Goal: Transaction & Acquisition: Purchase product/service

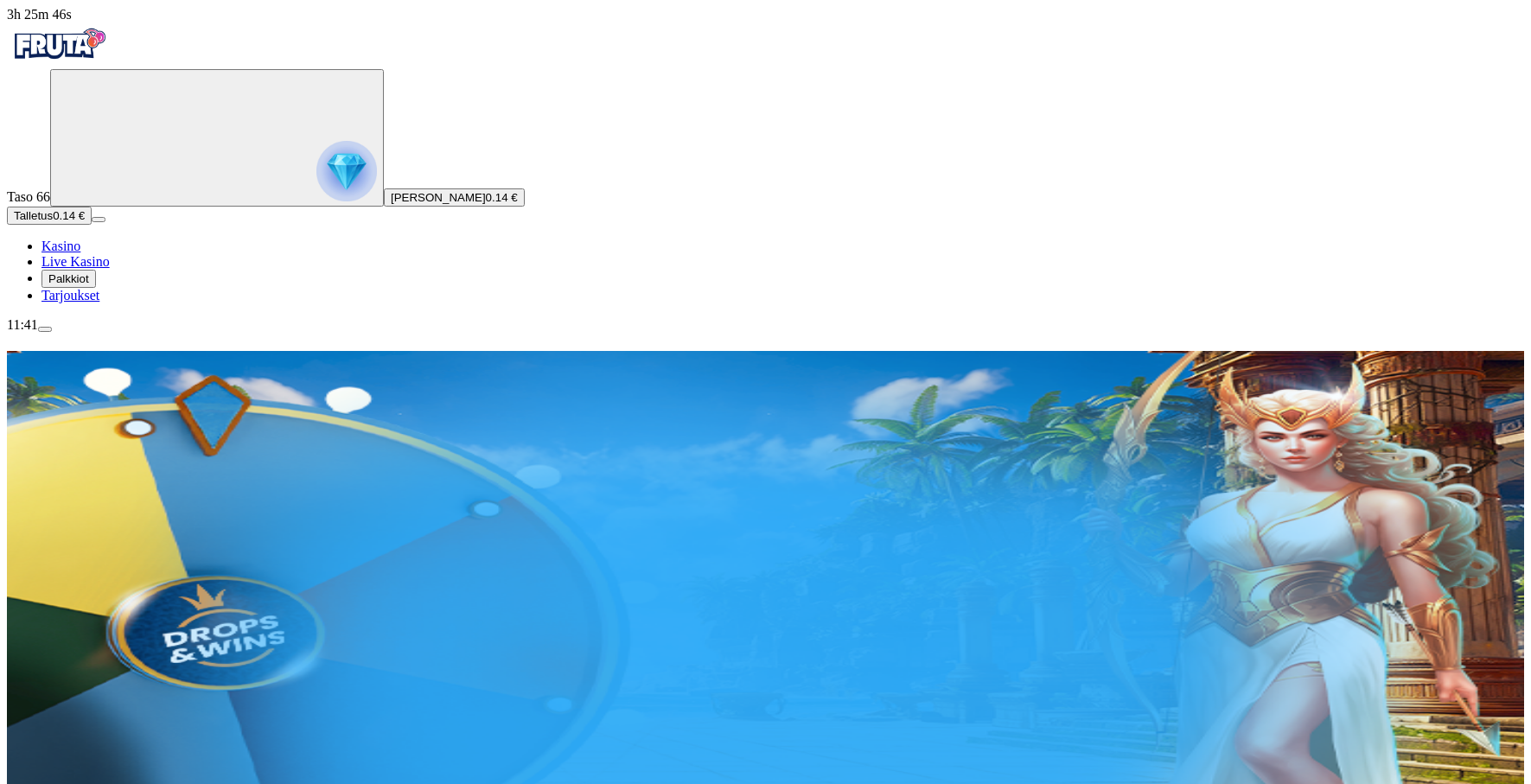
click at [164, 552] on input "***" at bounding box center [103, 560] width 123 height 17
type input "**"
click at [126, 602] on span "Talleta ja pelaa" at bounding box center [87, 609] width 77 height 13
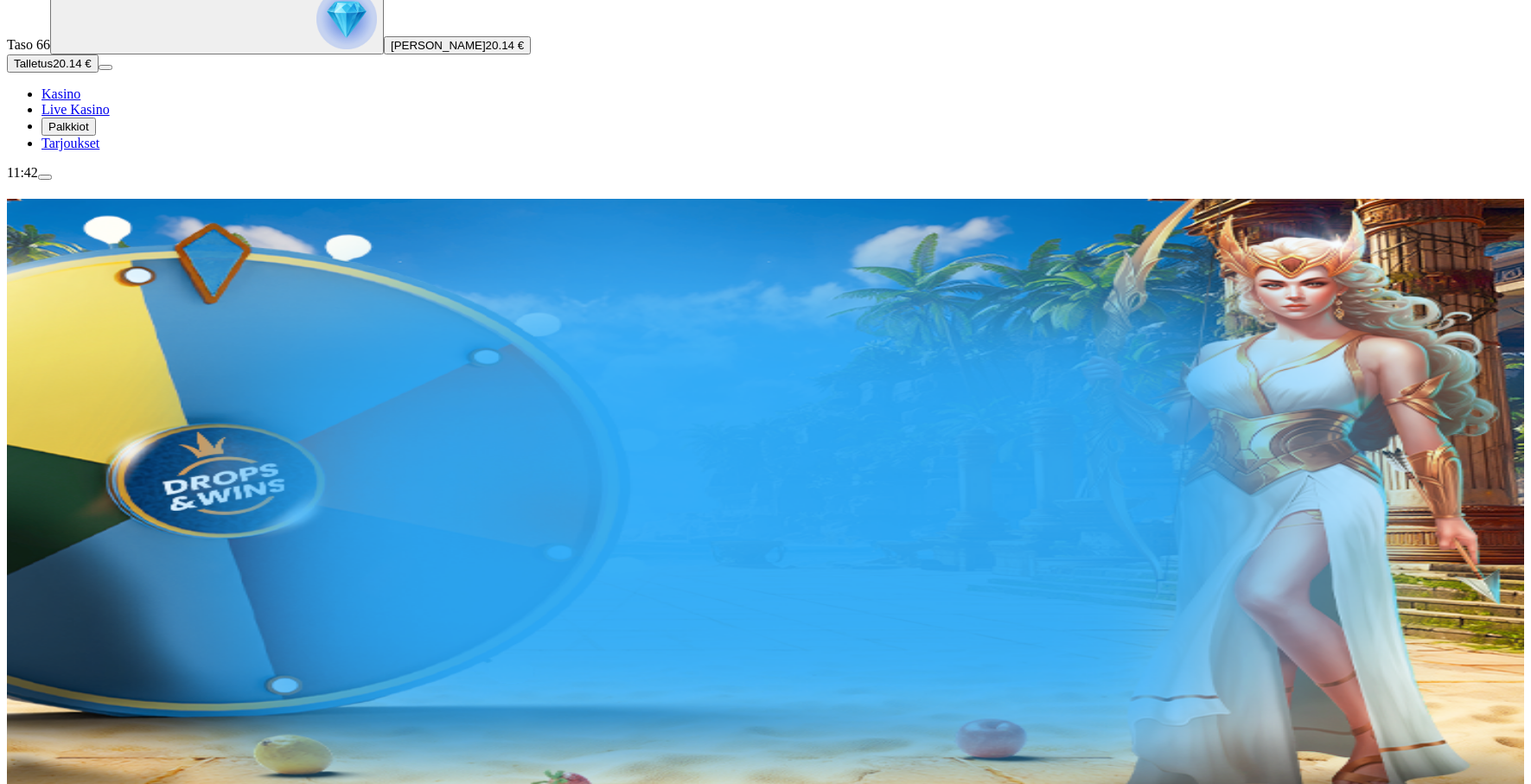
scroll to position [192, 0]
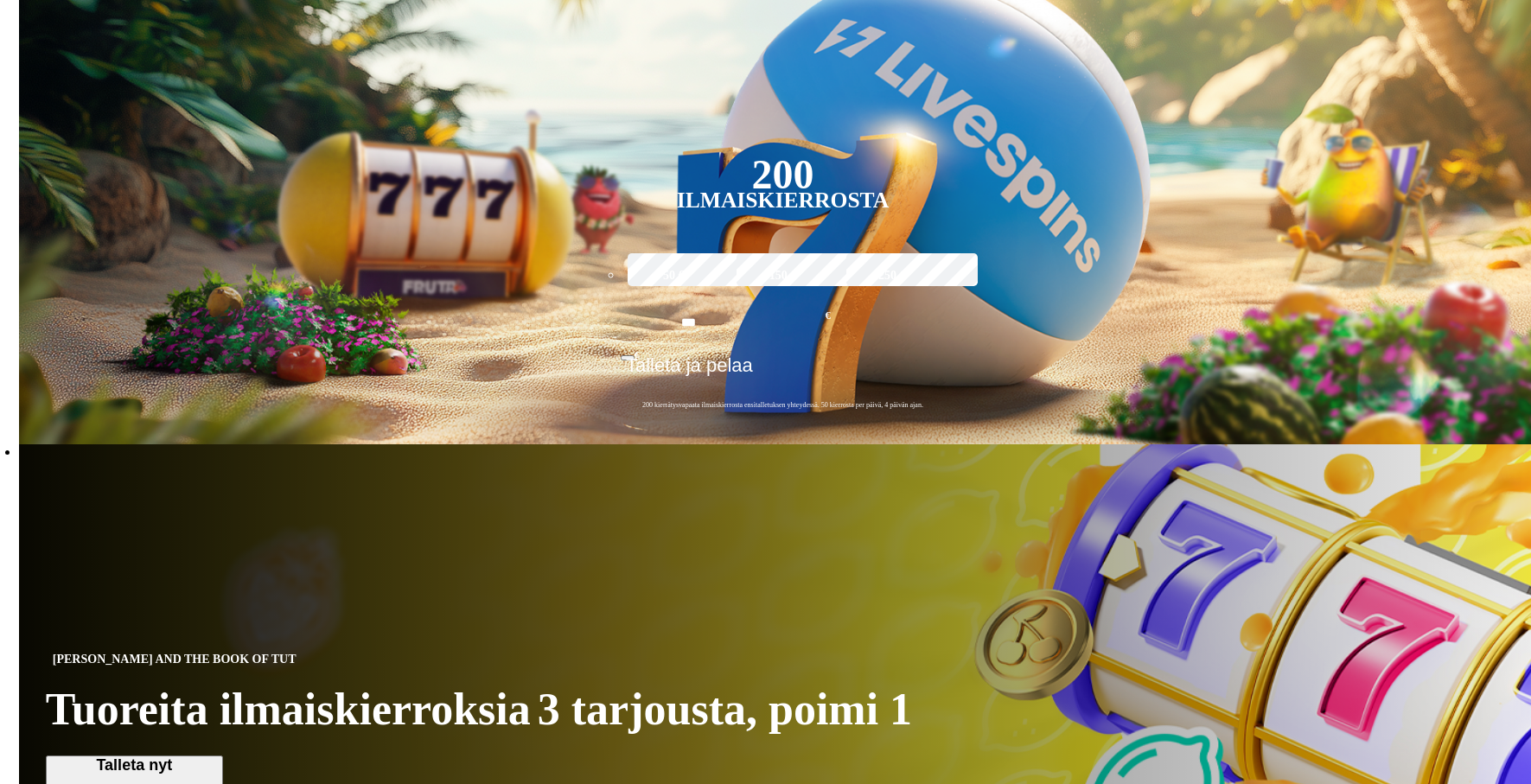
scroll to position [443, 0]
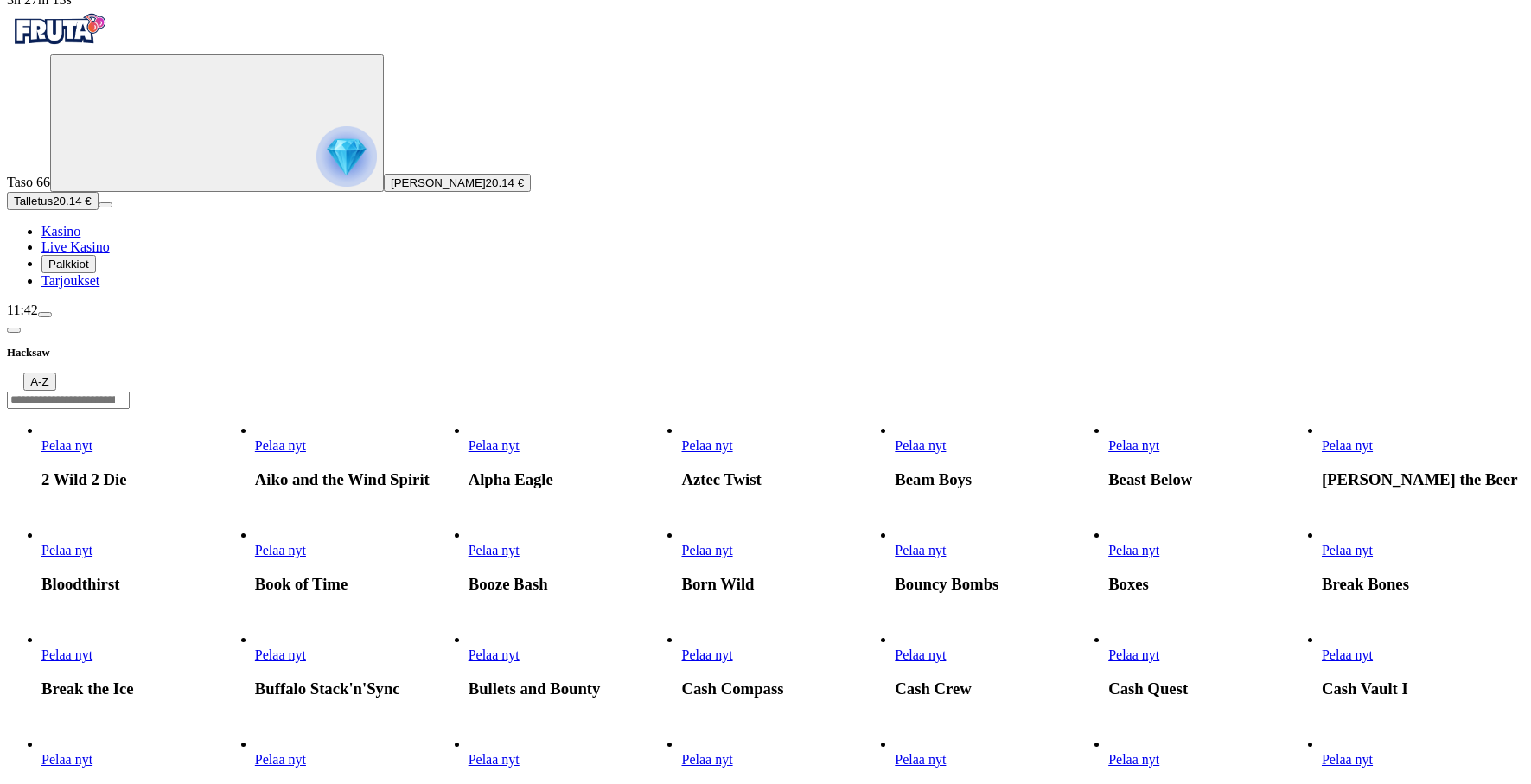
scroll to position [17, 0]
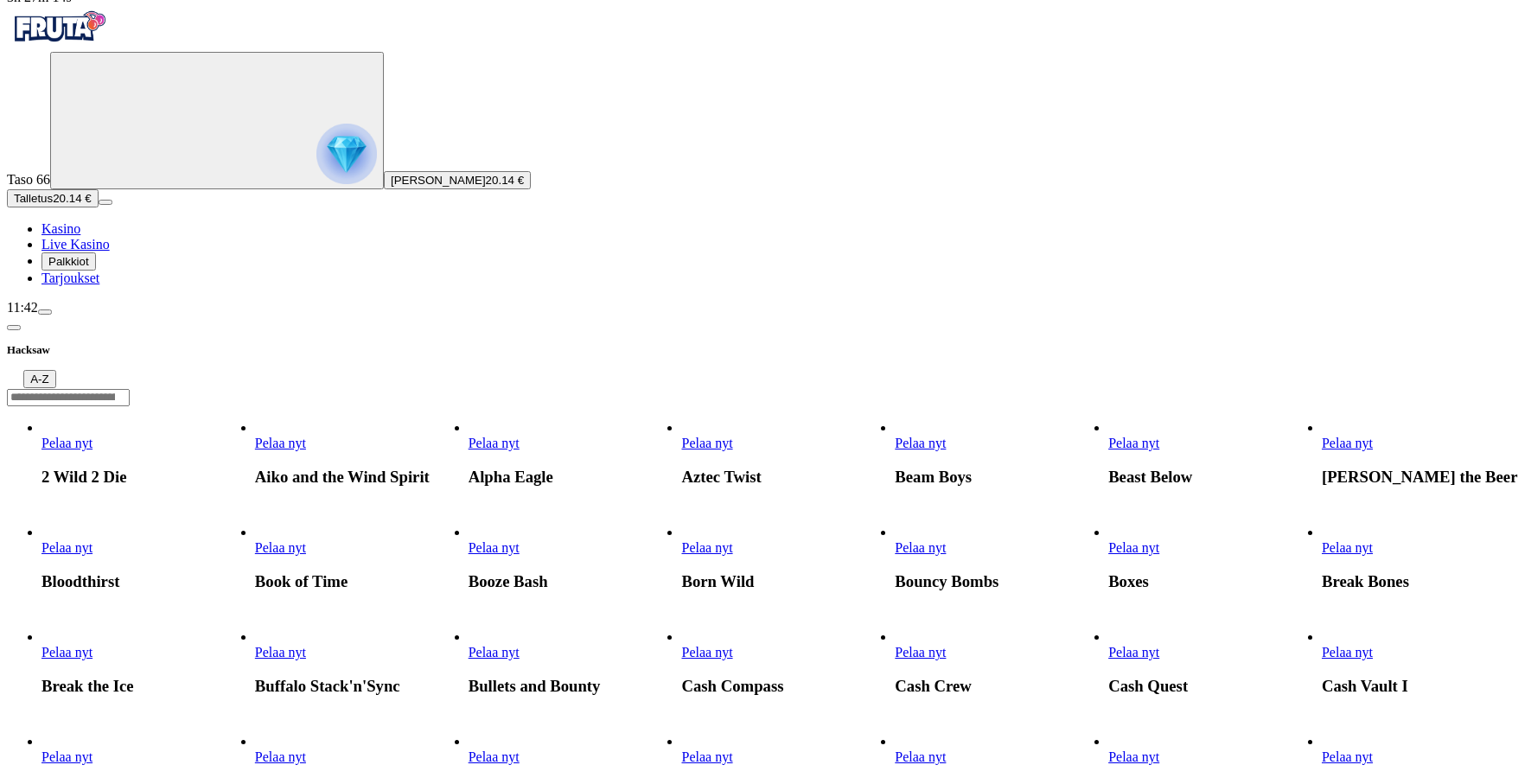
click at [306, 540] on link "Pelaa nyt" at bounding box center [281, 547] width 51 height 14
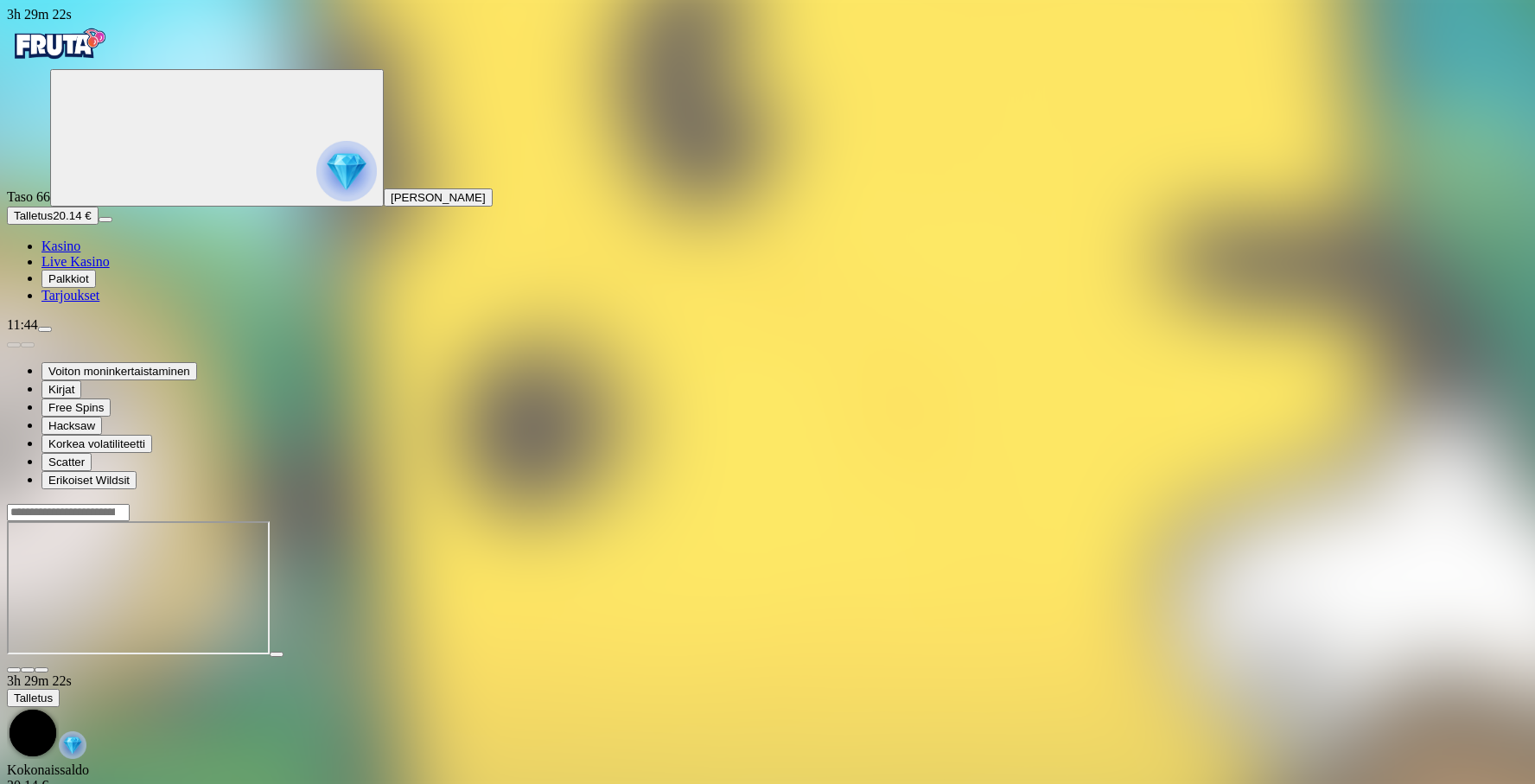
click at [1144, 503] on div at bounding box center [767, 512] width 1522 height 18
click at [14, 670] on span "close icon" at bounding box center [14, 670] width 0 height 0
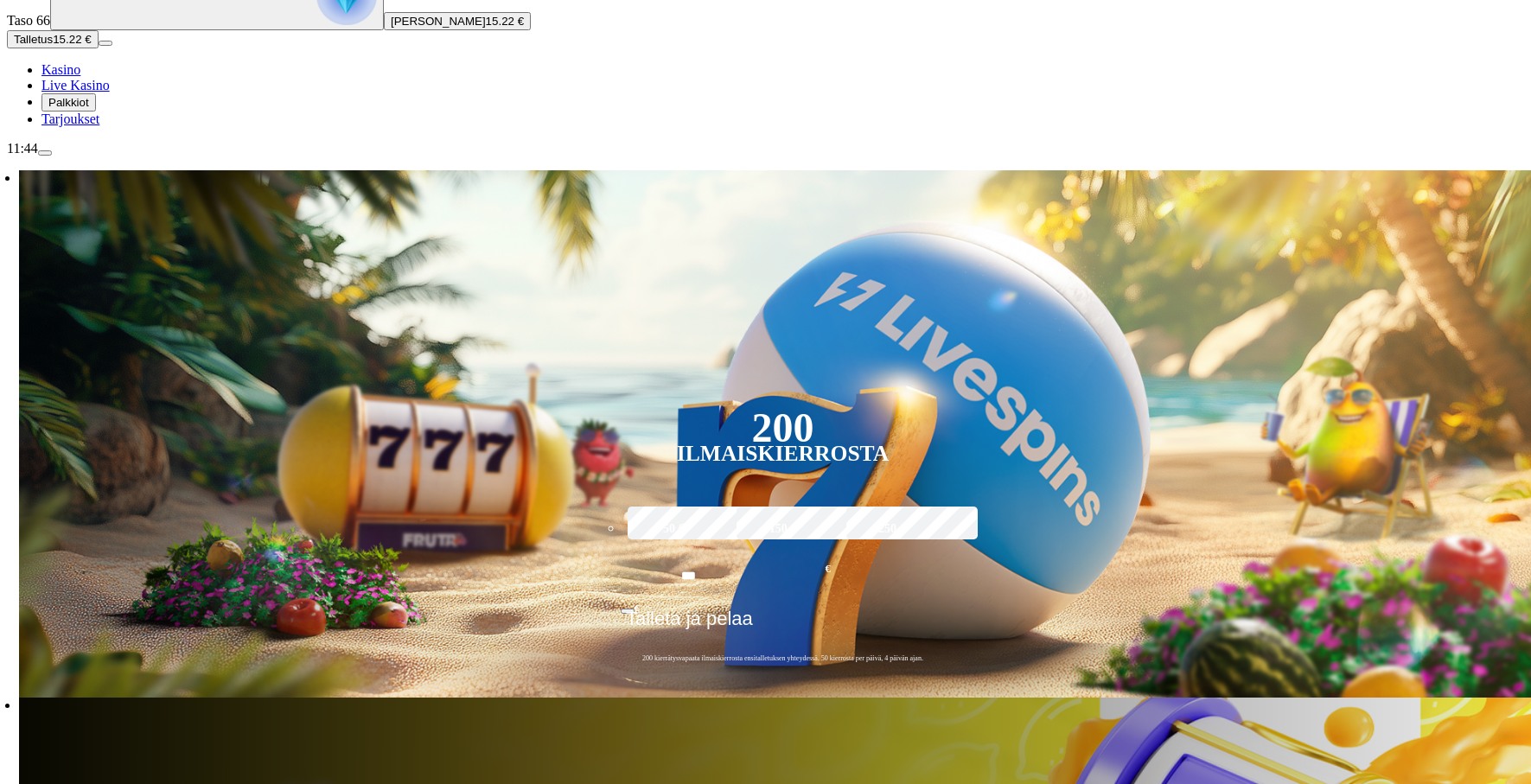
scroll to position [332, 0]
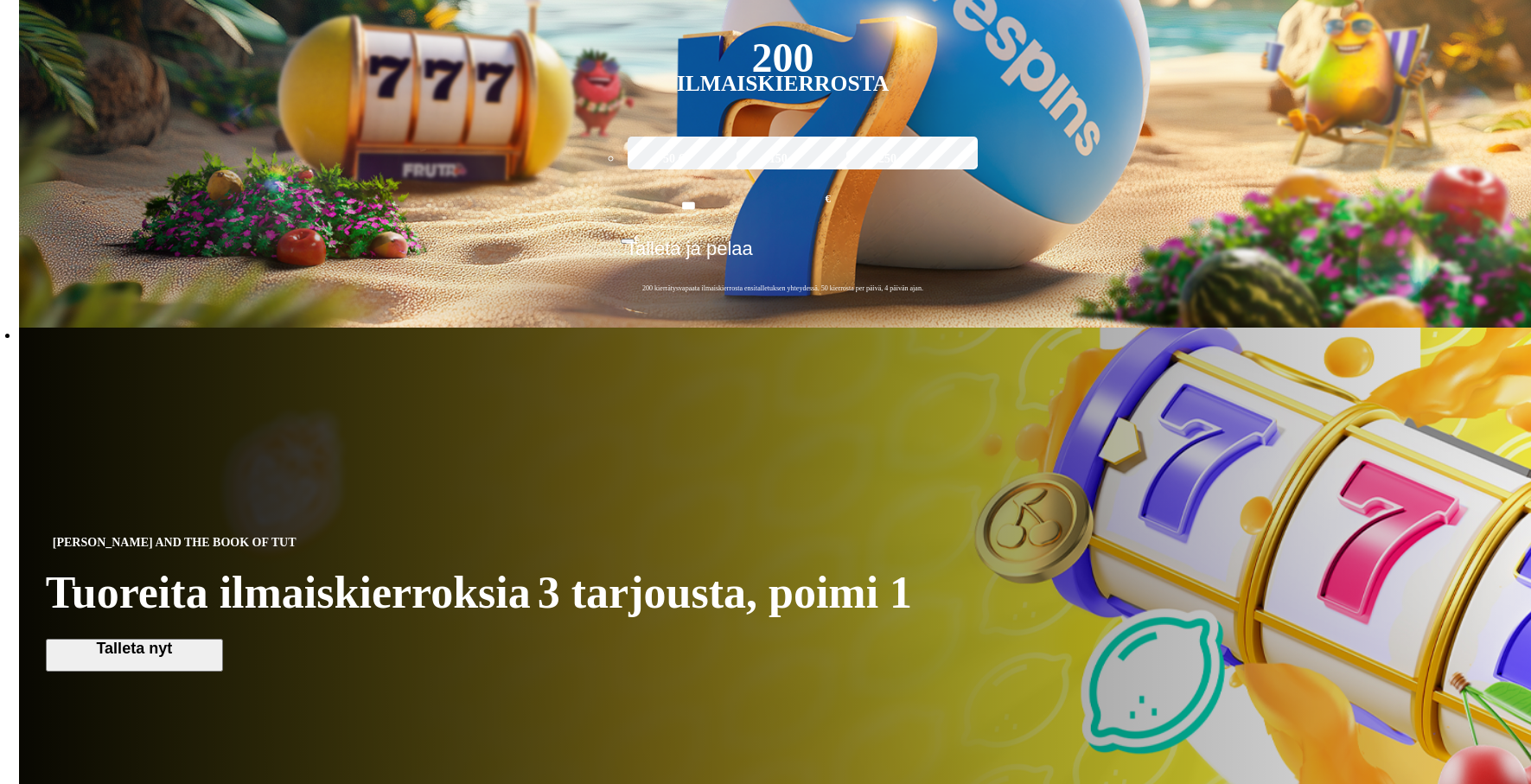
scroll to position [630, 0]
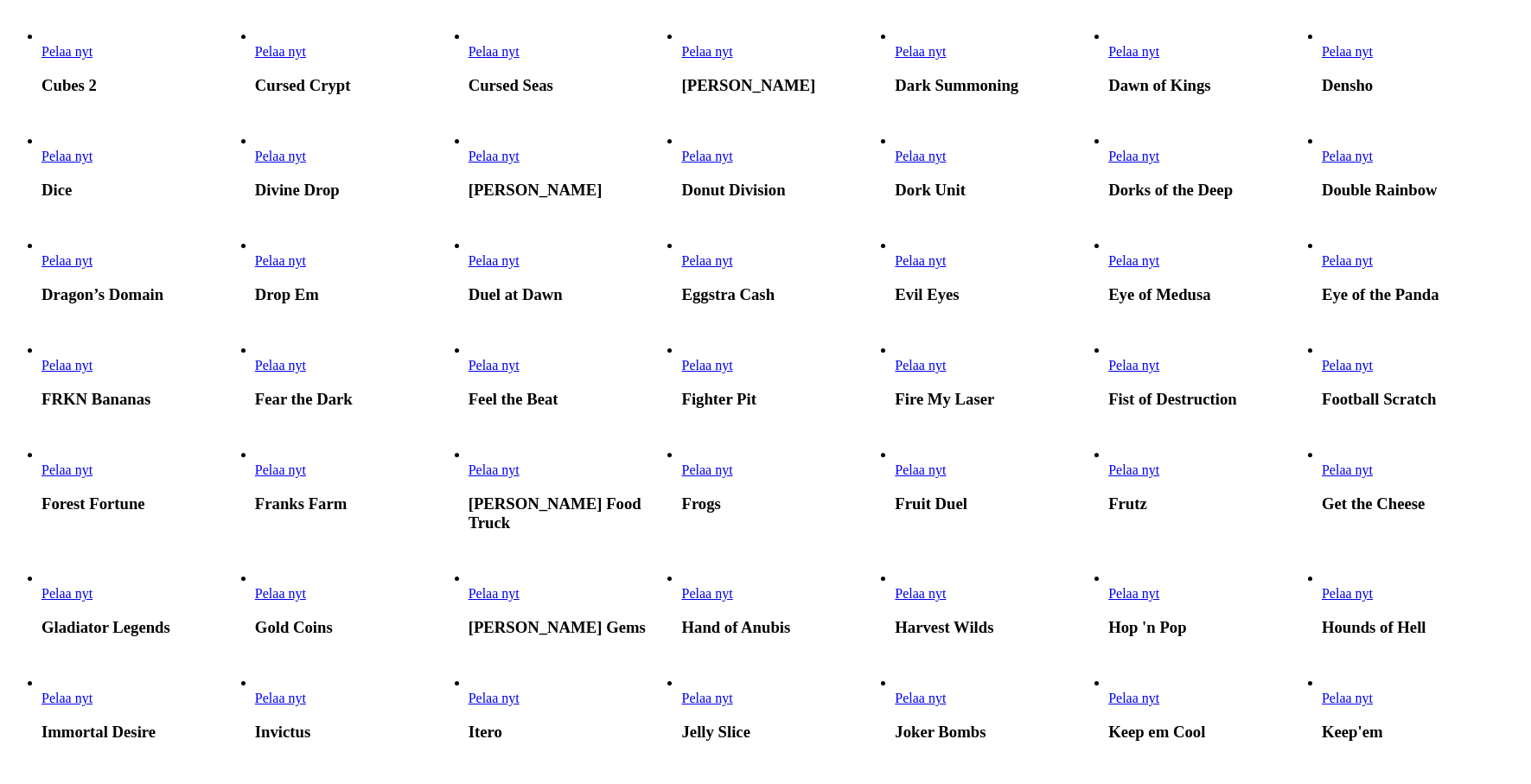
scroll to position [824, 0]
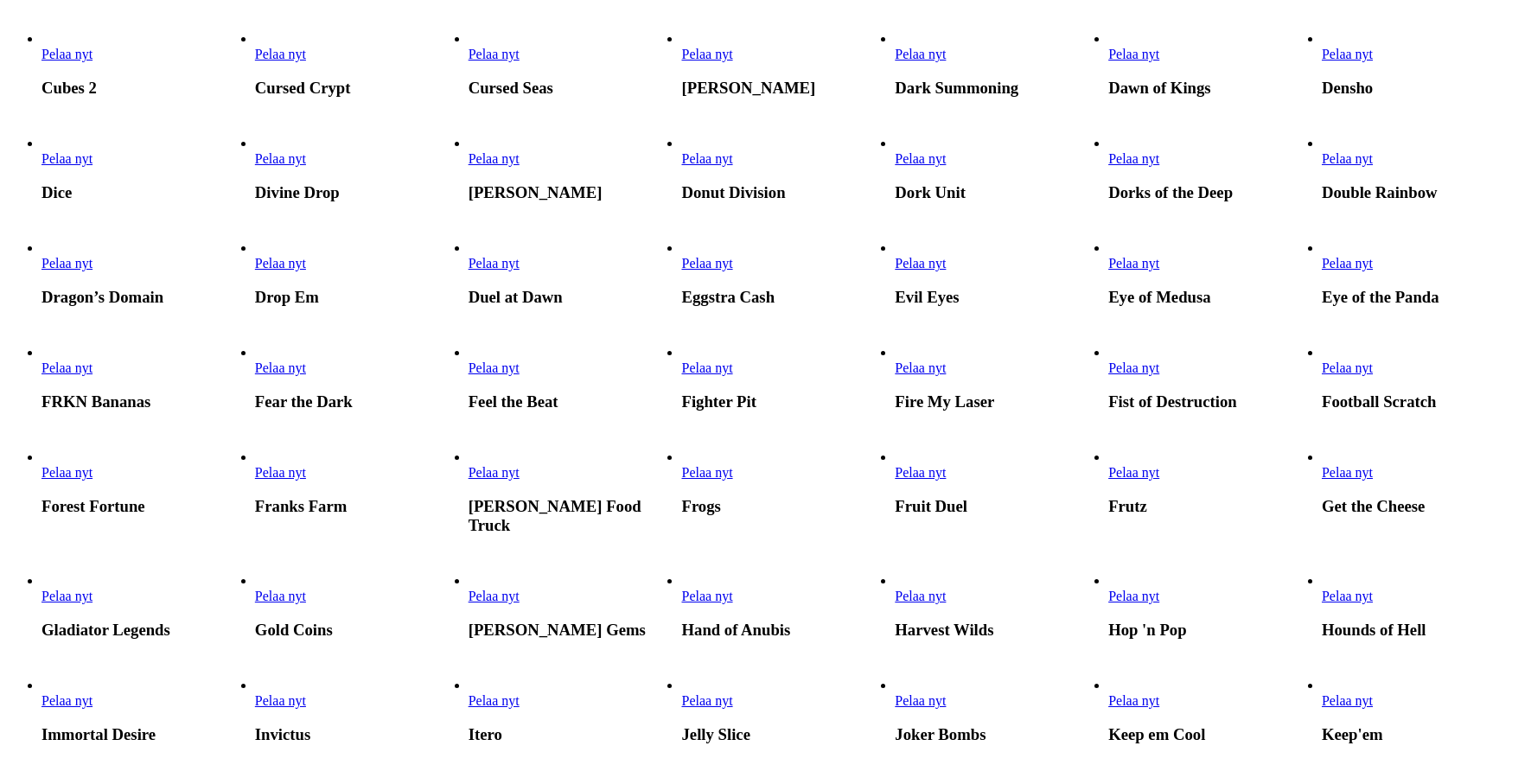
click at [1158, 61] on link "Pelaa nyt" at bounding box center [1134, 53] width 51 height 14
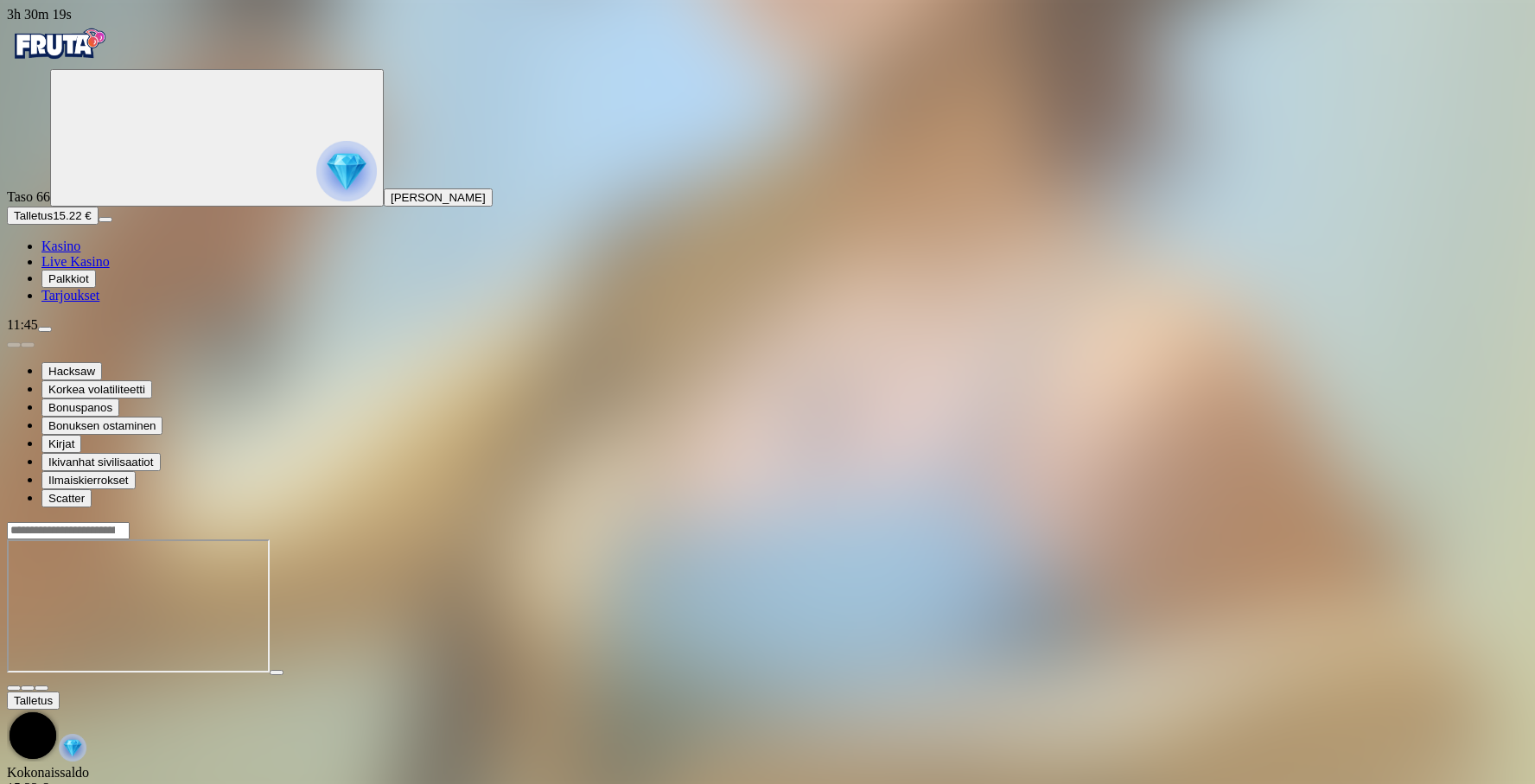
click at [270, 539] on iframe at bounding box center [138, 606] width 263 height 133
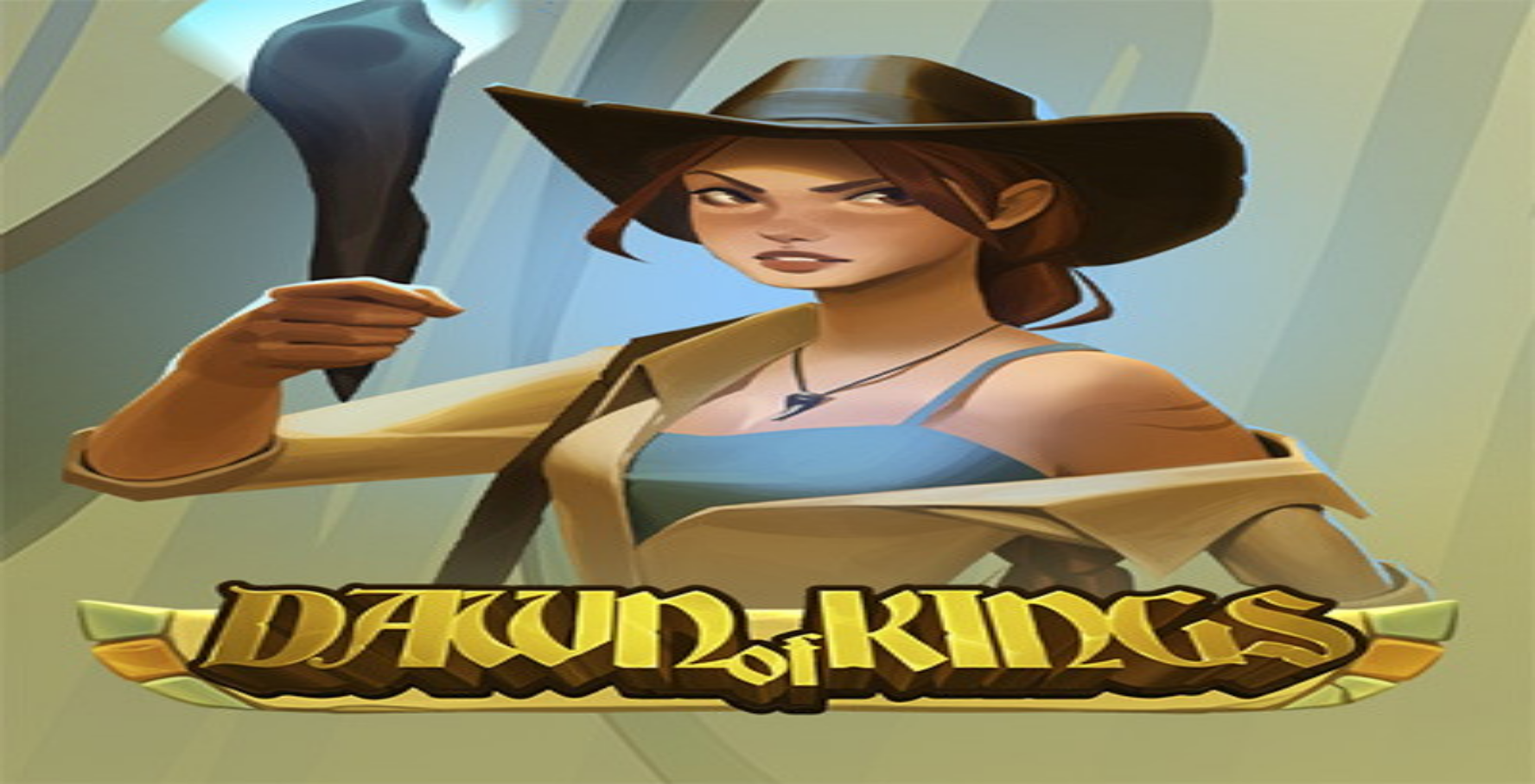
click at [98, 225] on button "Talletus 15.22 €" at bounding box center [52, 215] width 91 height 18
drag, startPoint x: 268, startPoint y: 445, endPoint x: 190, endPoint y: 444, distance: 78.0
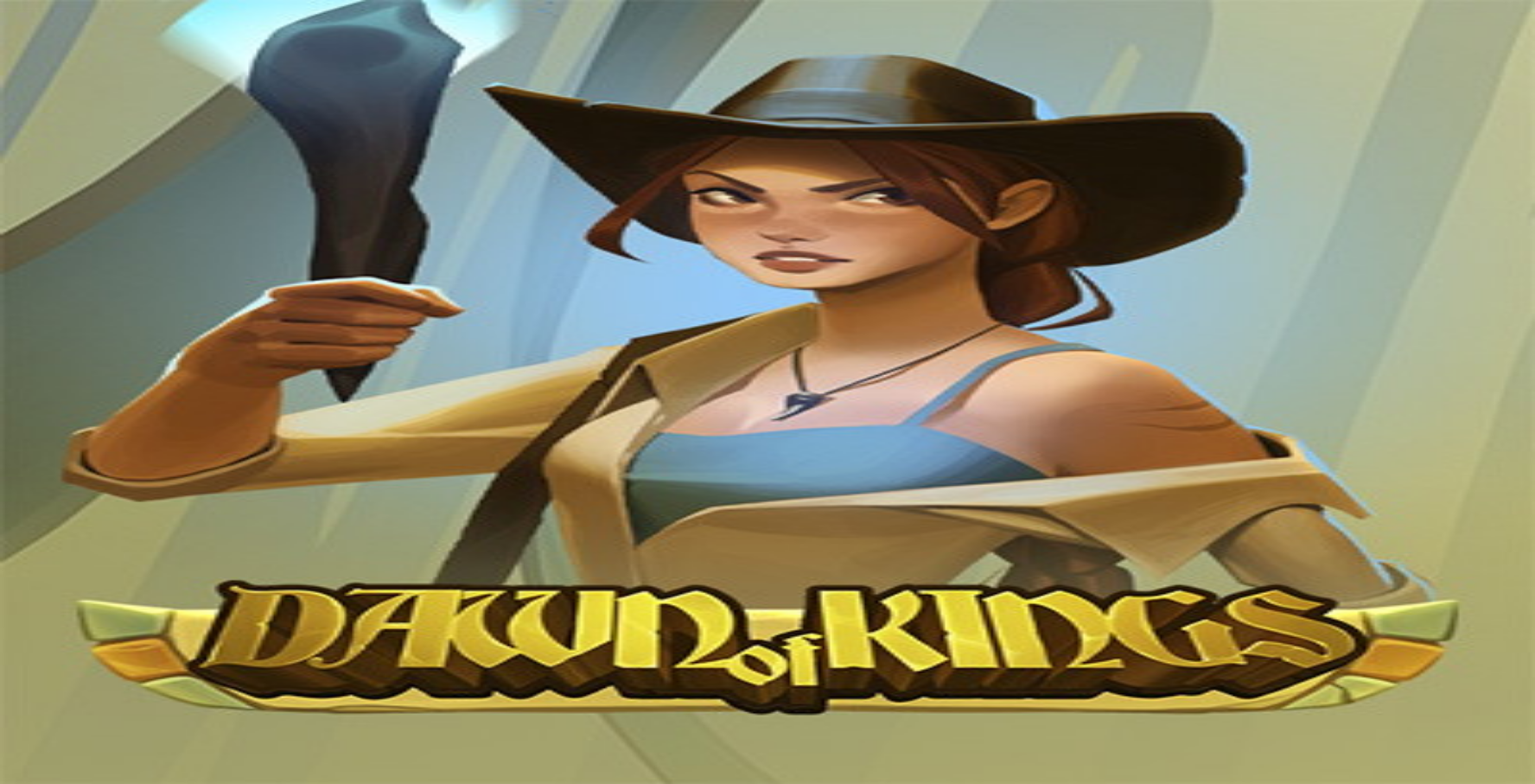
type input "**"
click at [98, 225] on button "Talletus 20.34 €" at bounding box center [52, 215] width 91 height 18
drag, startPoint x: 268, startPoint y: 451, endPoint x: 201, endPoint y: 452, distance: 67.0
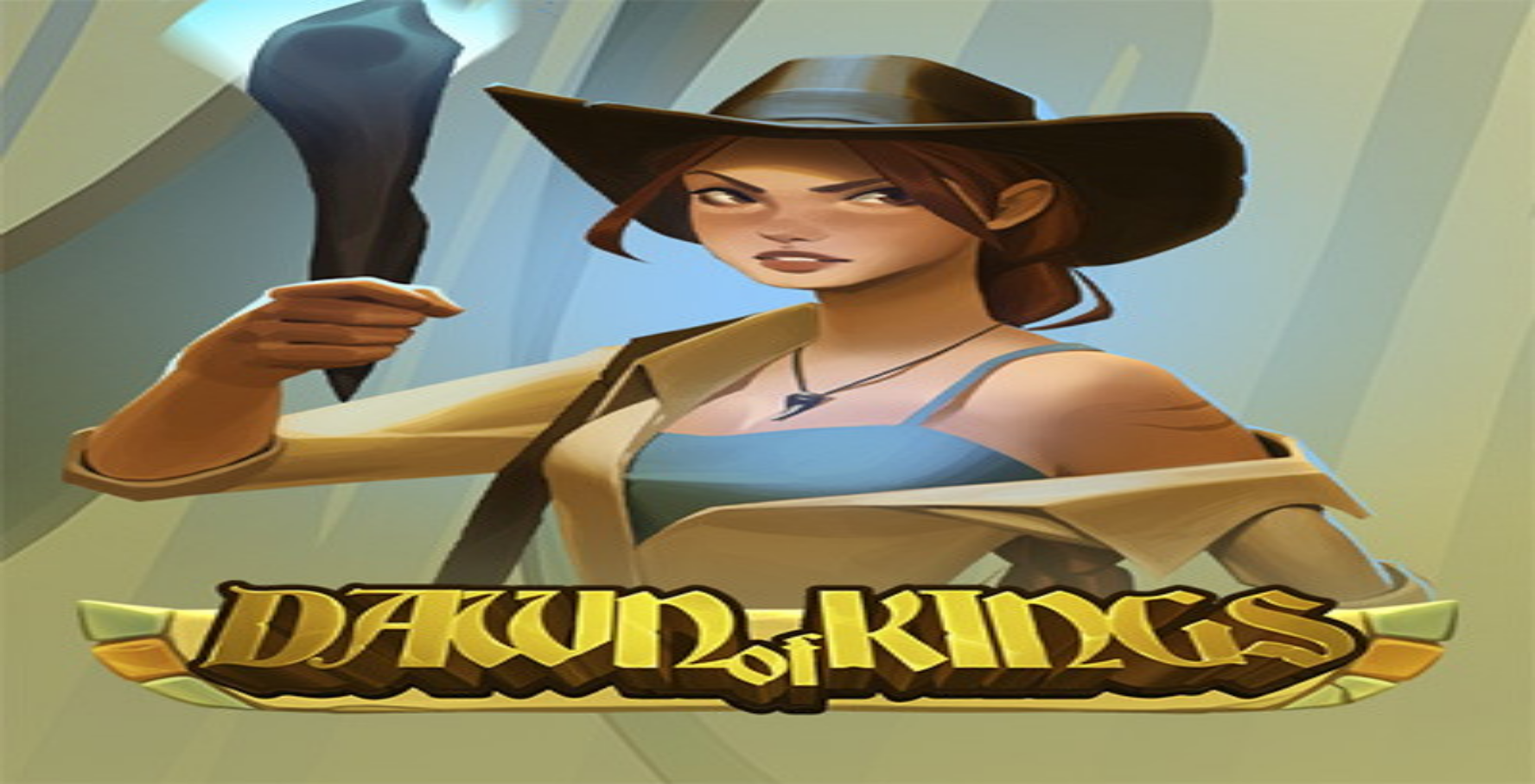
type input "**"
click at [80, 253] on span "Kasino" at bounding box center [61, 245] width 39 height 14
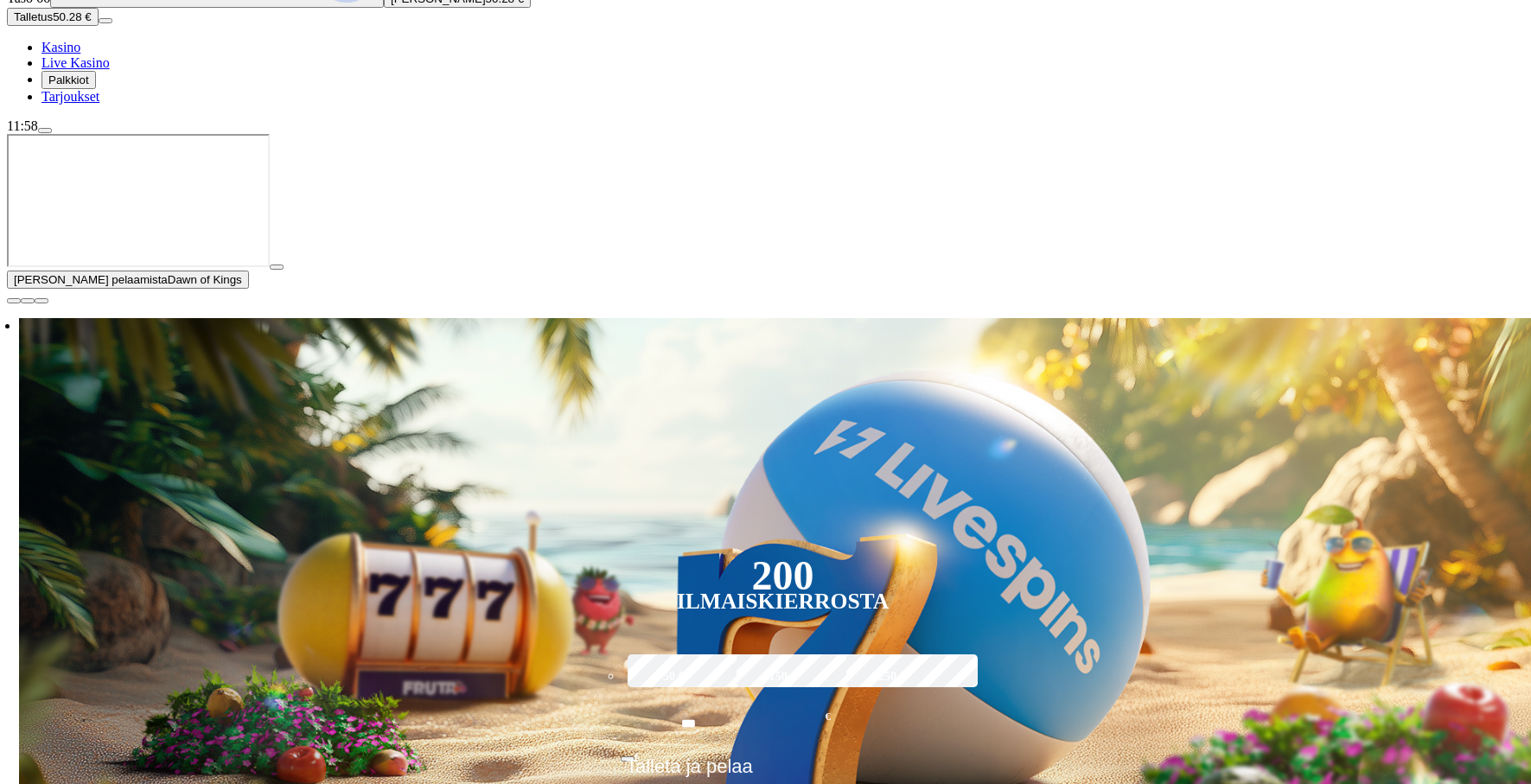
scroll to position [203, 0]
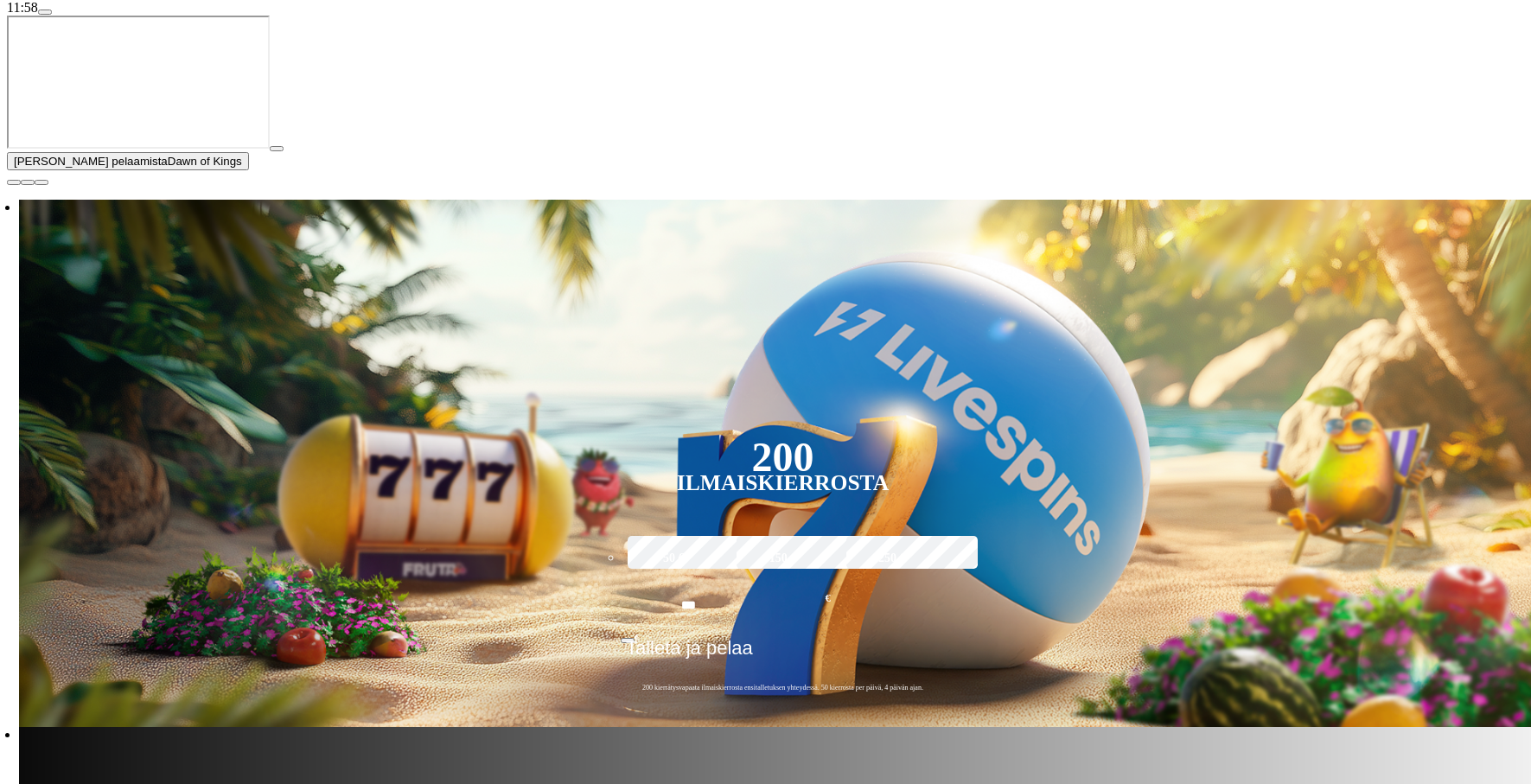
scroll to position [357, 0]
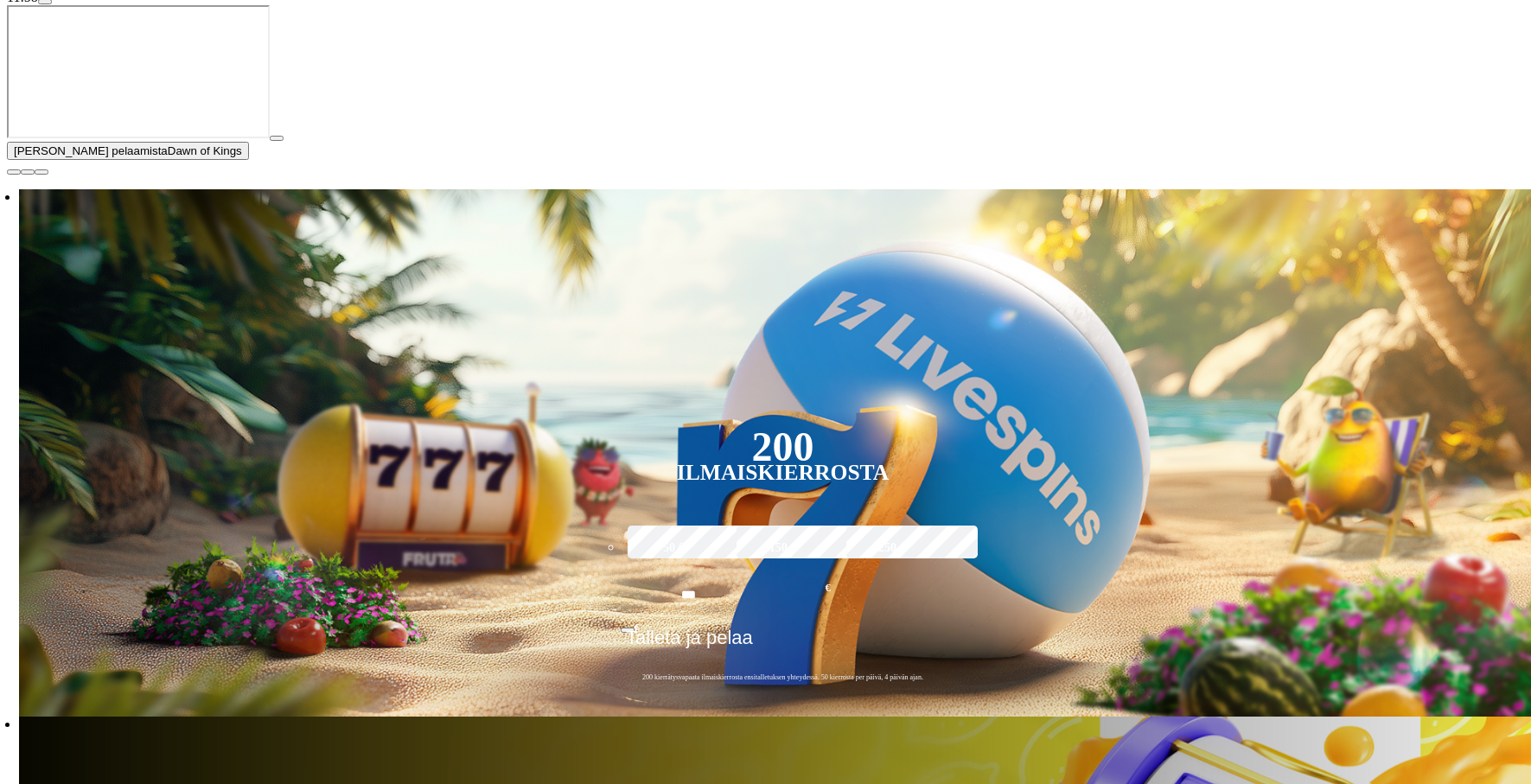
scroll to position [375, 0]
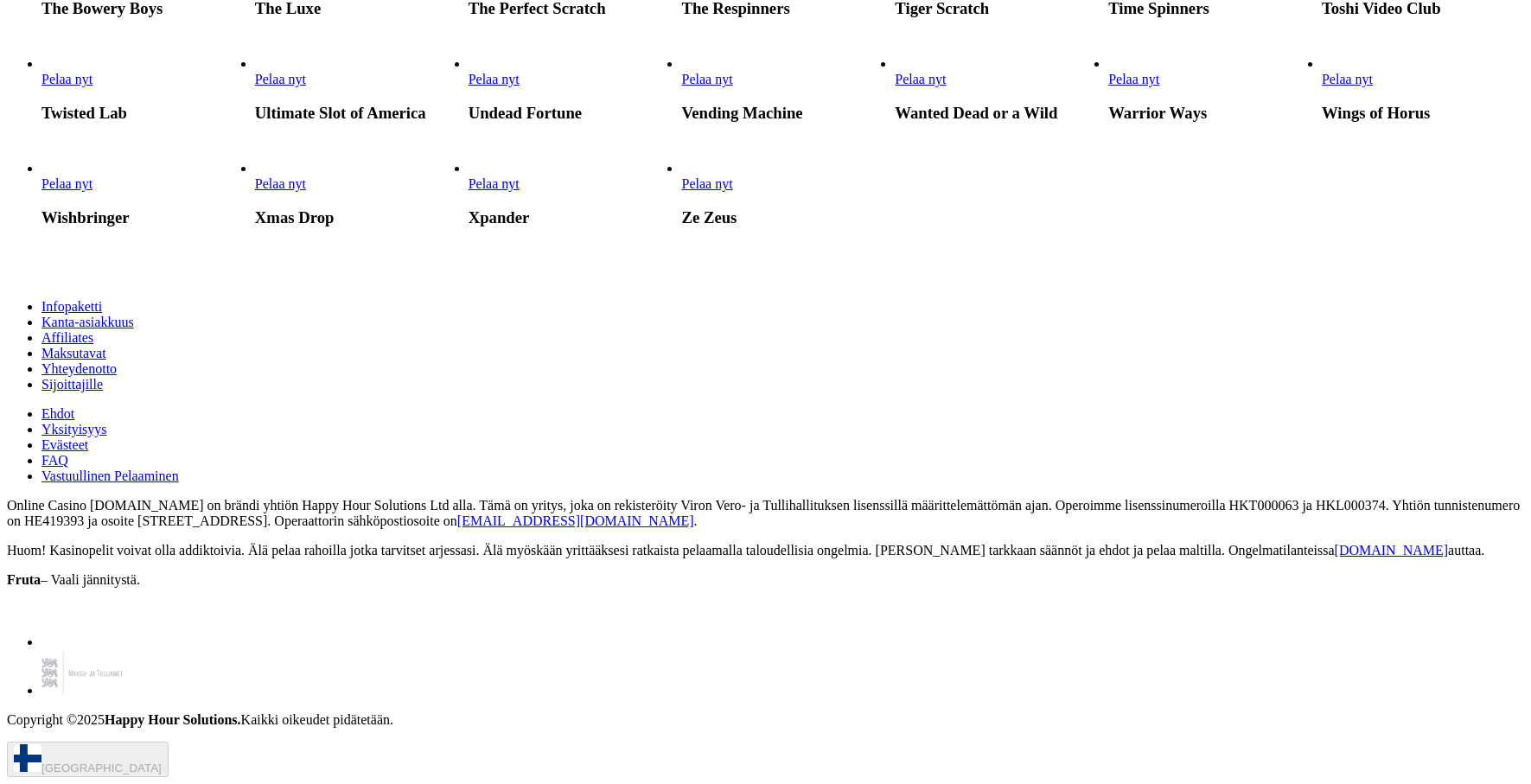
scroll to position [4777, 0]
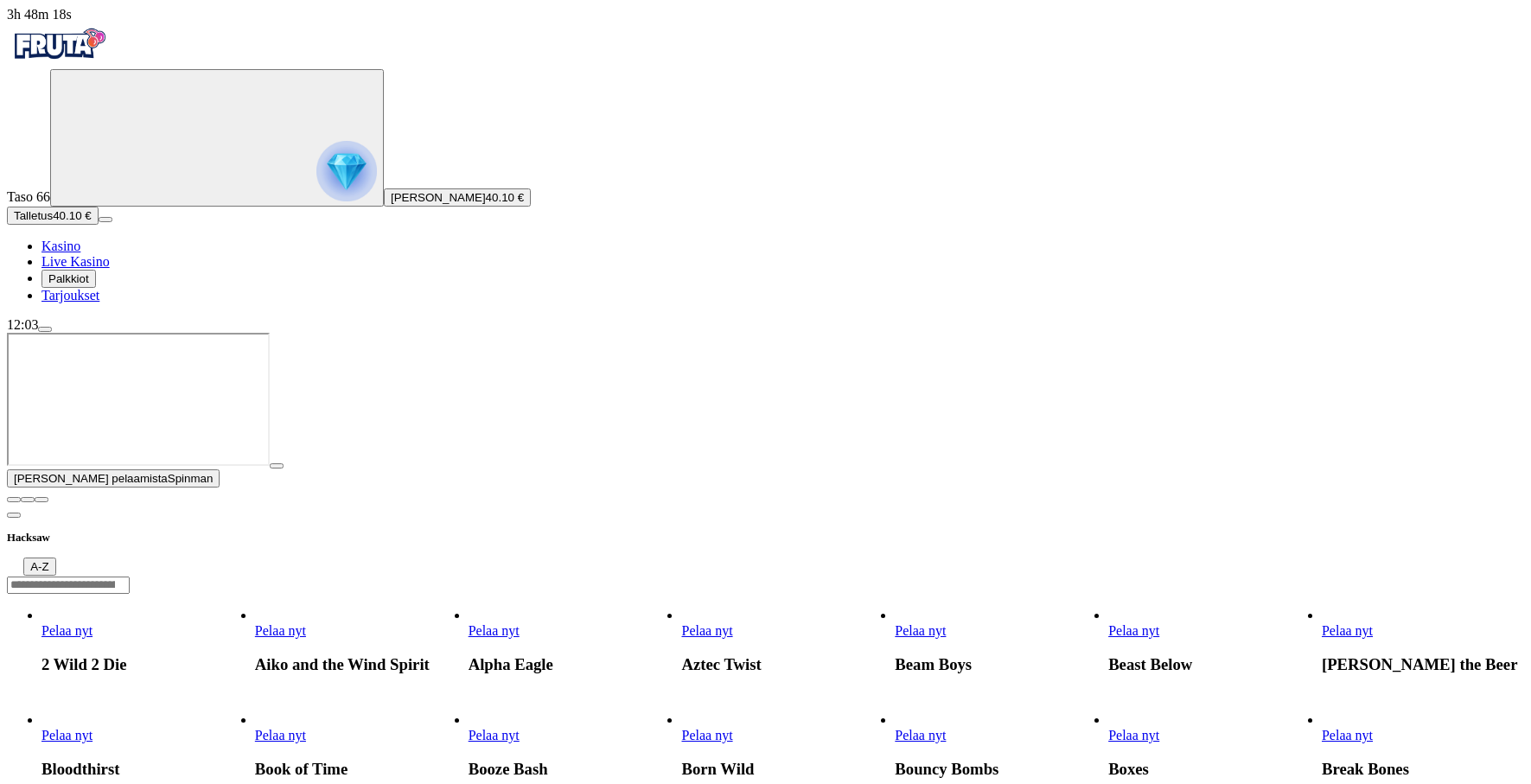
click at [14, 499] on span "close icon" at bounding box center [14, 499] width 0 height 0
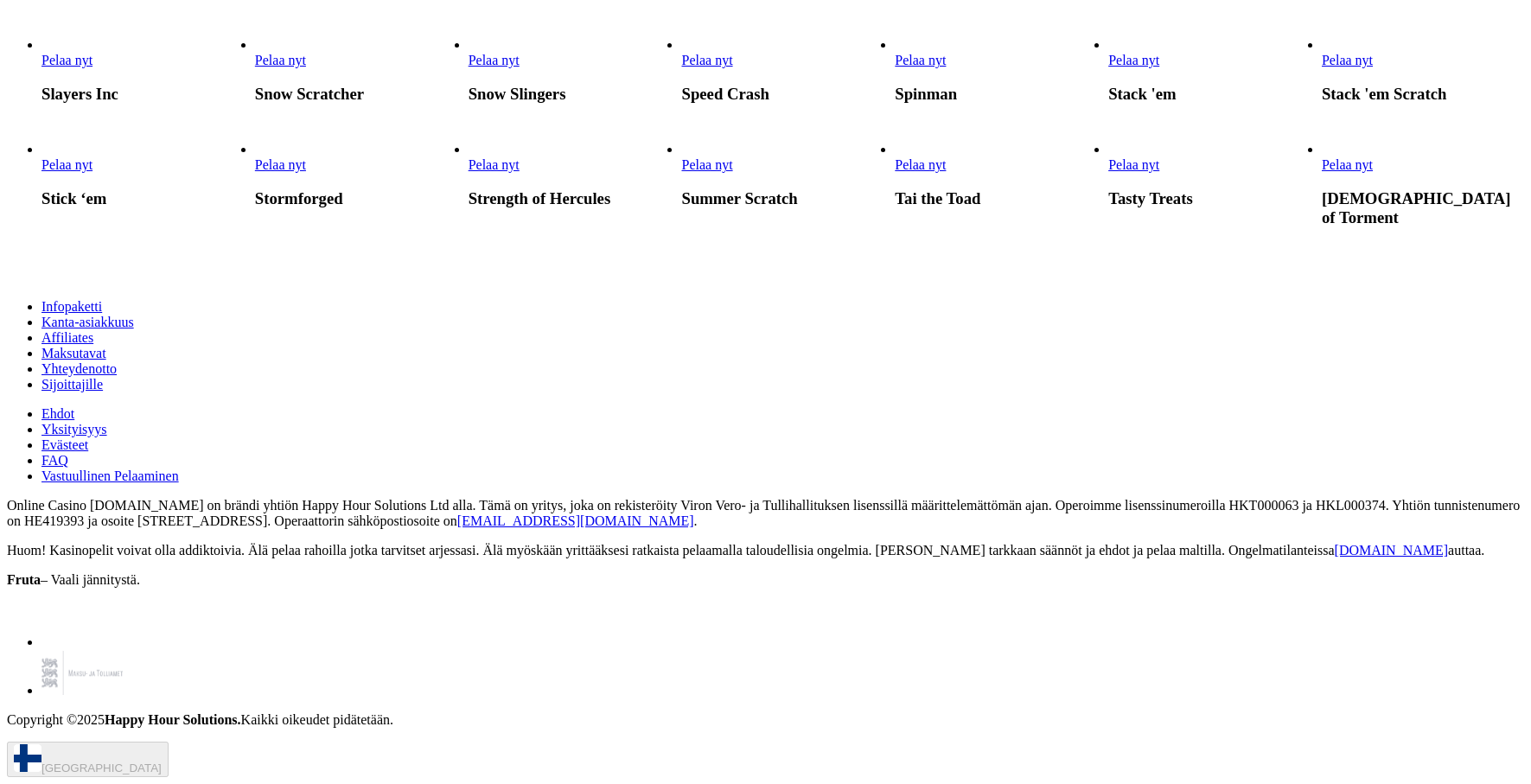
scroll to position [3585, 0]
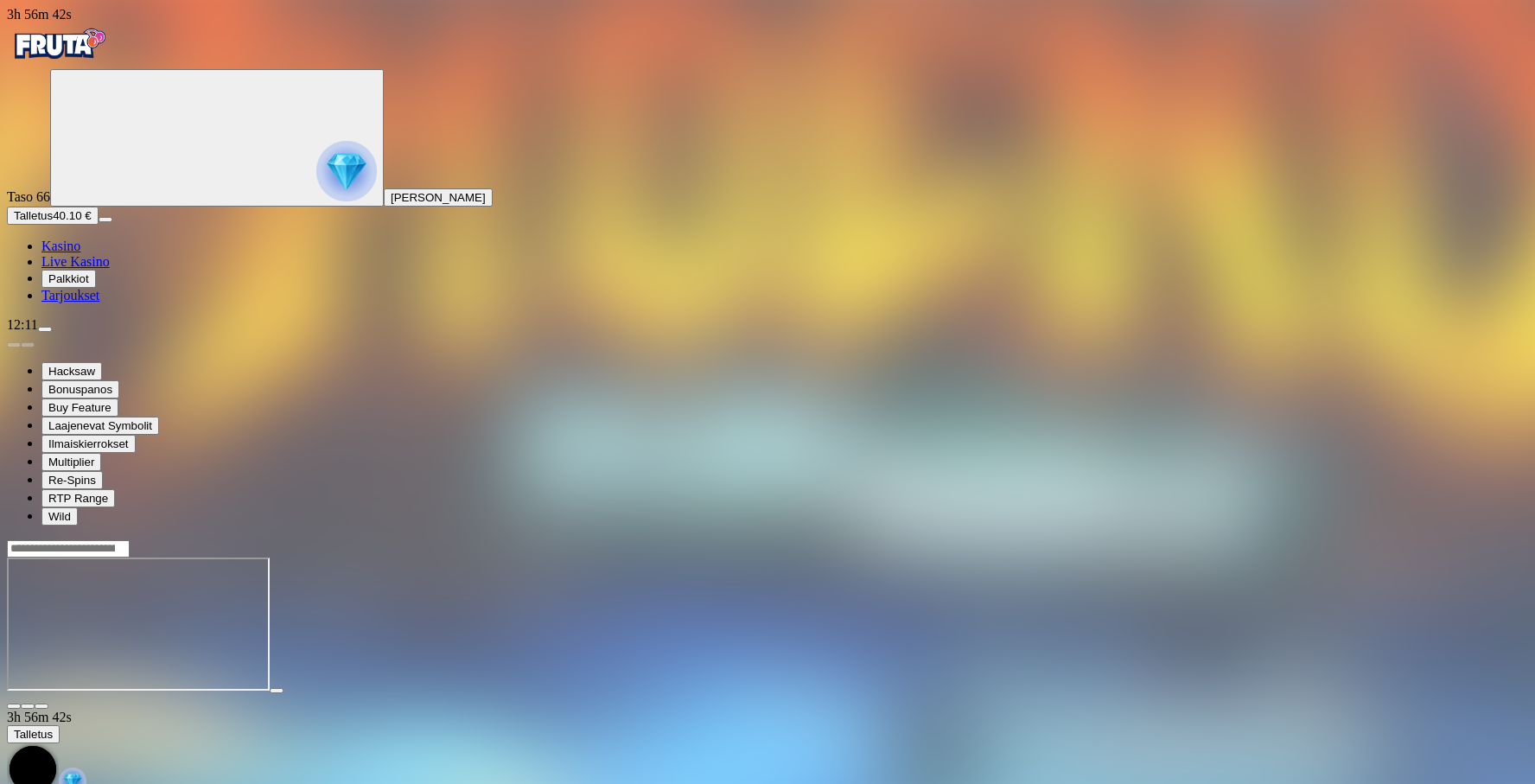
click at [80, 253] on span "Kasino" at bounding box center [61, 245] width 39 height 14
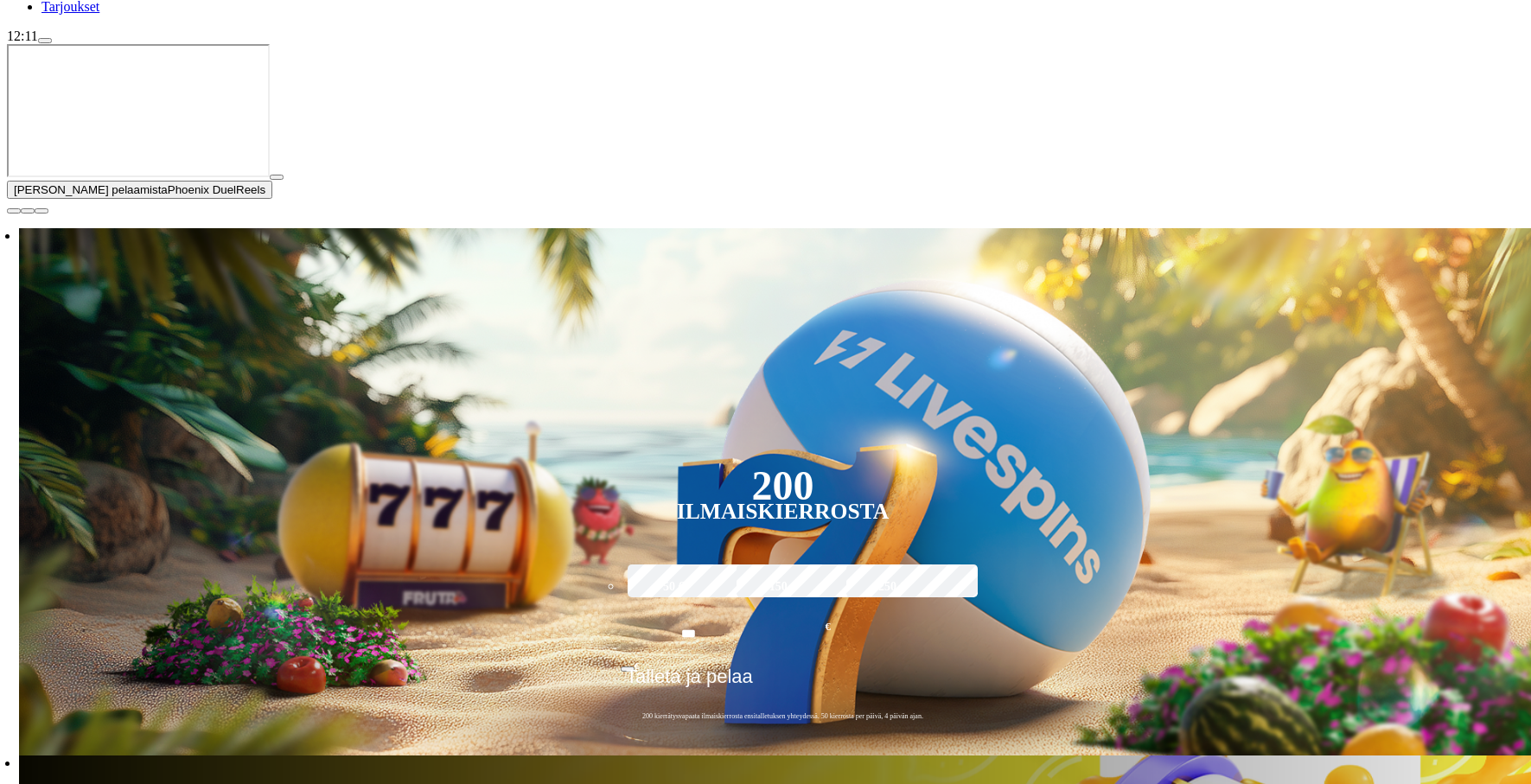
scroll to position [322, 0]
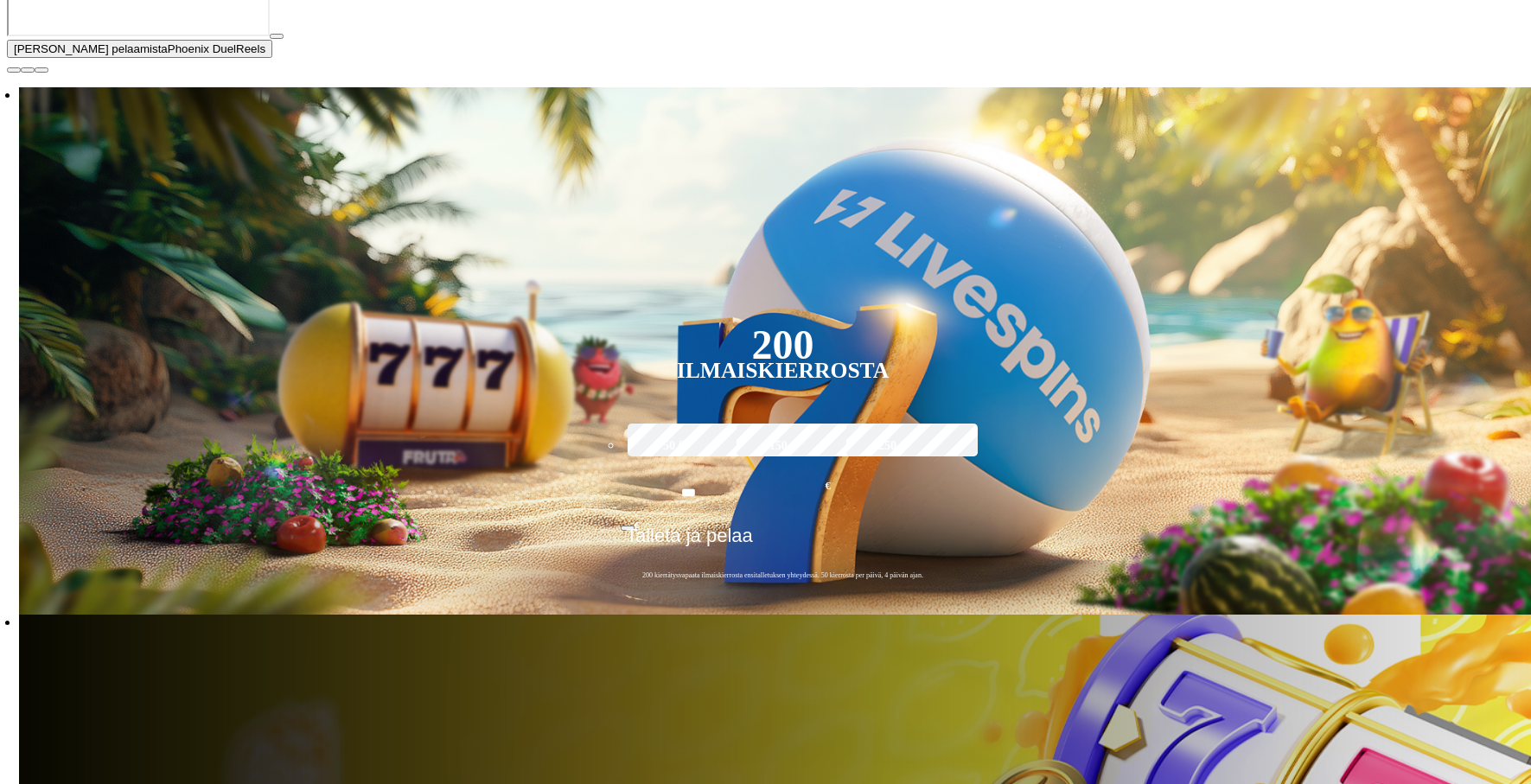
scroll to position [438, 0]
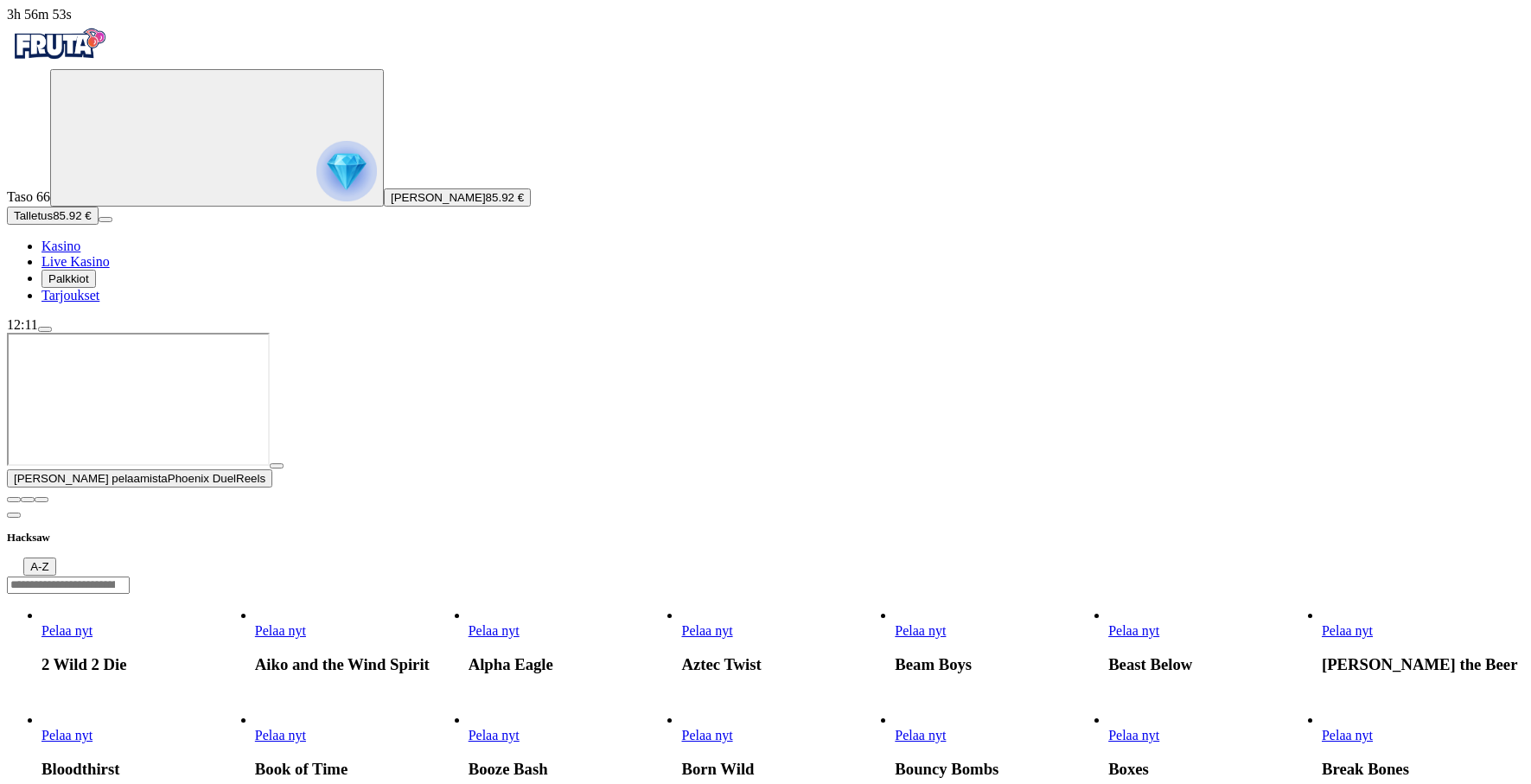
click at [14, 499] on span "close icon" at bounding box center [14, 499] width 0 height 0
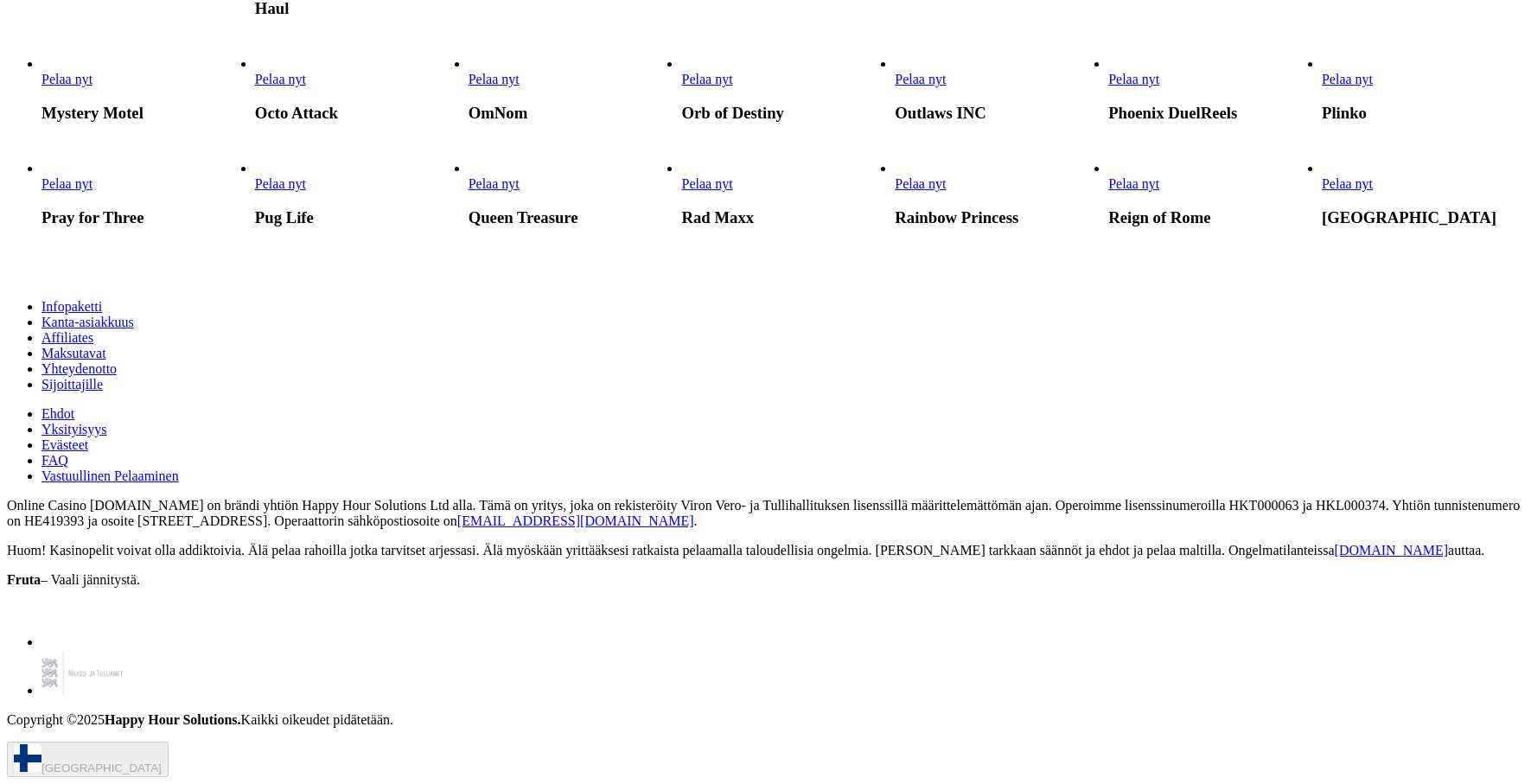
scroll to position [2965, 0]
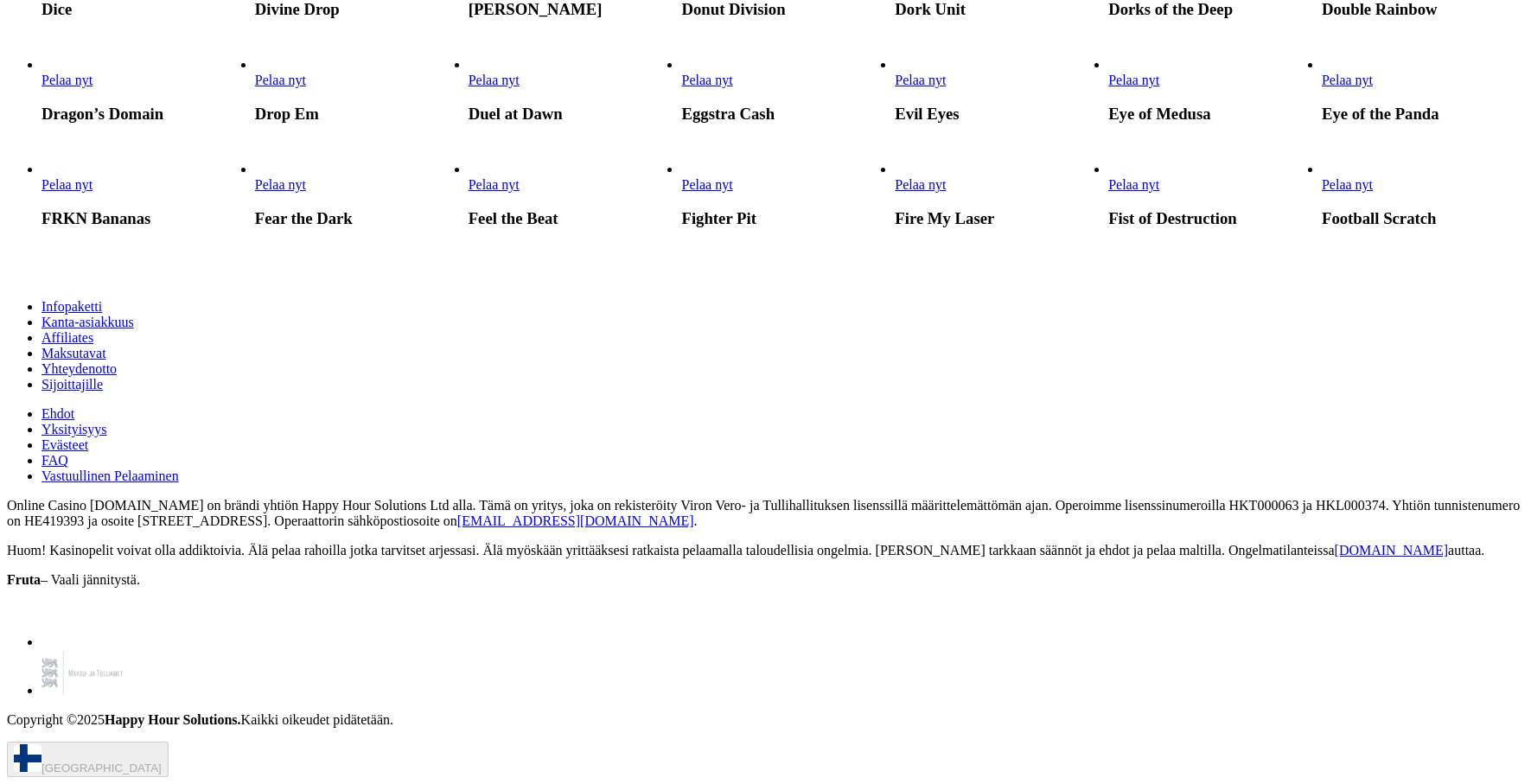
scroll to position [1222, 0]
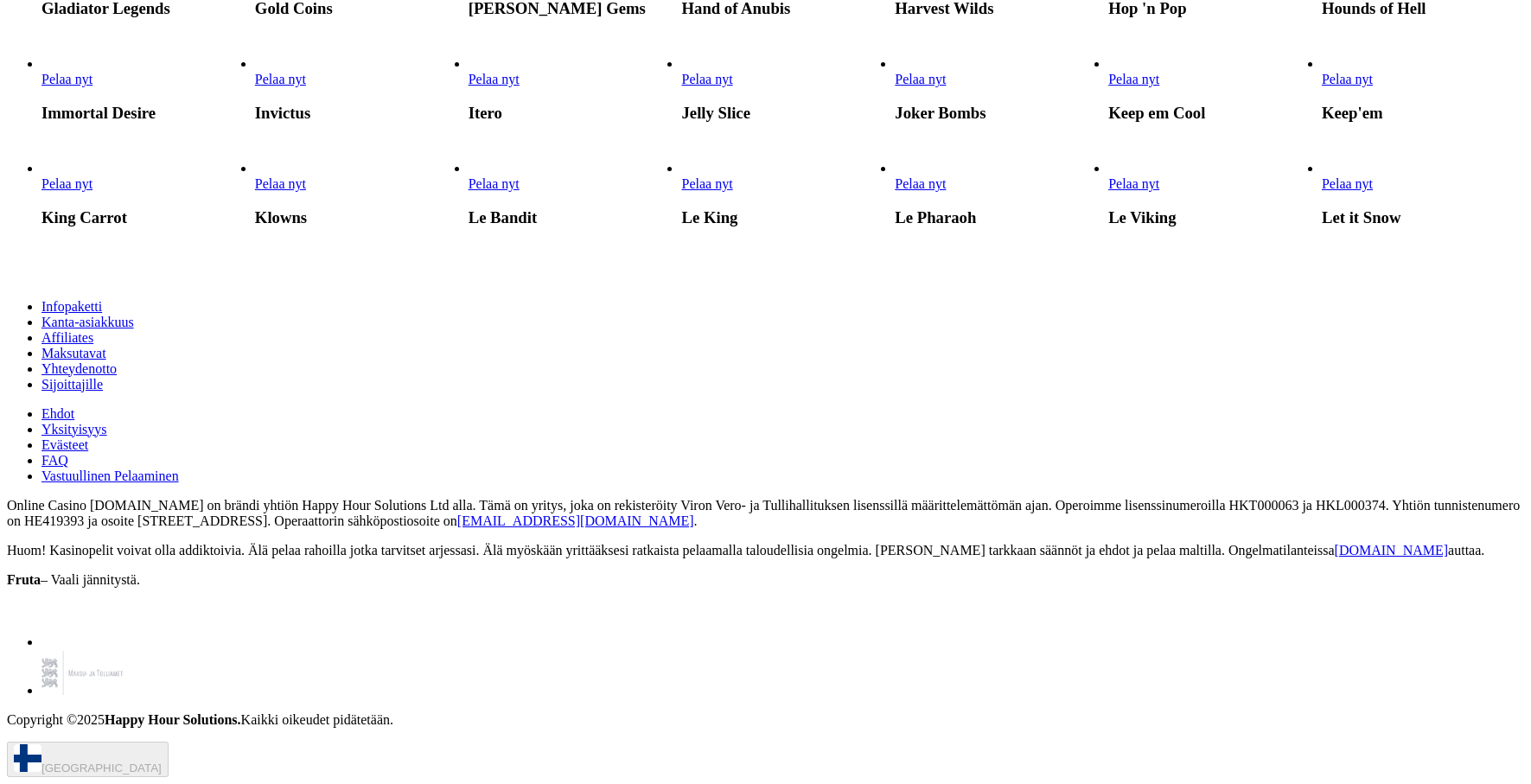
scroll to position [1693, 0]
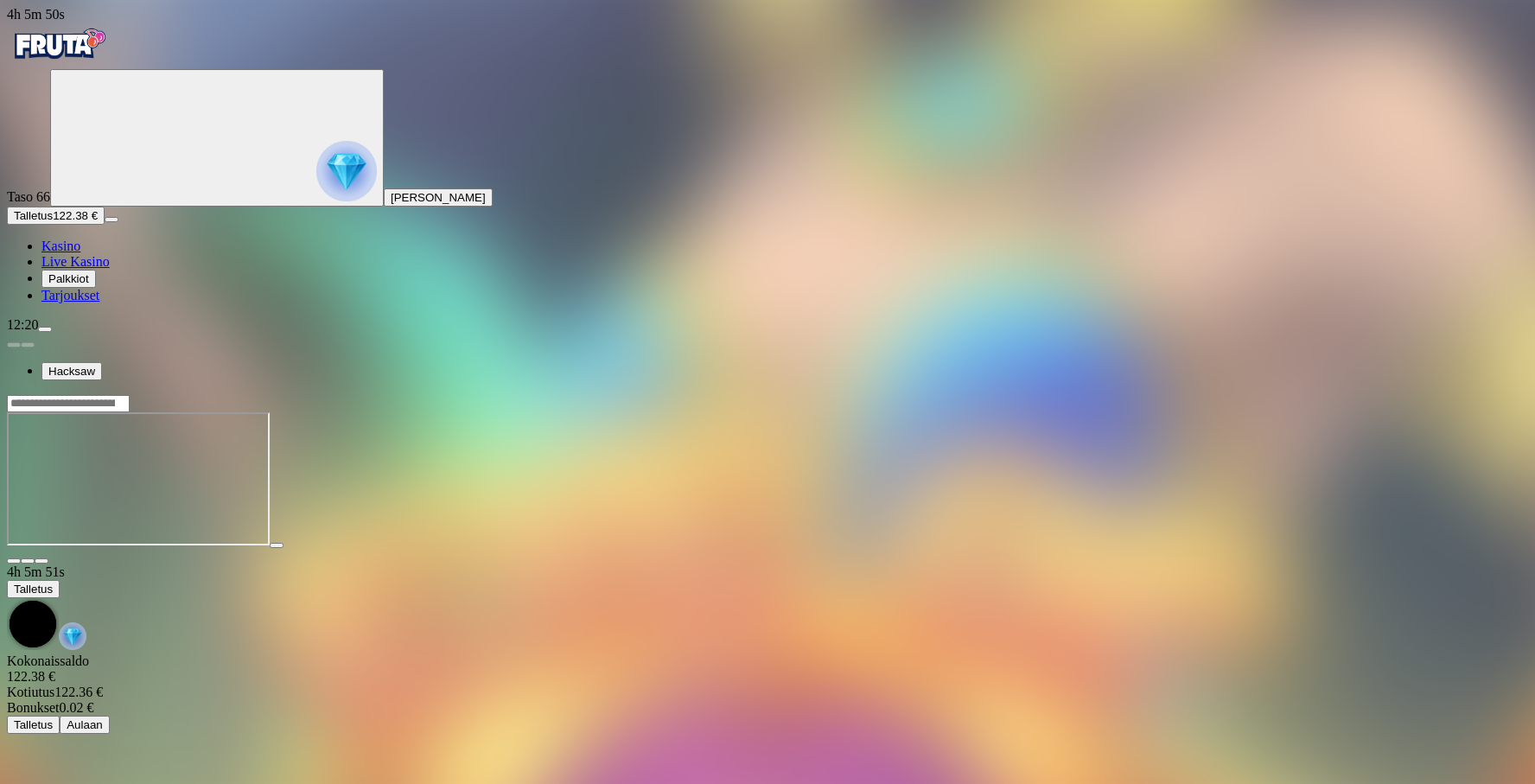
click at [14, 561] on span "close icon" at bounding box center [14, 561] width 0 height 0
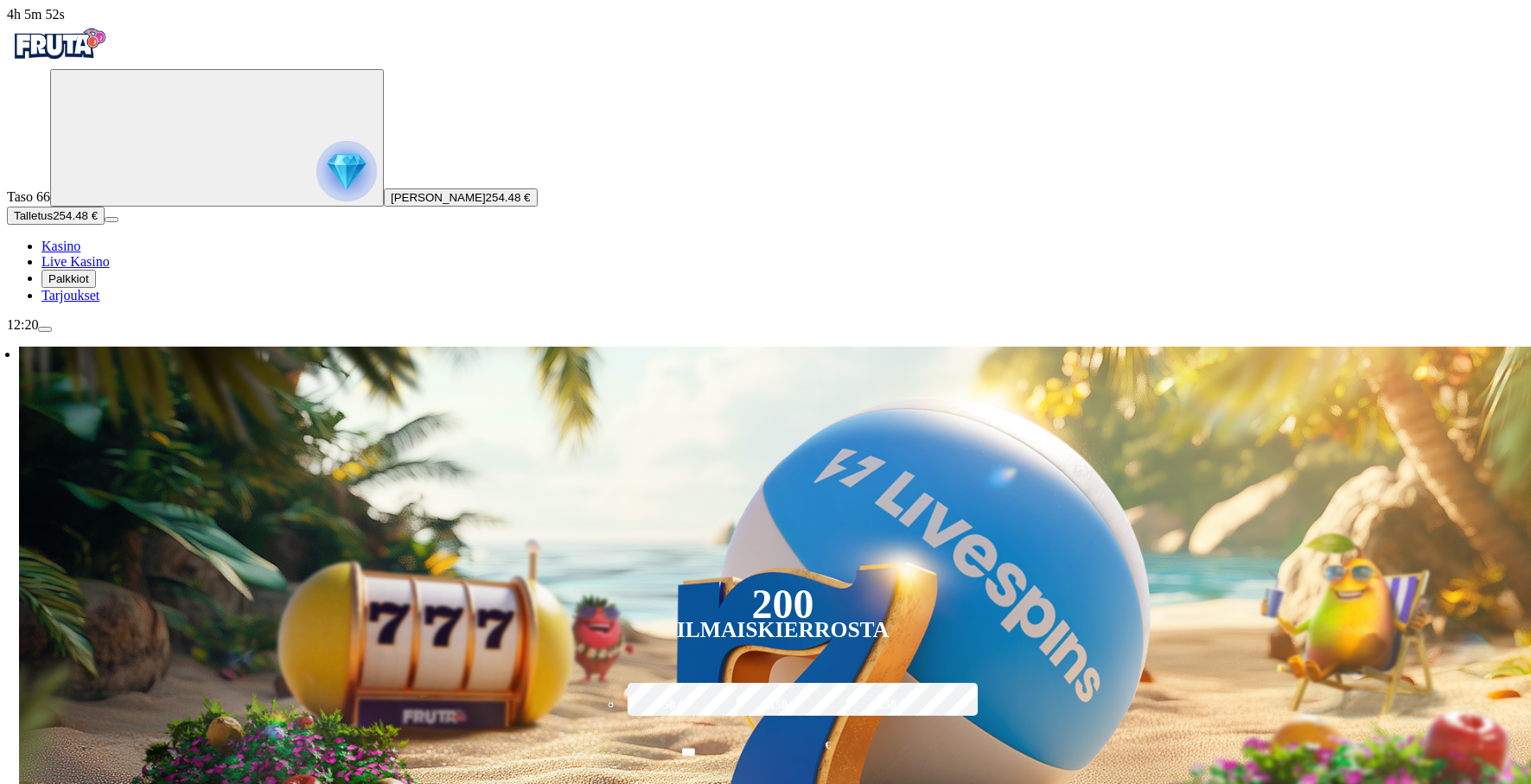
click at [45, 330] on span "menu icon" at bounding box center [45, 330] width 0 height 0
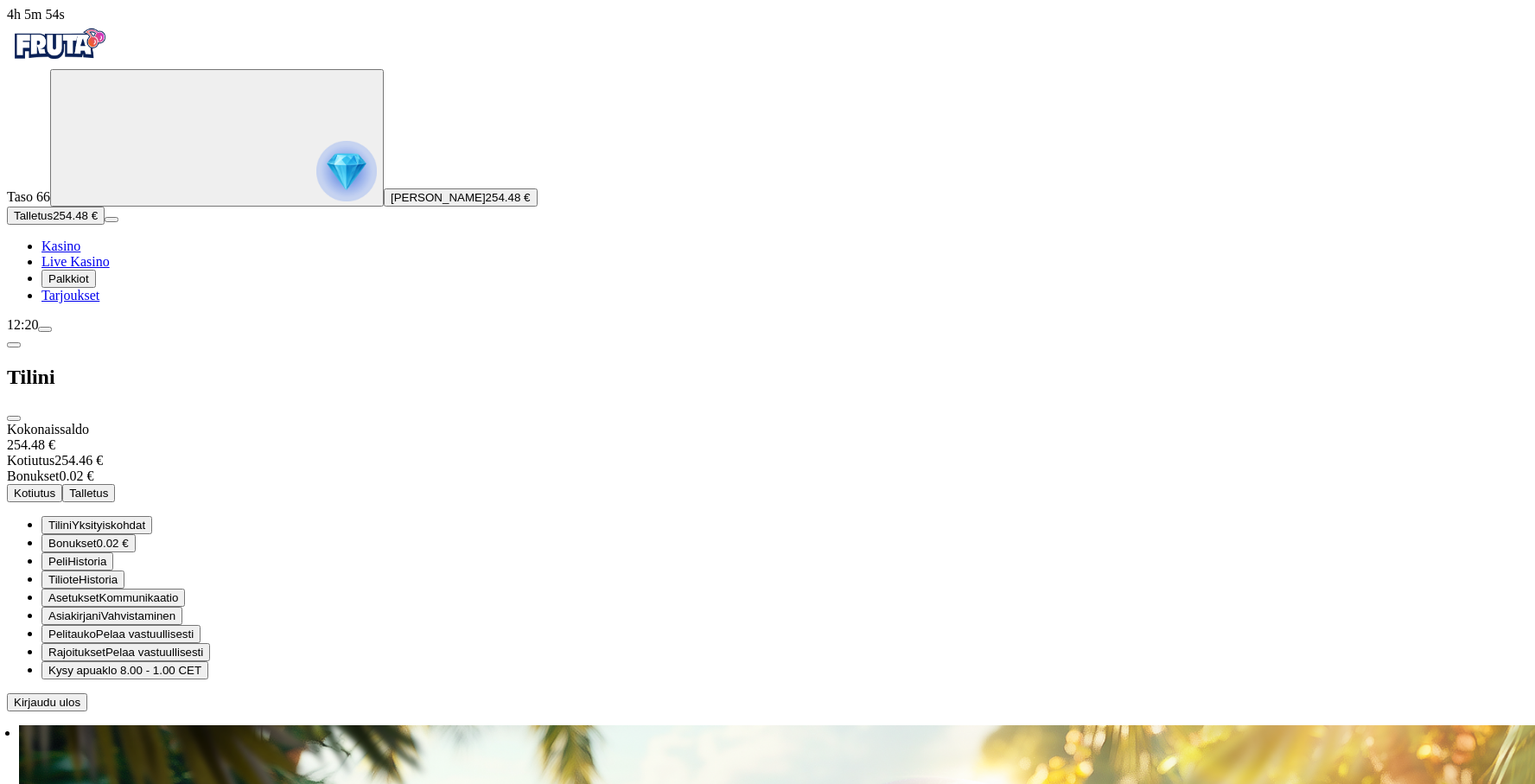
click at [62, 484] on button "Kotiutus" at bounding box center [34, 493] width 55 height 18
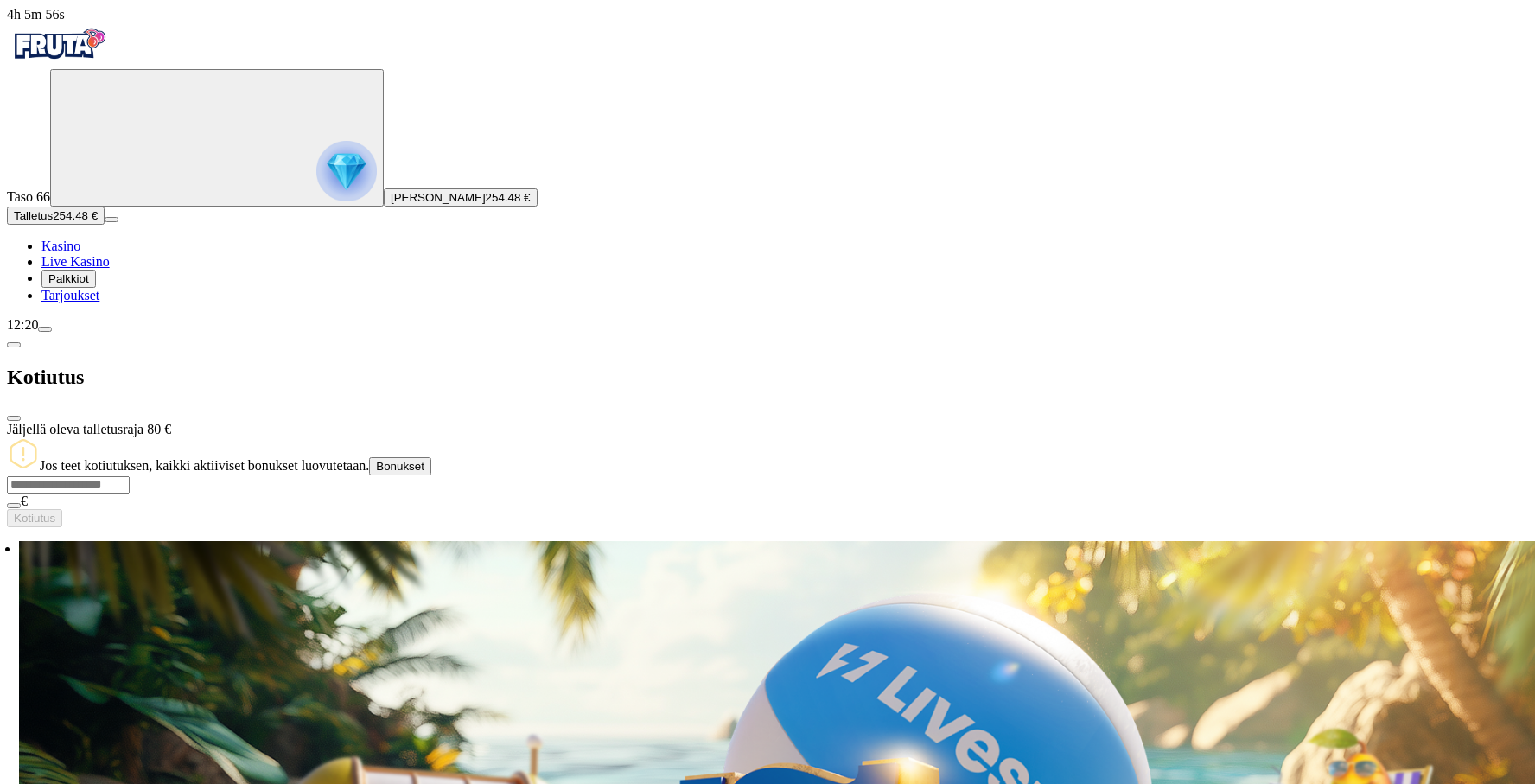
click at [130, 476] on input "number" at bounding box center [68, 485] width 123 height 17
type input "***"
click at [55, 512] on span "Kotiutus" at bounding box center [35, 518] width 42 height 13
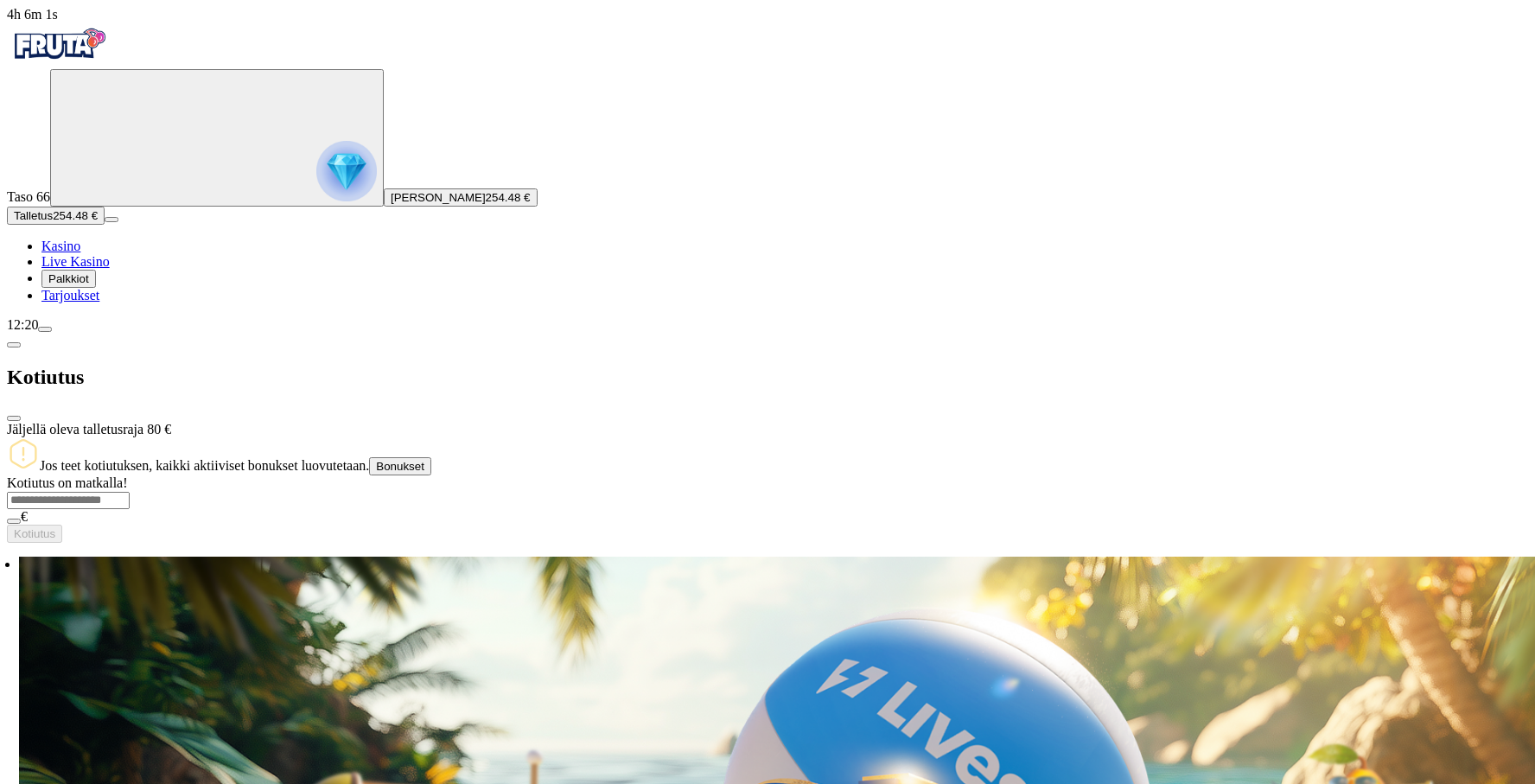
click at [14, 418] on span "close icon" at bounding box center [14, 418] width 0 height 0
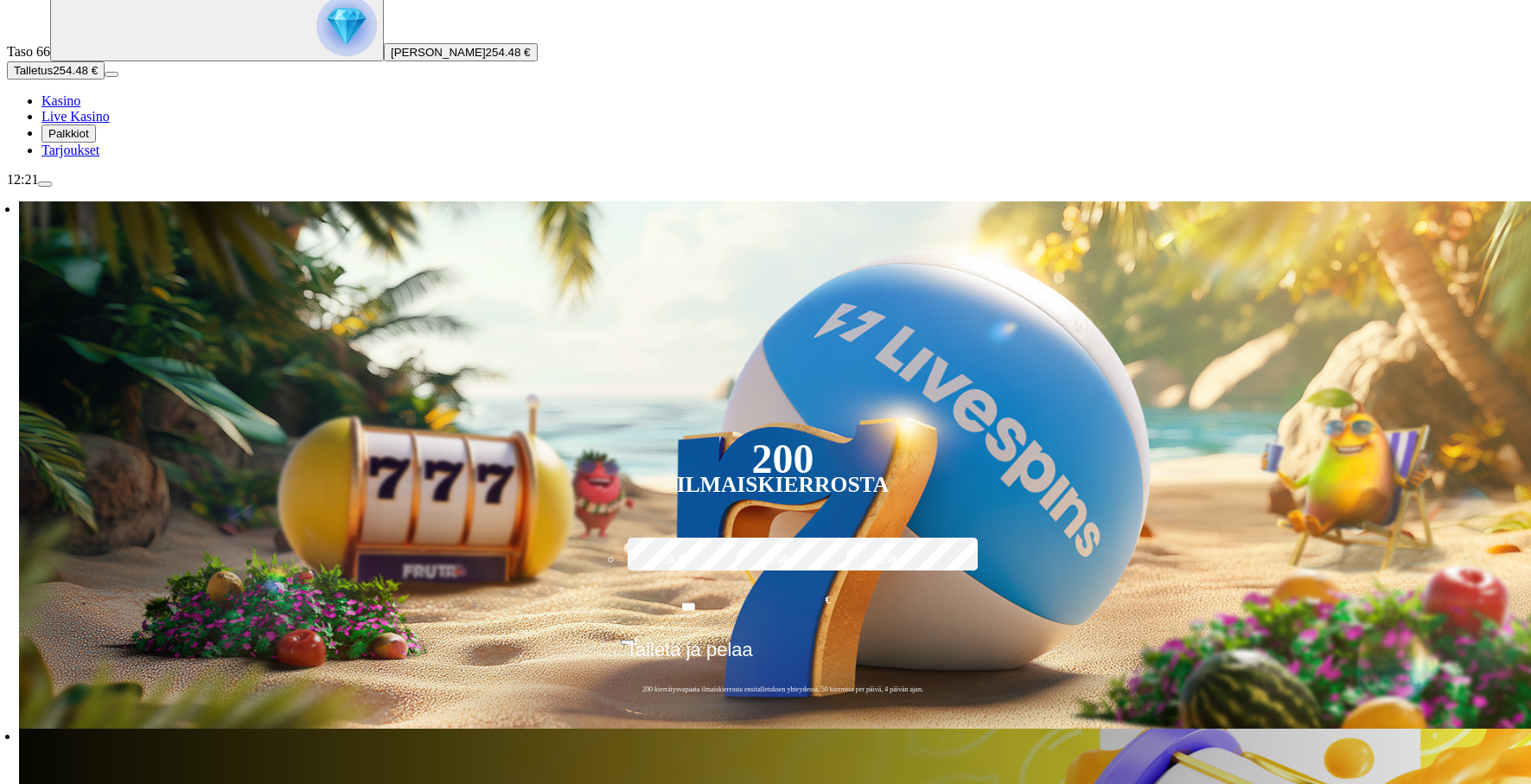
scroll to position [284, 0]
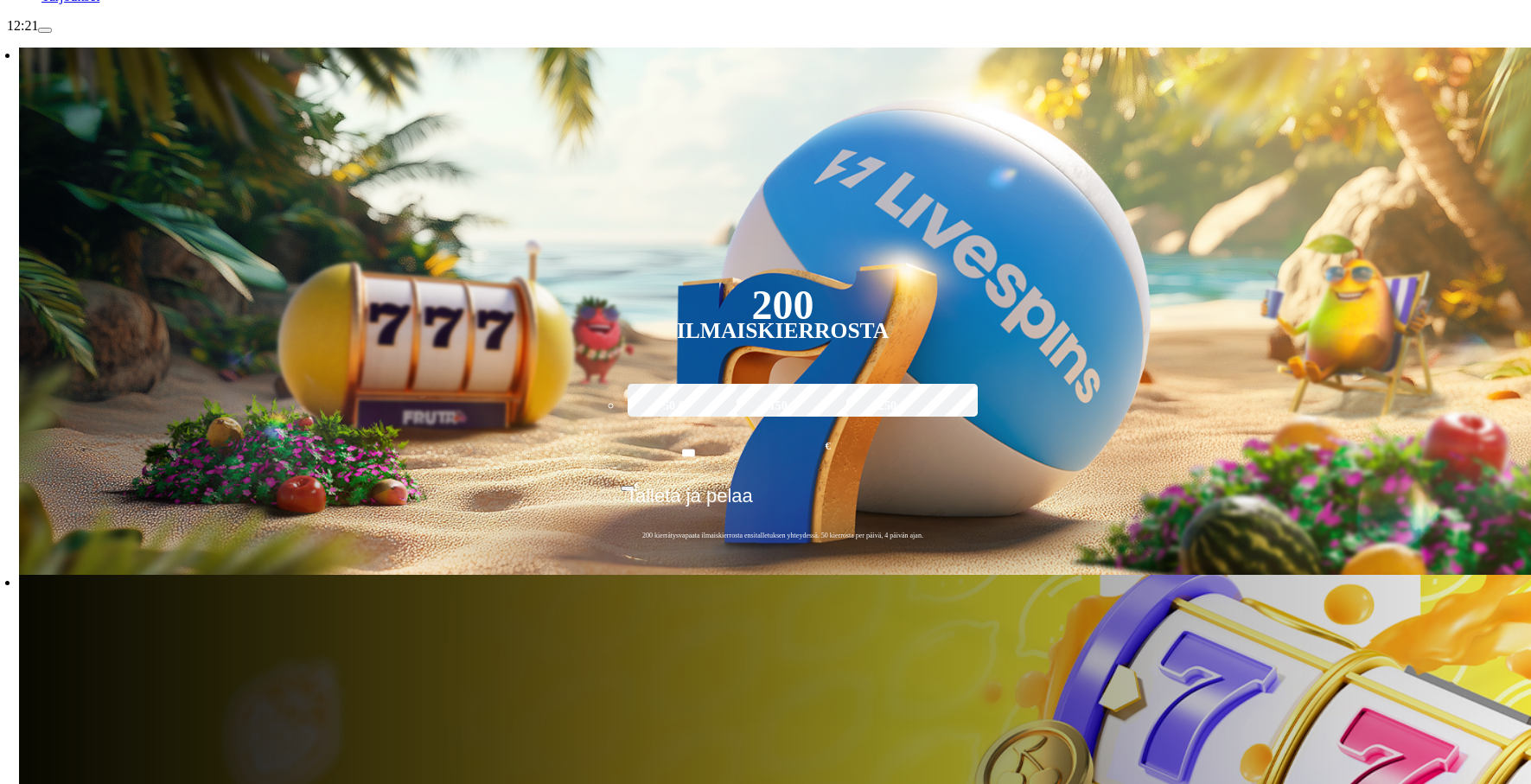
scroll to position [417, 0]
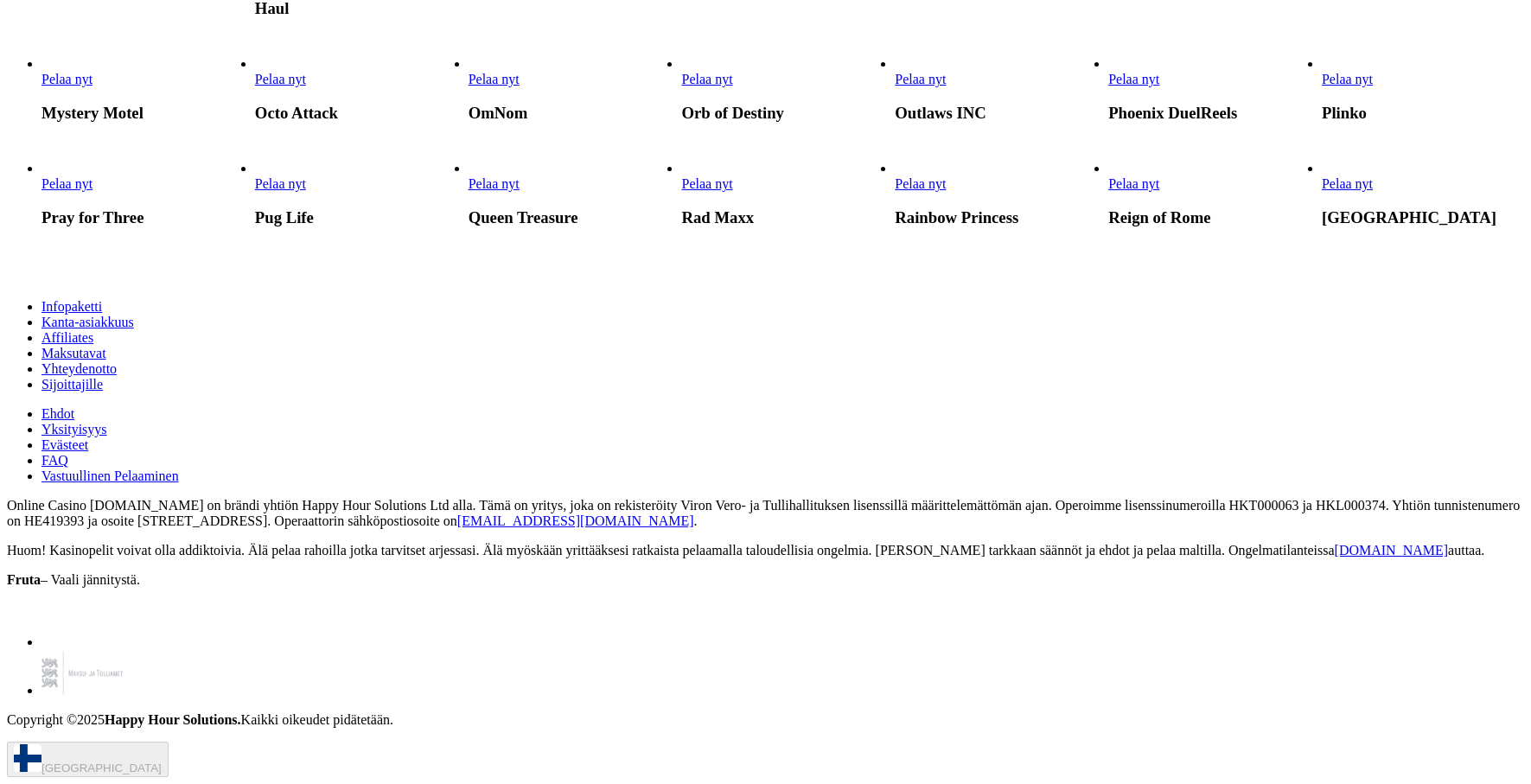
scroll to position [2773, 0]
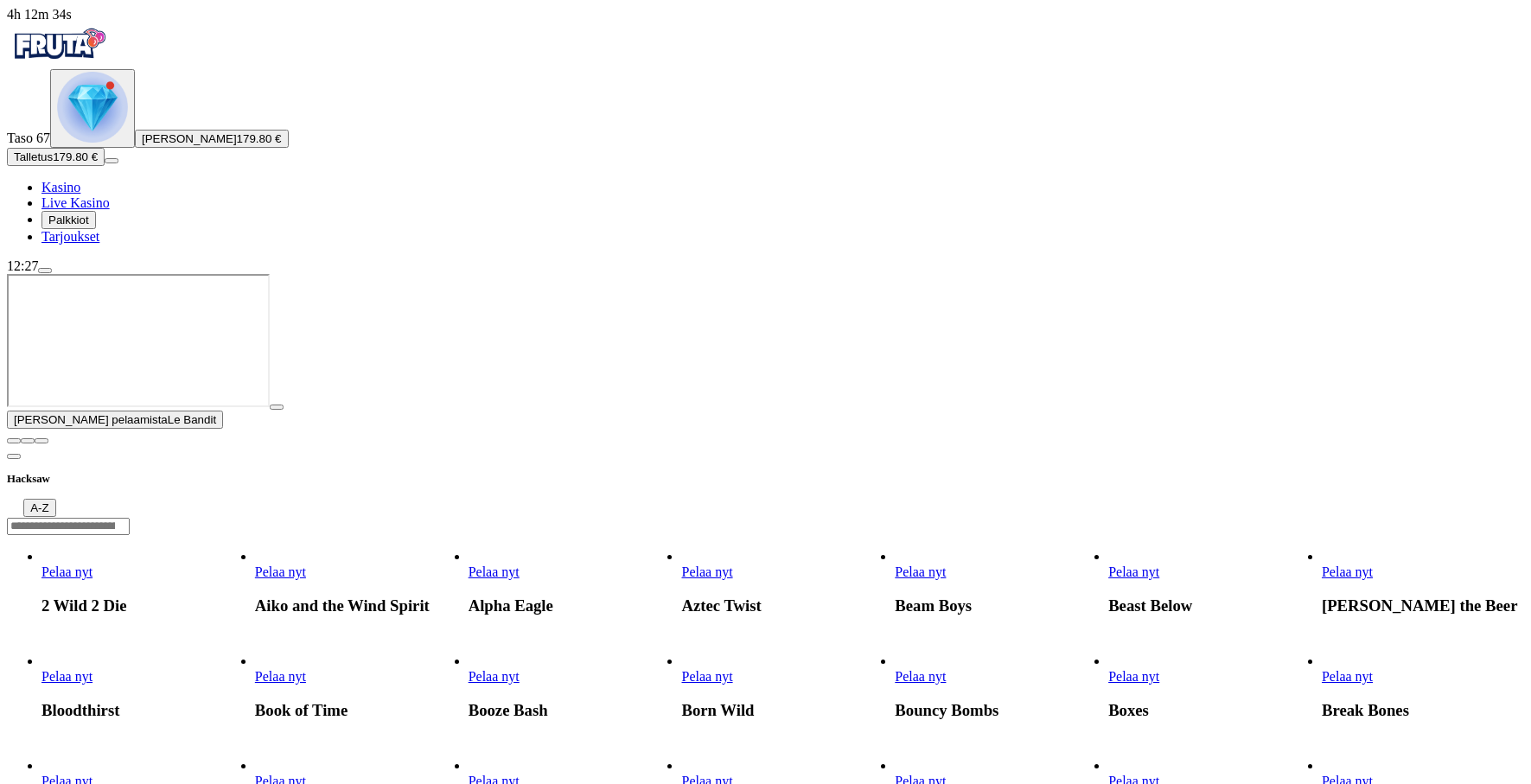
click at [306, 564] on span "Pelaa nyt" at bounding box center [281, 571] width 51 height 14
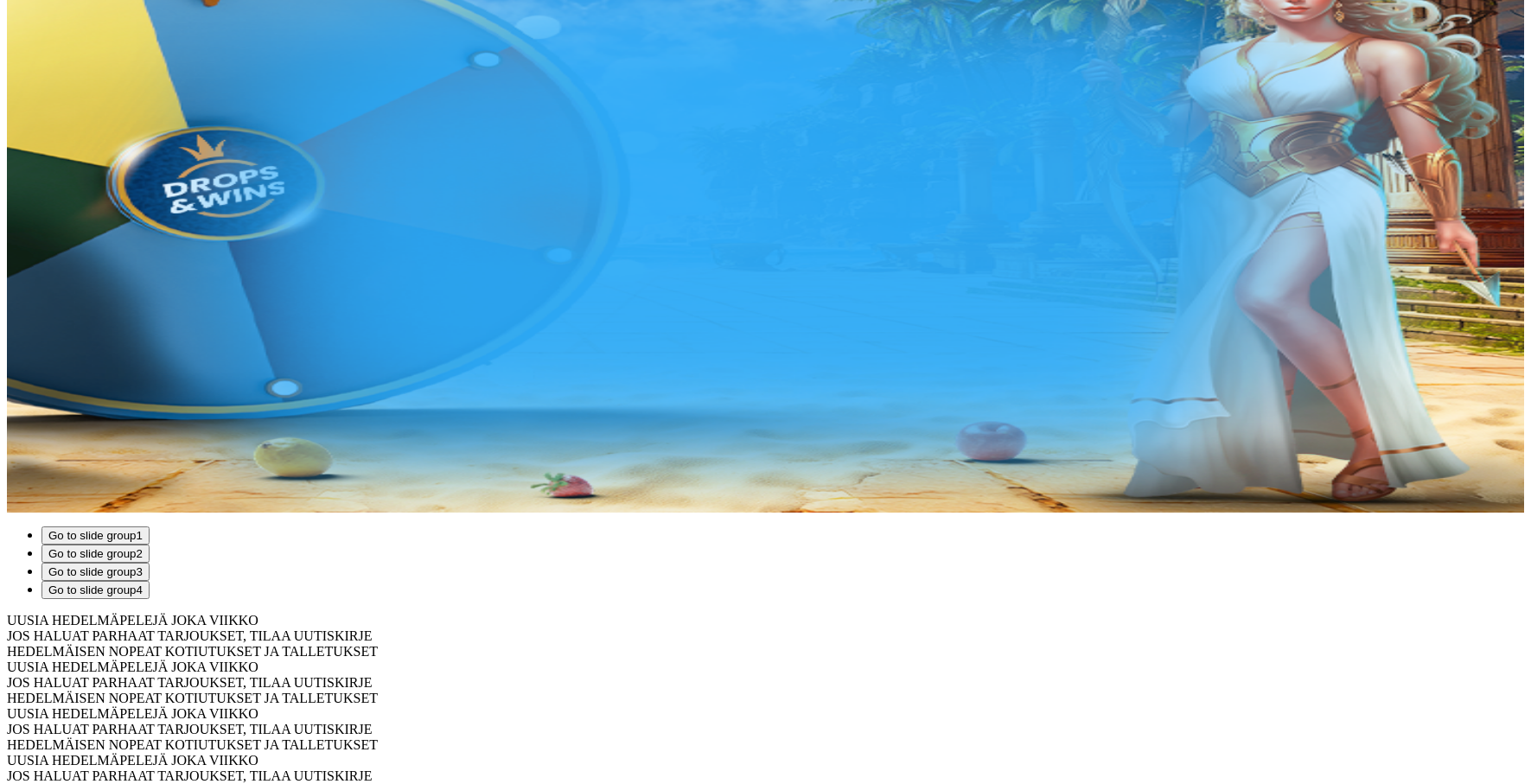
scroll to position [407, 0]
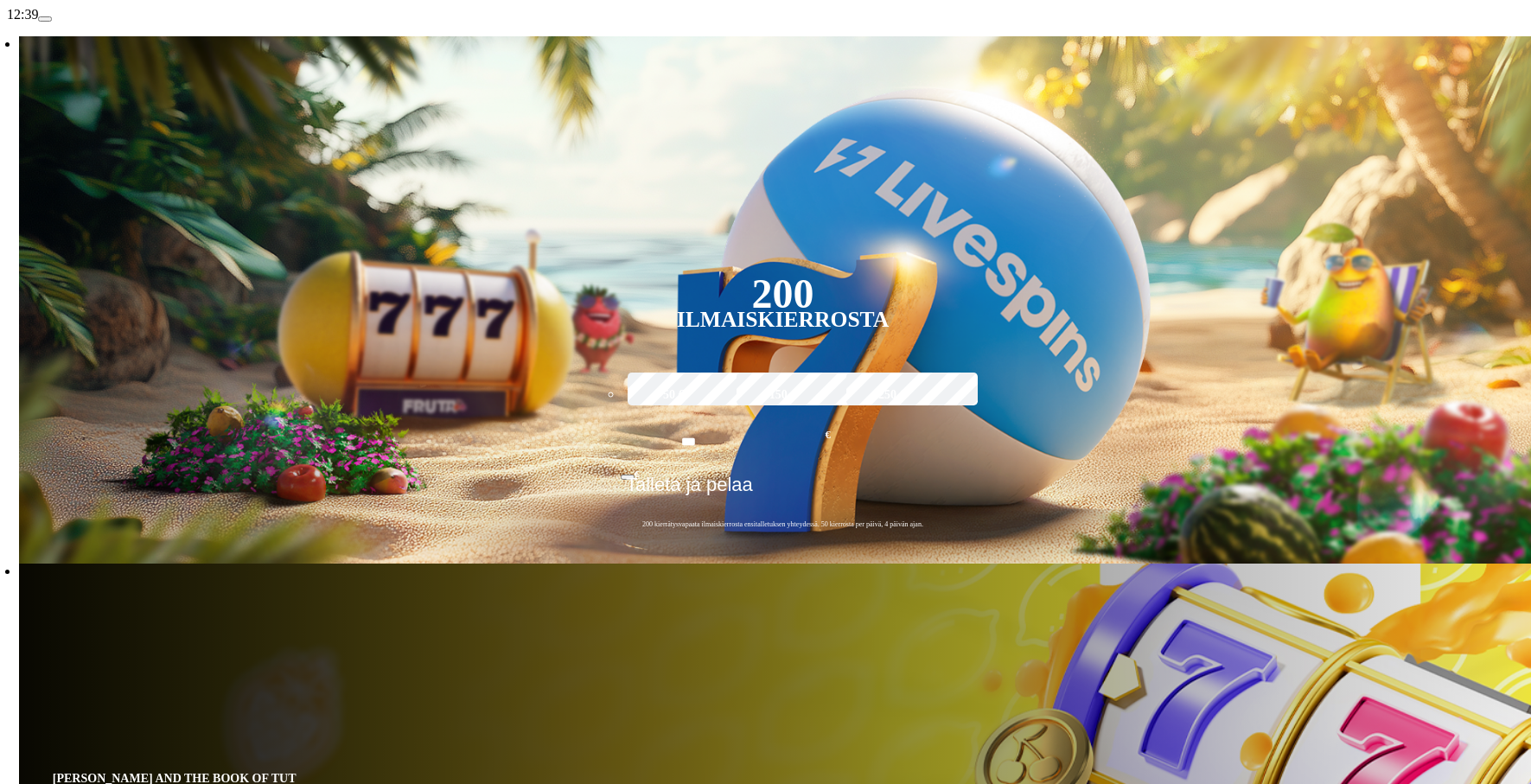
scroll to position [420, 0]
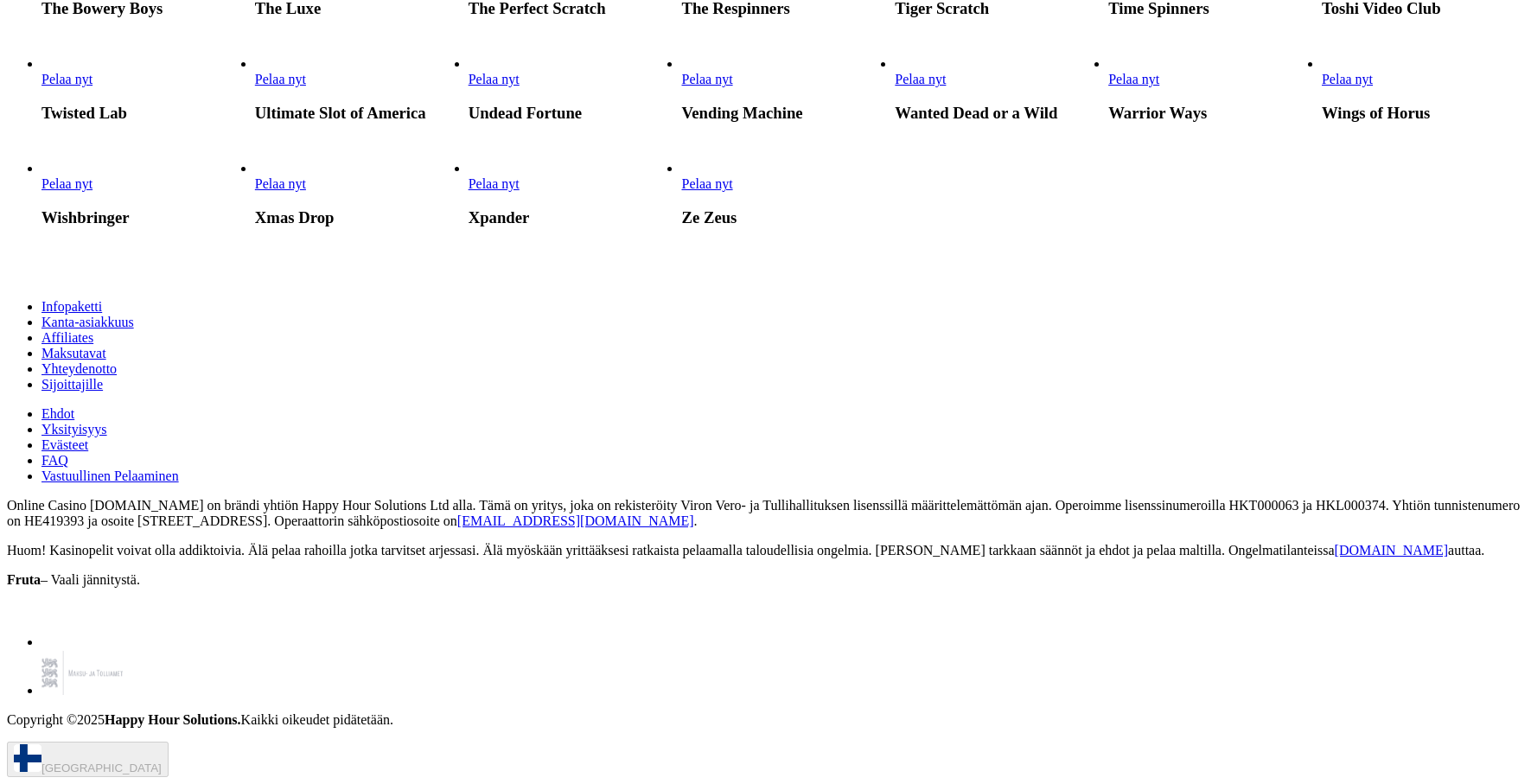
scroll to position [4984, 0]
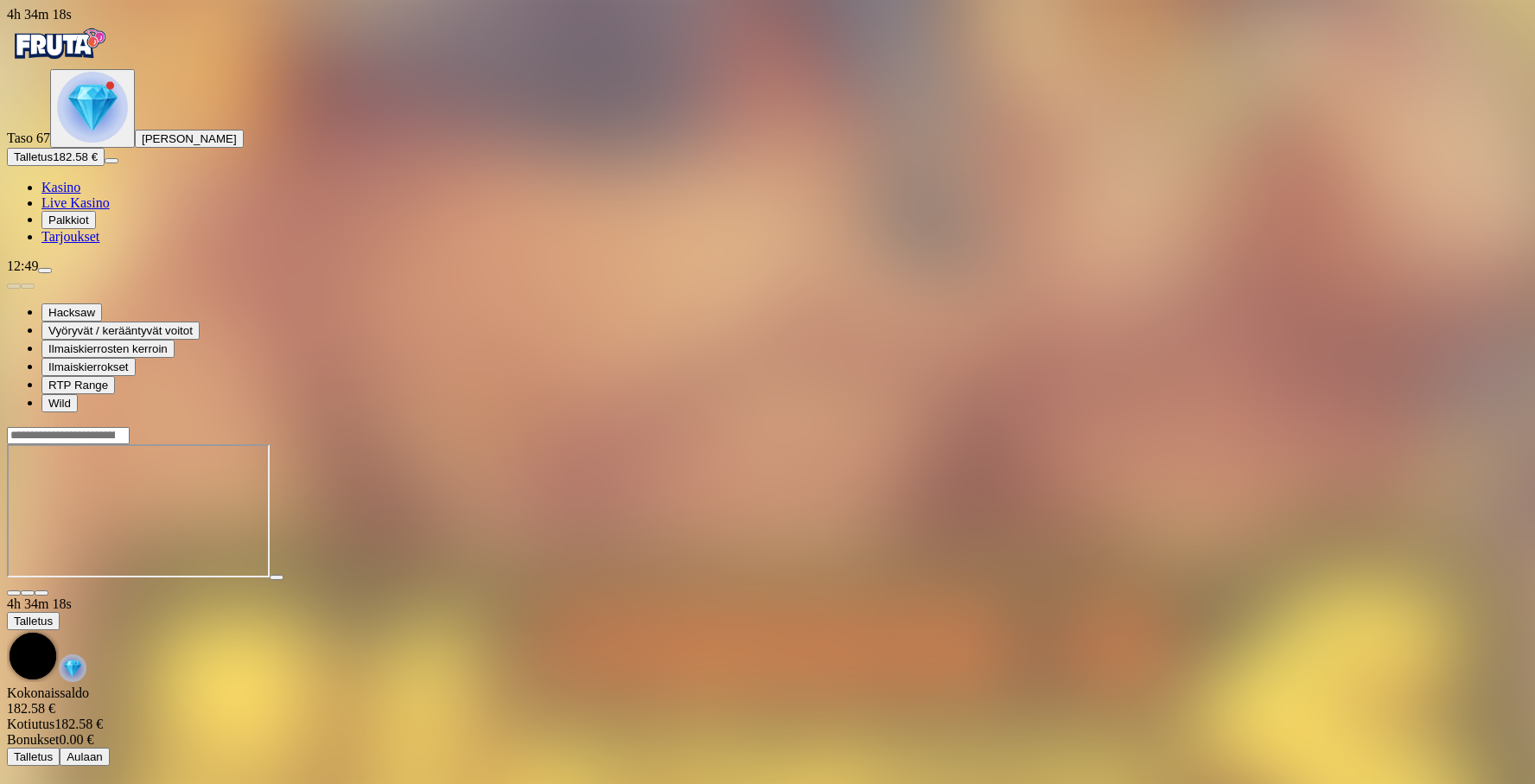
click at [42, 194] on span "diamond icon" at bounding box center [42, 187] width 0 height 14
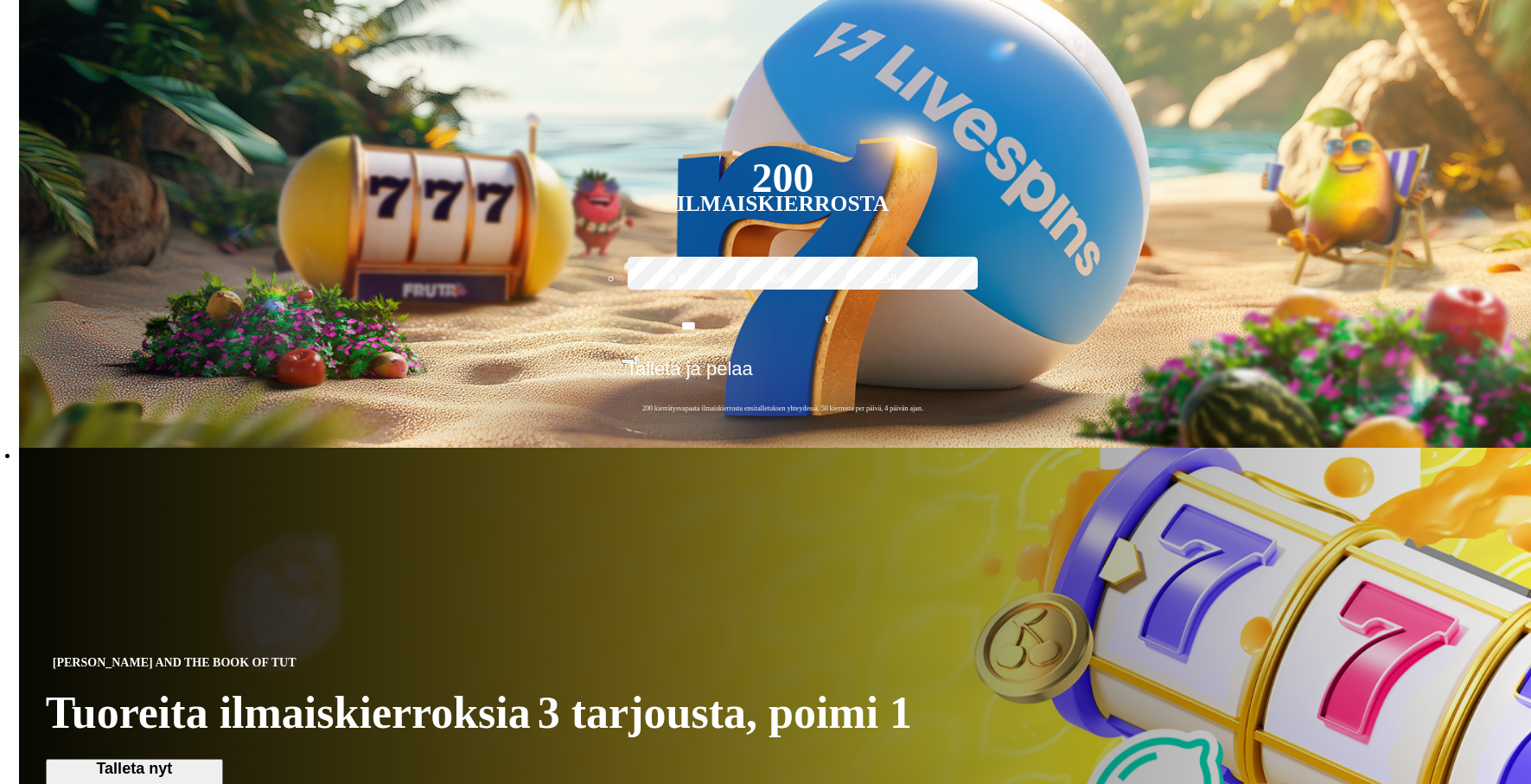
scroll to position [556, 0]
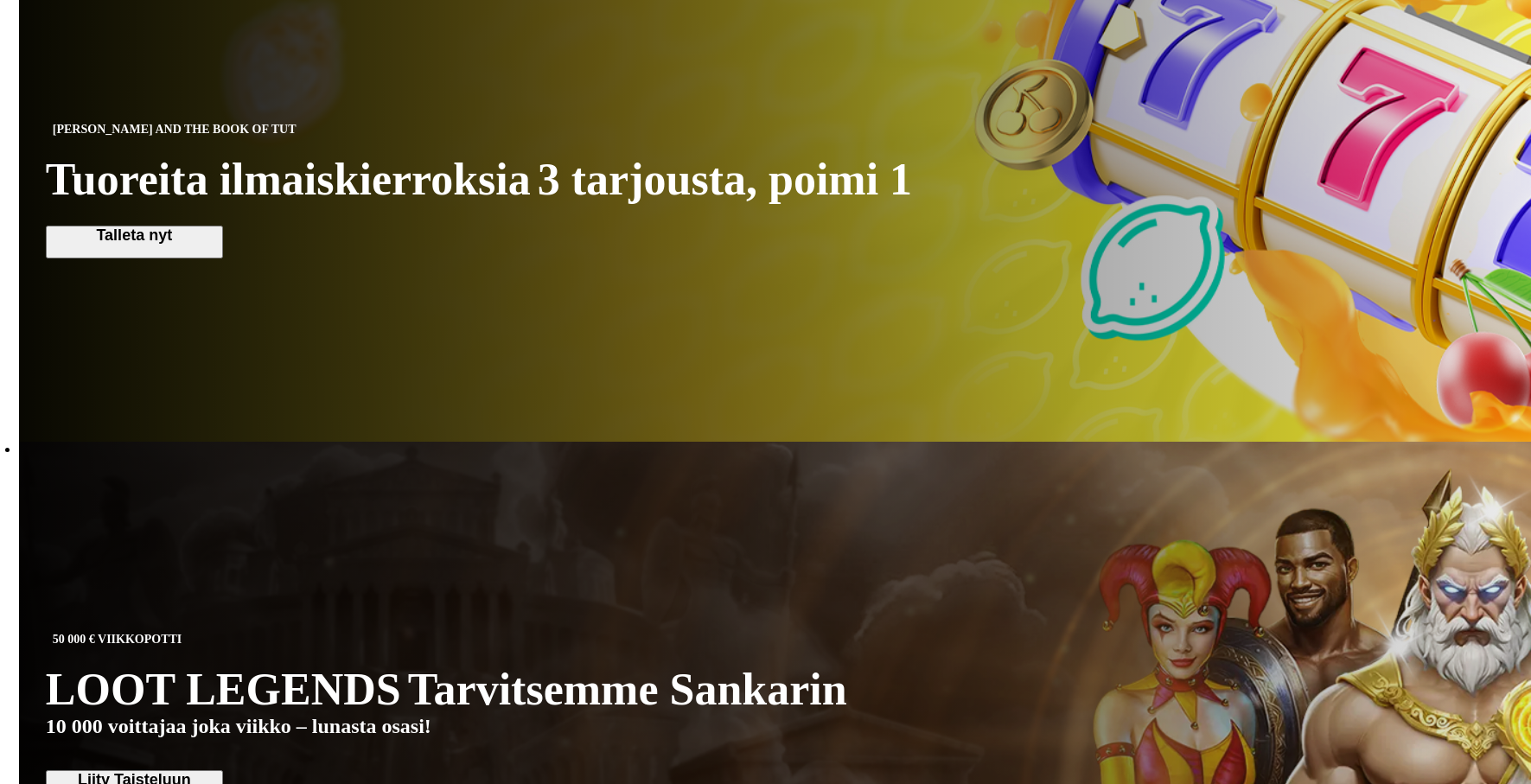
scroll to position [1073, 0]
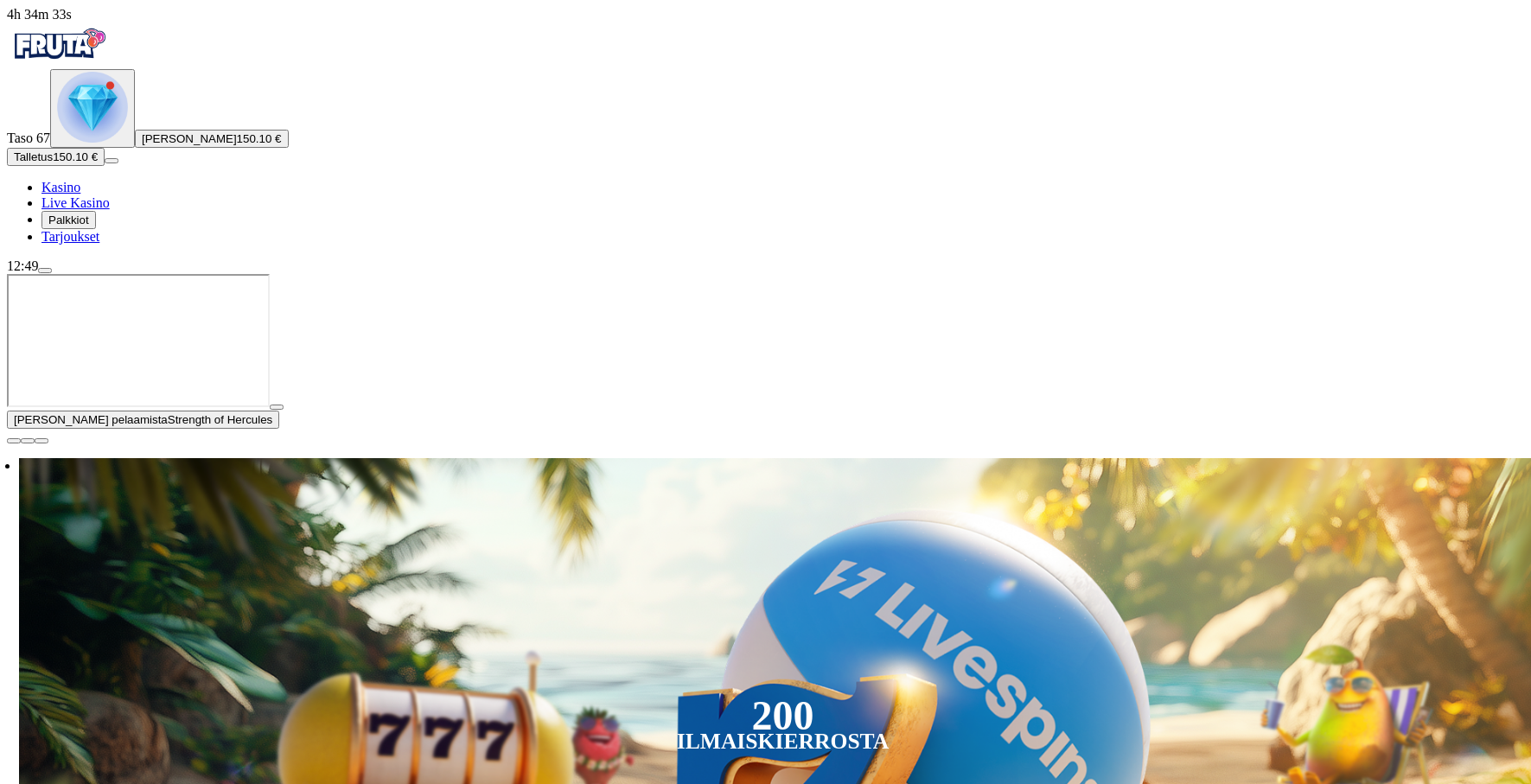
scroll to position [625, 0]
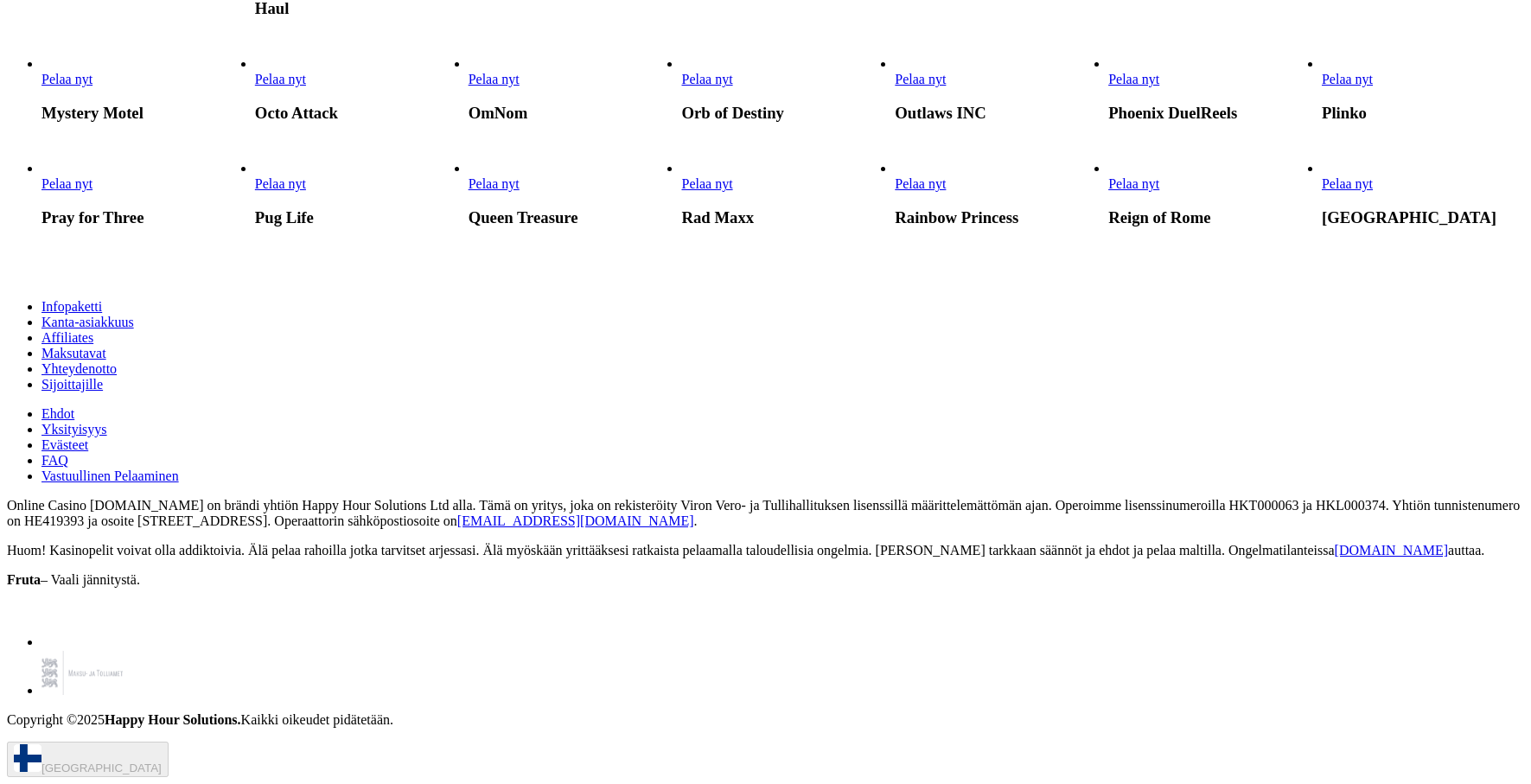
scroll to position [2997, 0]
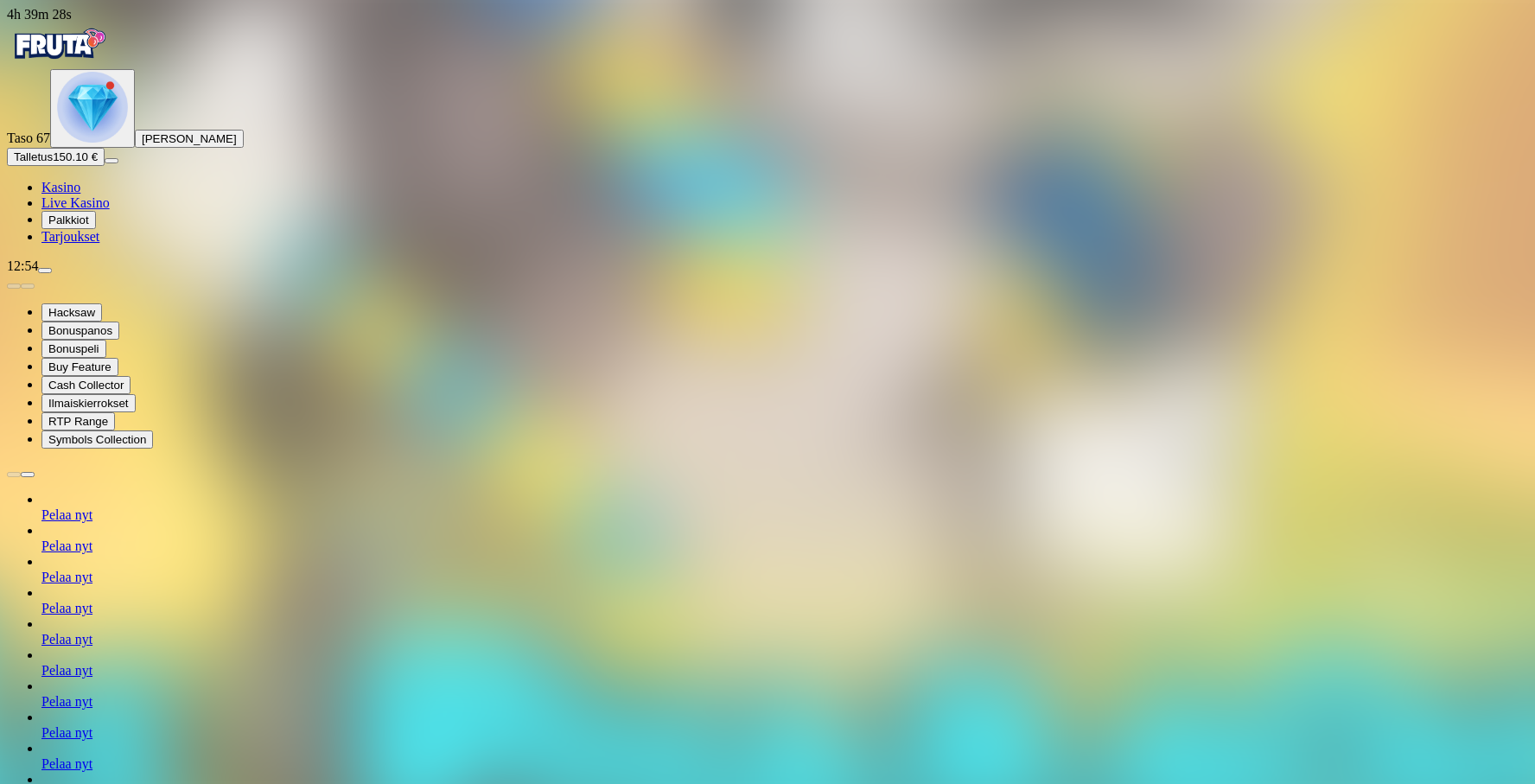
click at [45, 271] on span "menu icon" at bounding box center [45, 271] width 0 height 0
type input "**"
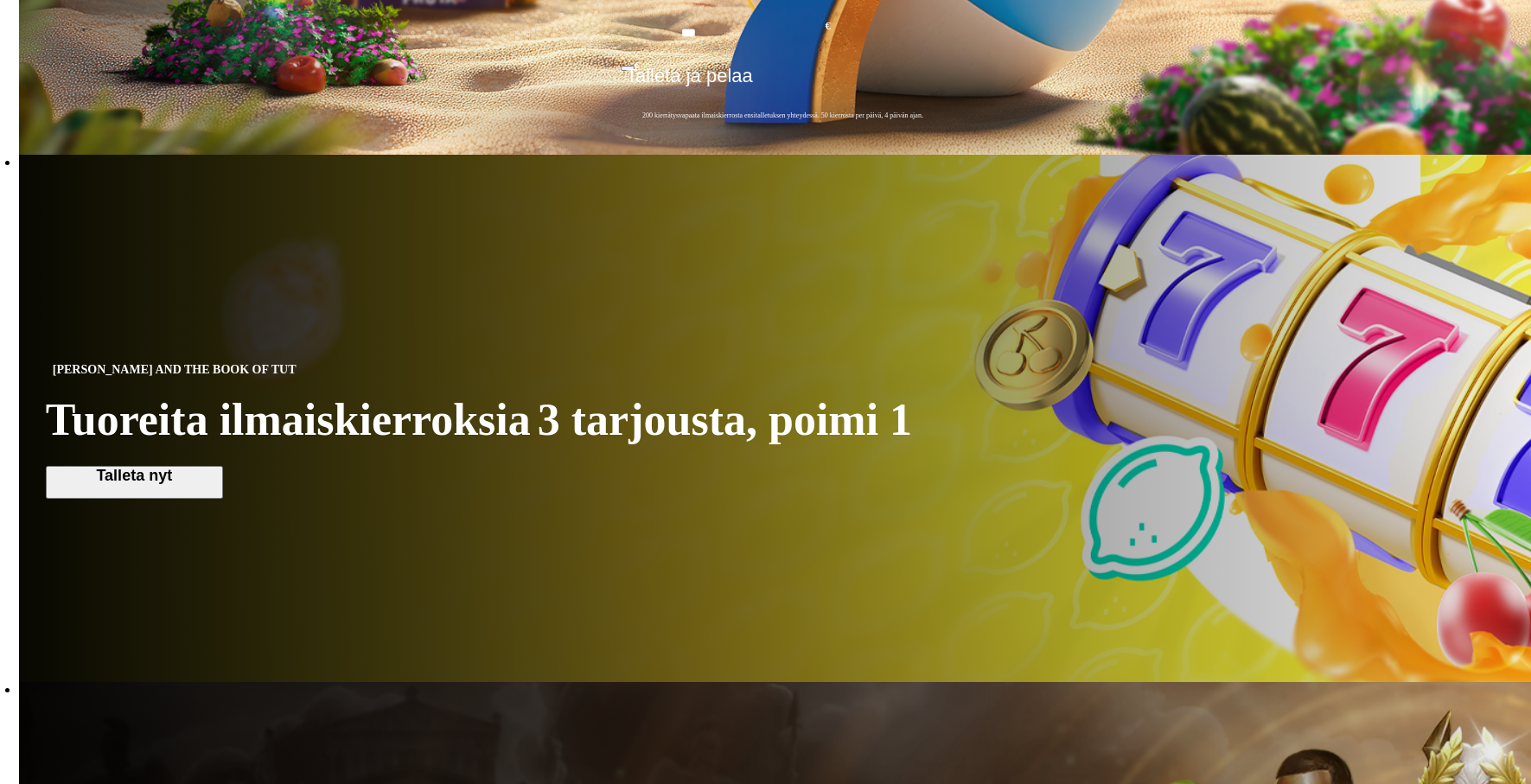
scroll to position [684, 0]
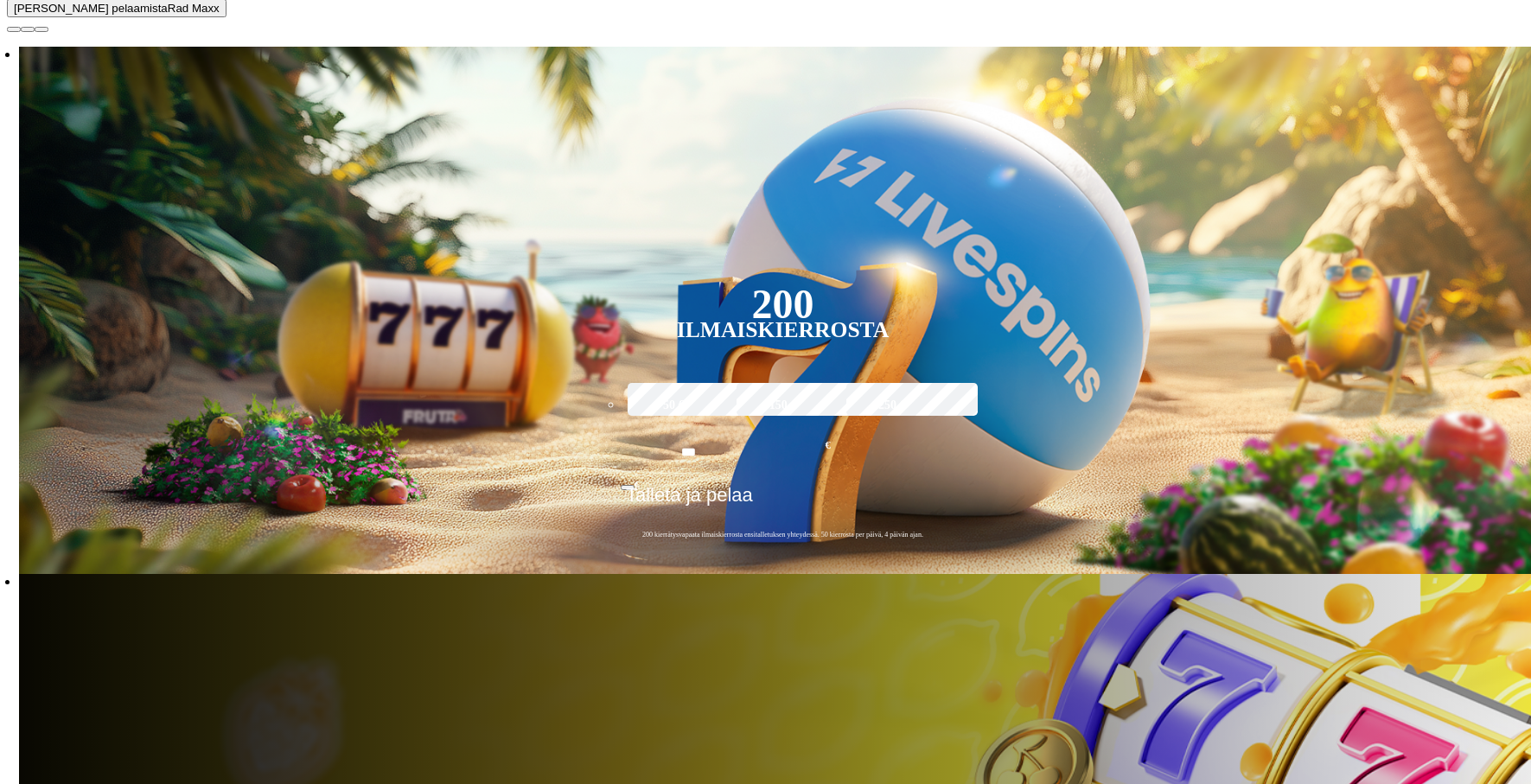
scroll to position [440, 0]
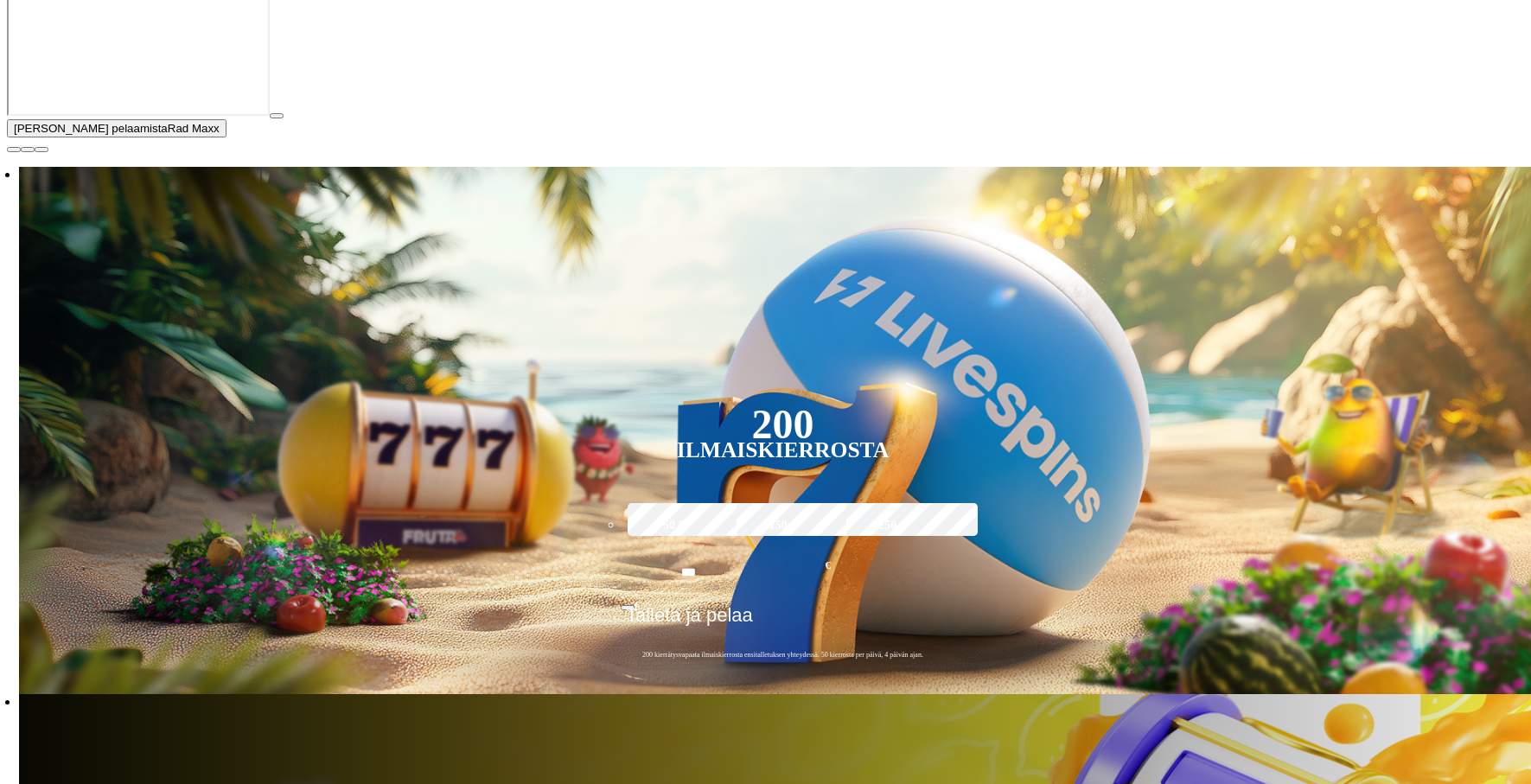
scroll to position [312, 0]
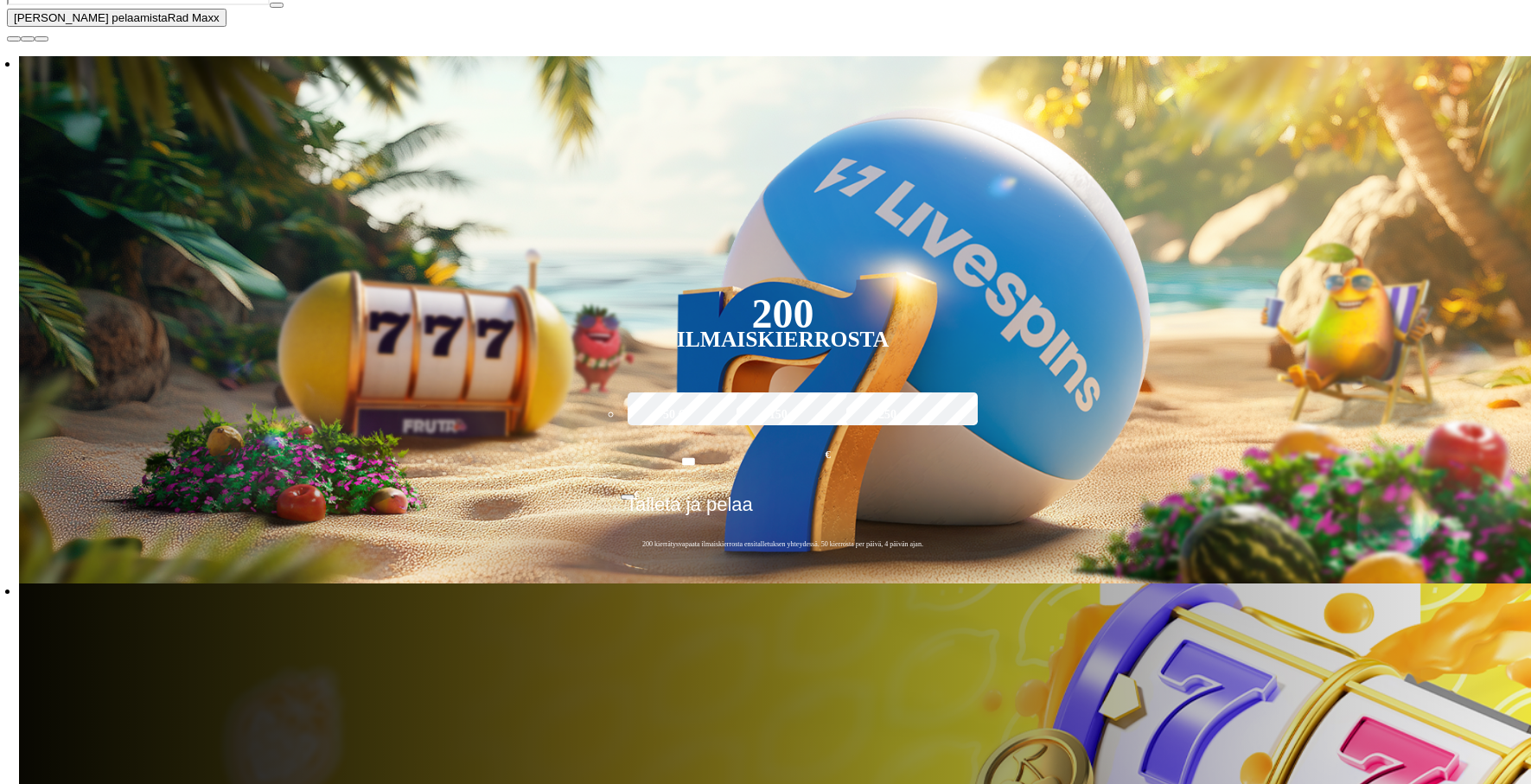
scroll to position [431, 0]
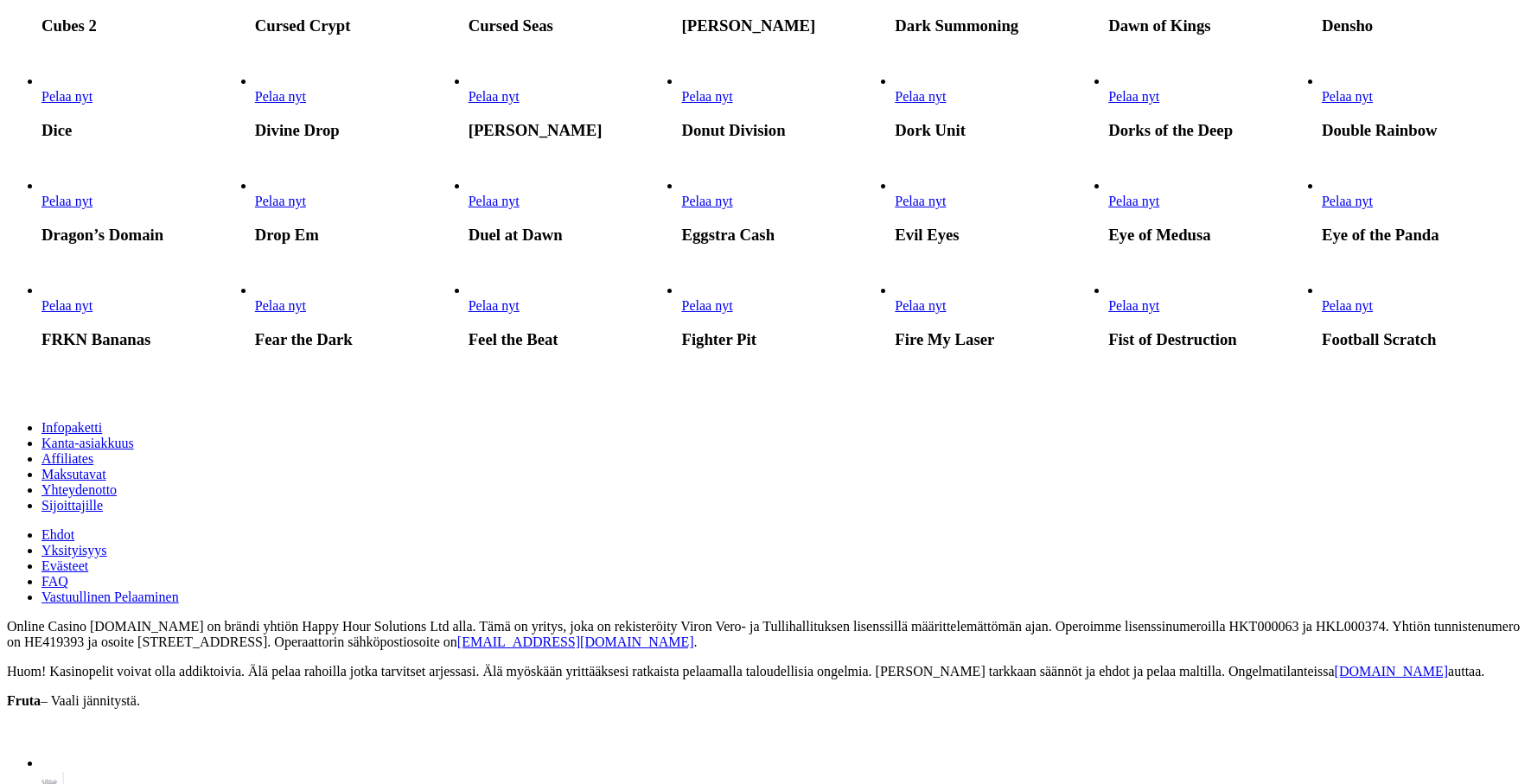
scroll to position [1004, 0]
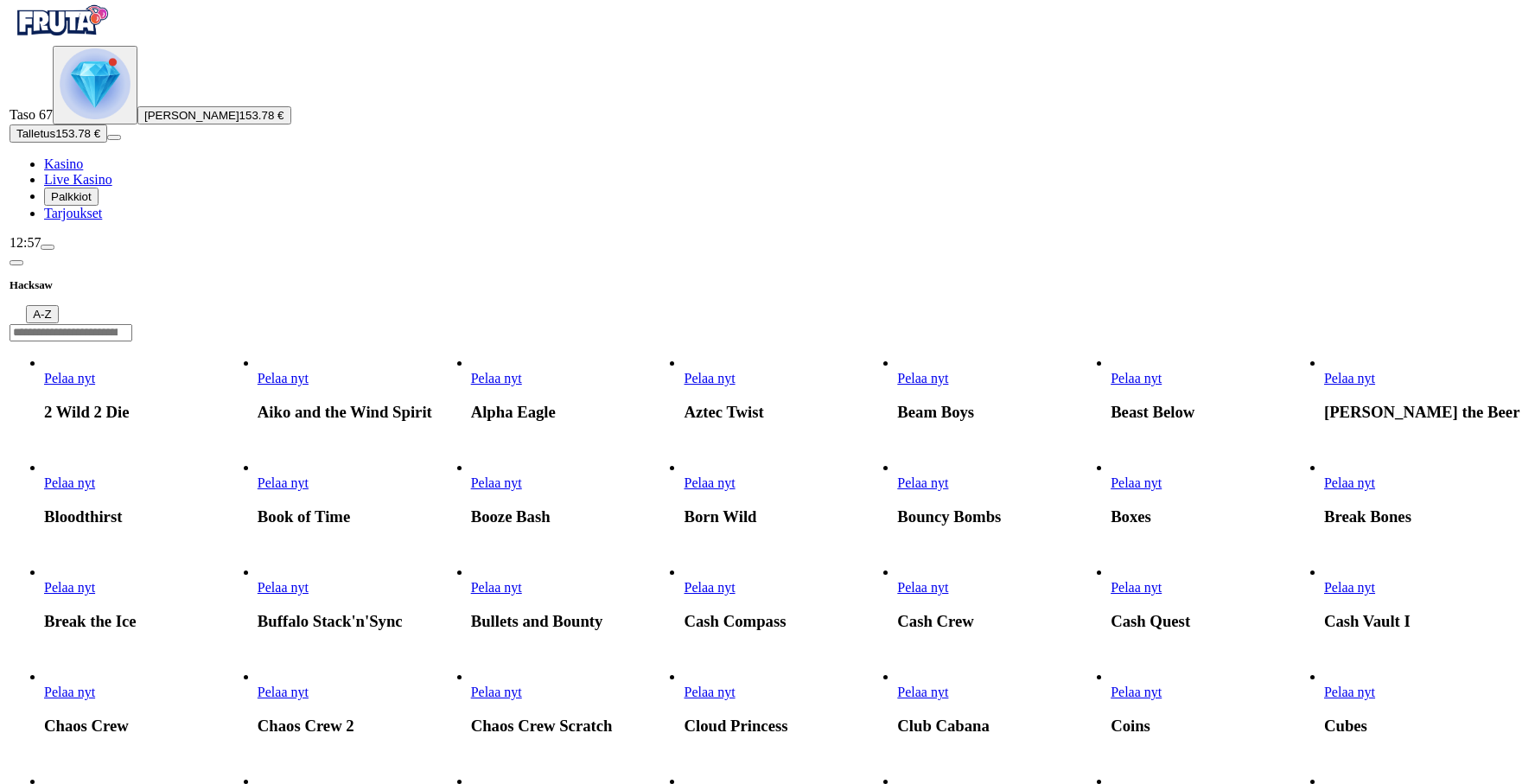
scroll to position [0, 0]
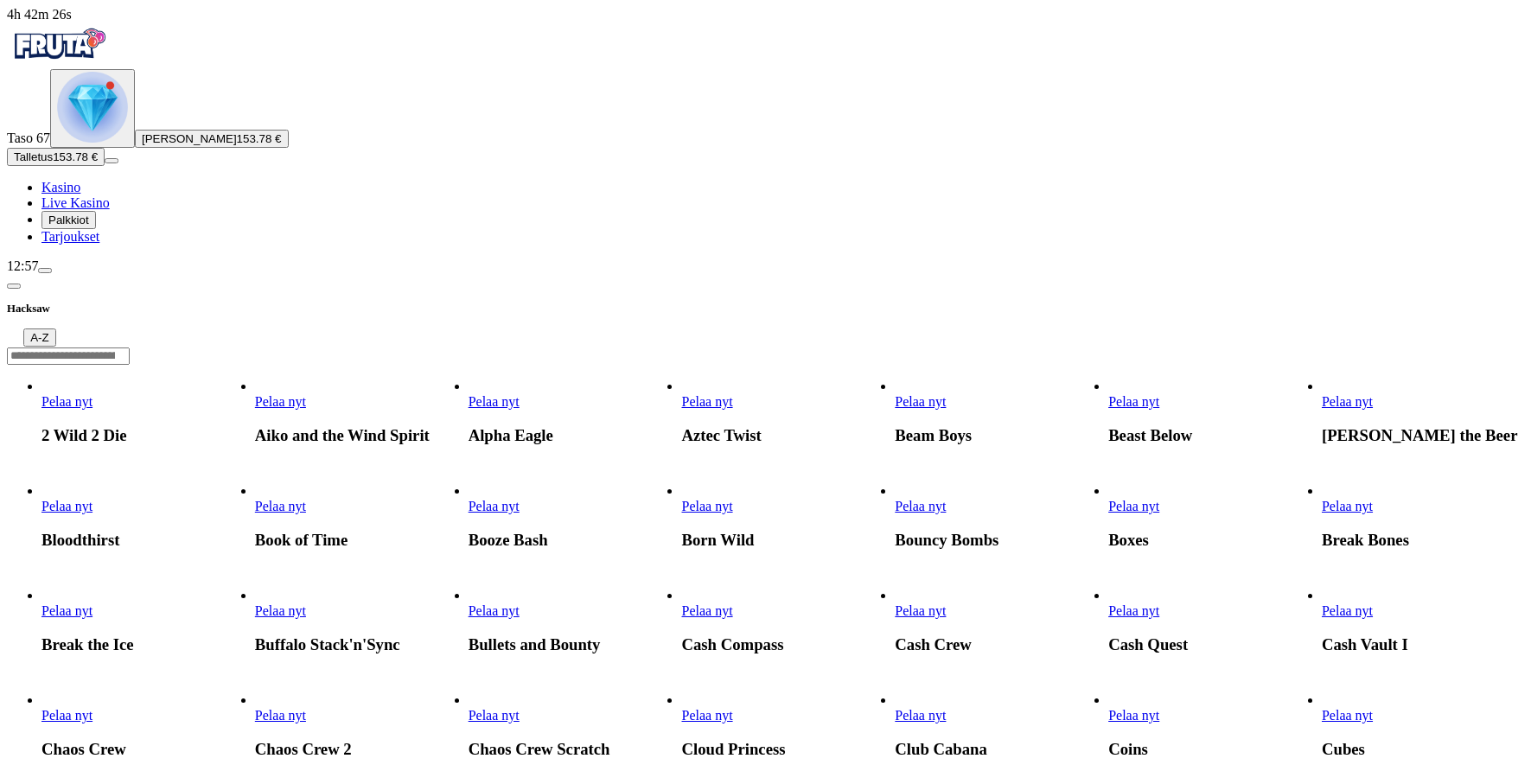
click at [92, 394] on span "Pelaa nyt" at bounding box center [68, 401] width 51 height 14
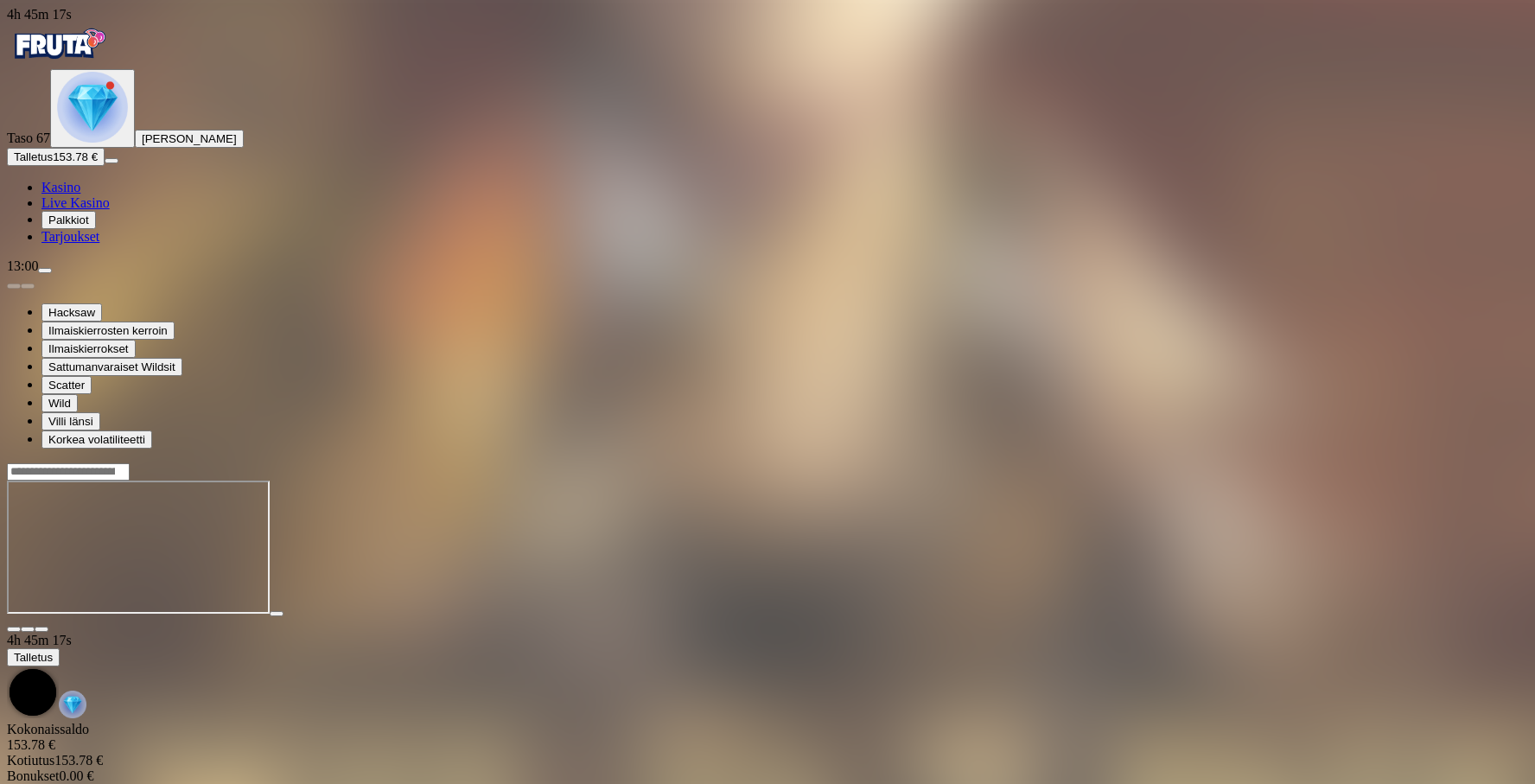
click at [80, 194] on span "Kasino" at bounding box center [61, 187] width 39 height 14
click at [14, 629] on span "close icon" at bounding box center [14, 629] width 0 height 0
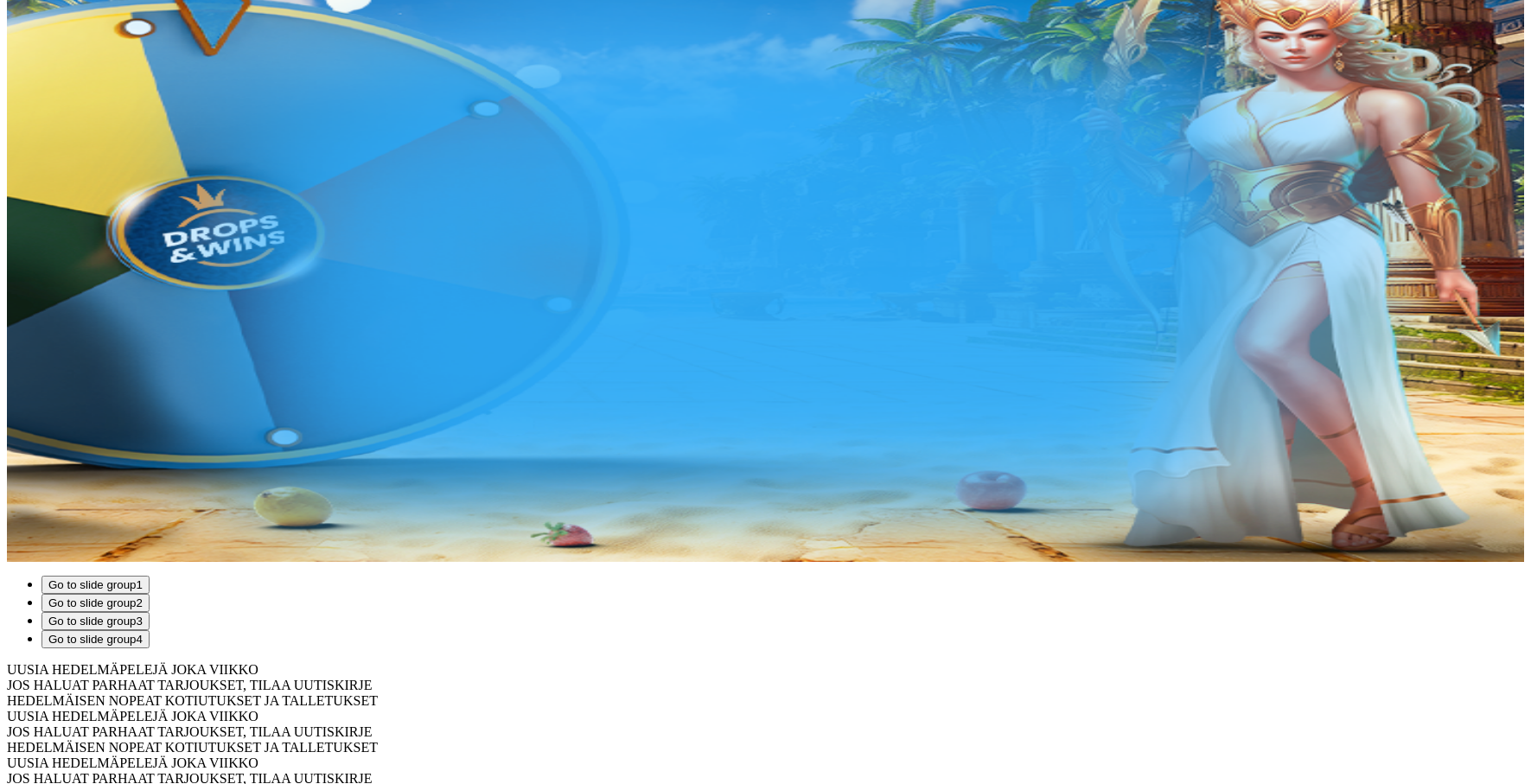
scroll to position [342, 0]
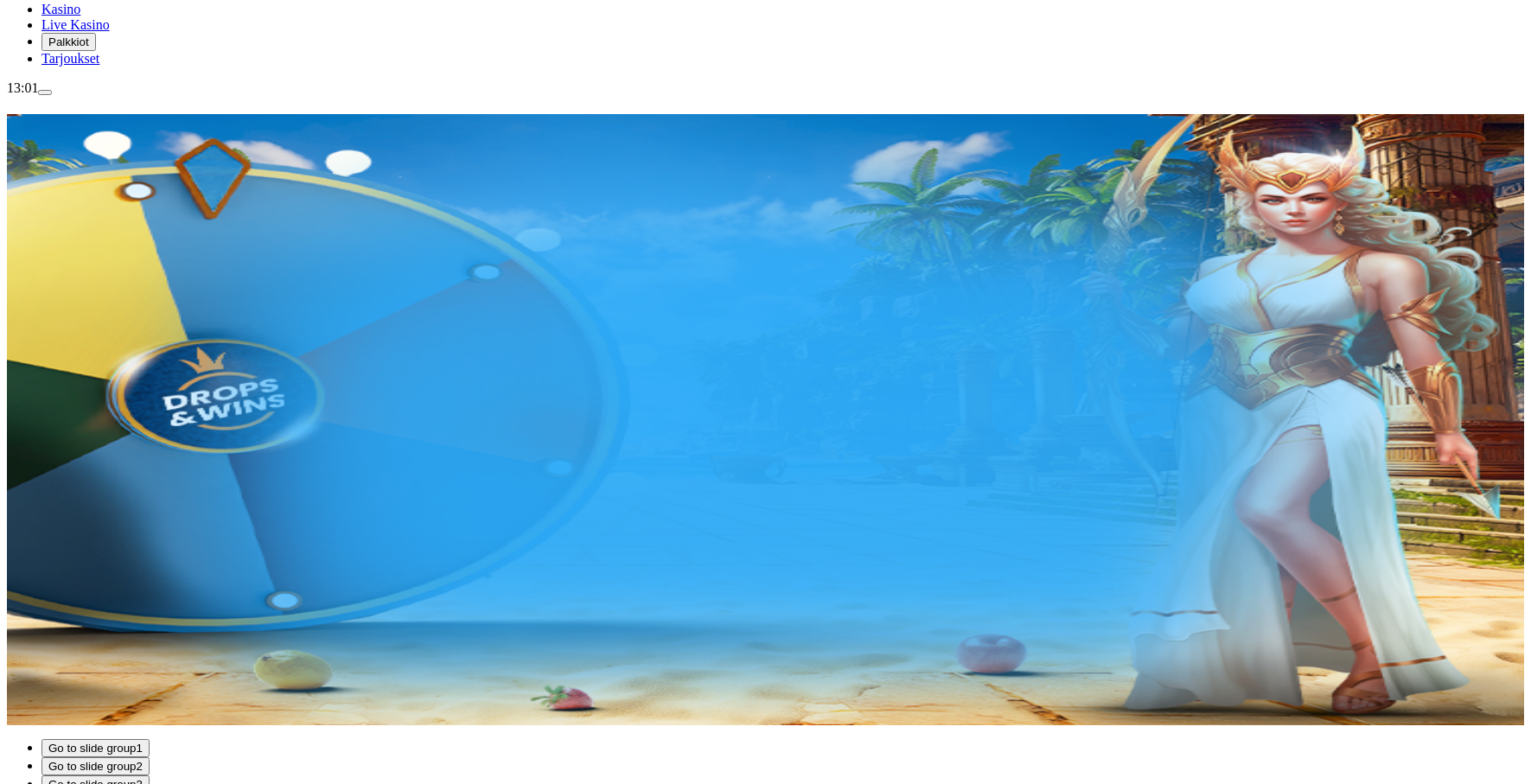
scroll to position [210, 0]
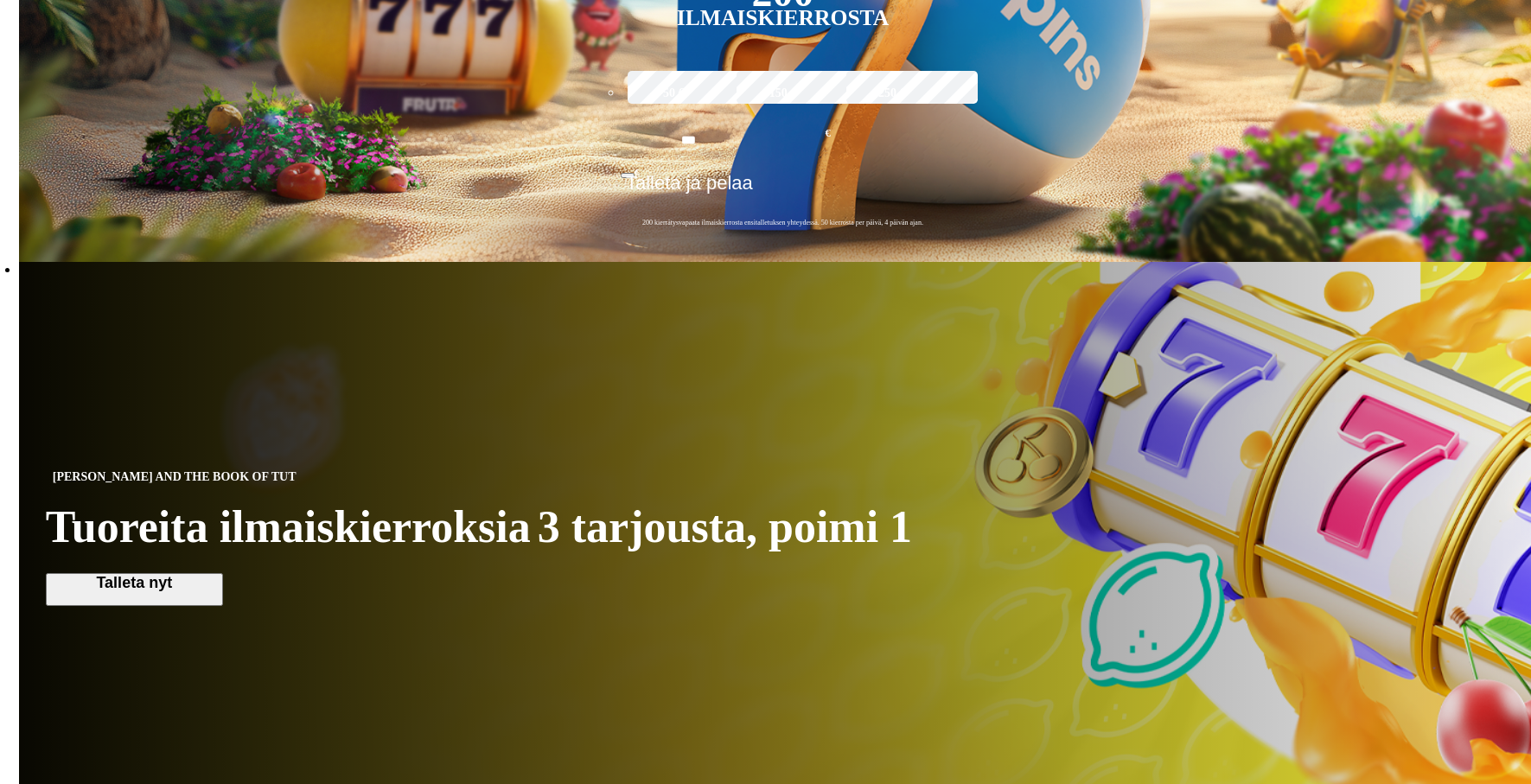
scroll to position [573, 0]
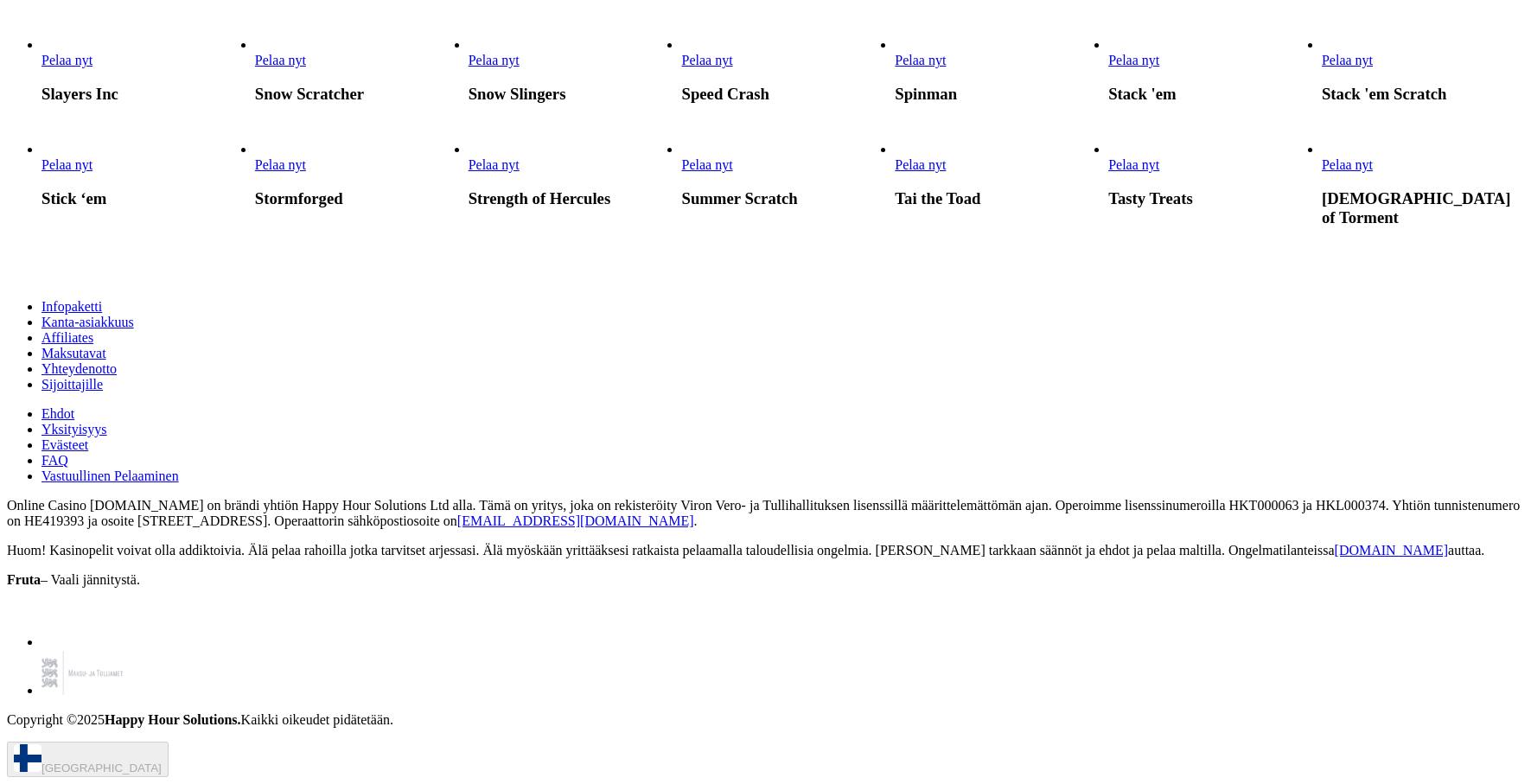
scroll to position [3495, 0]
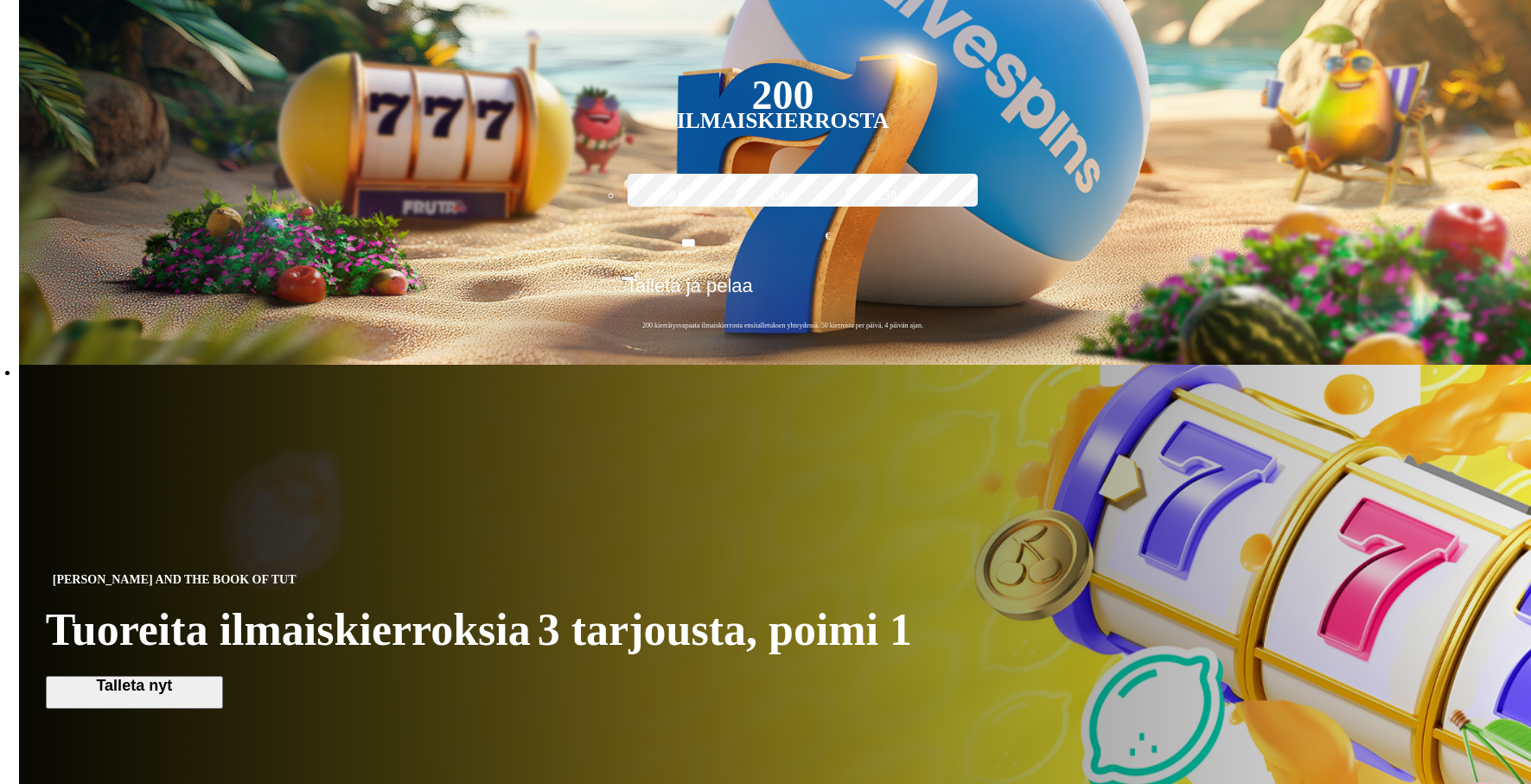
scroll to position [490, 0]
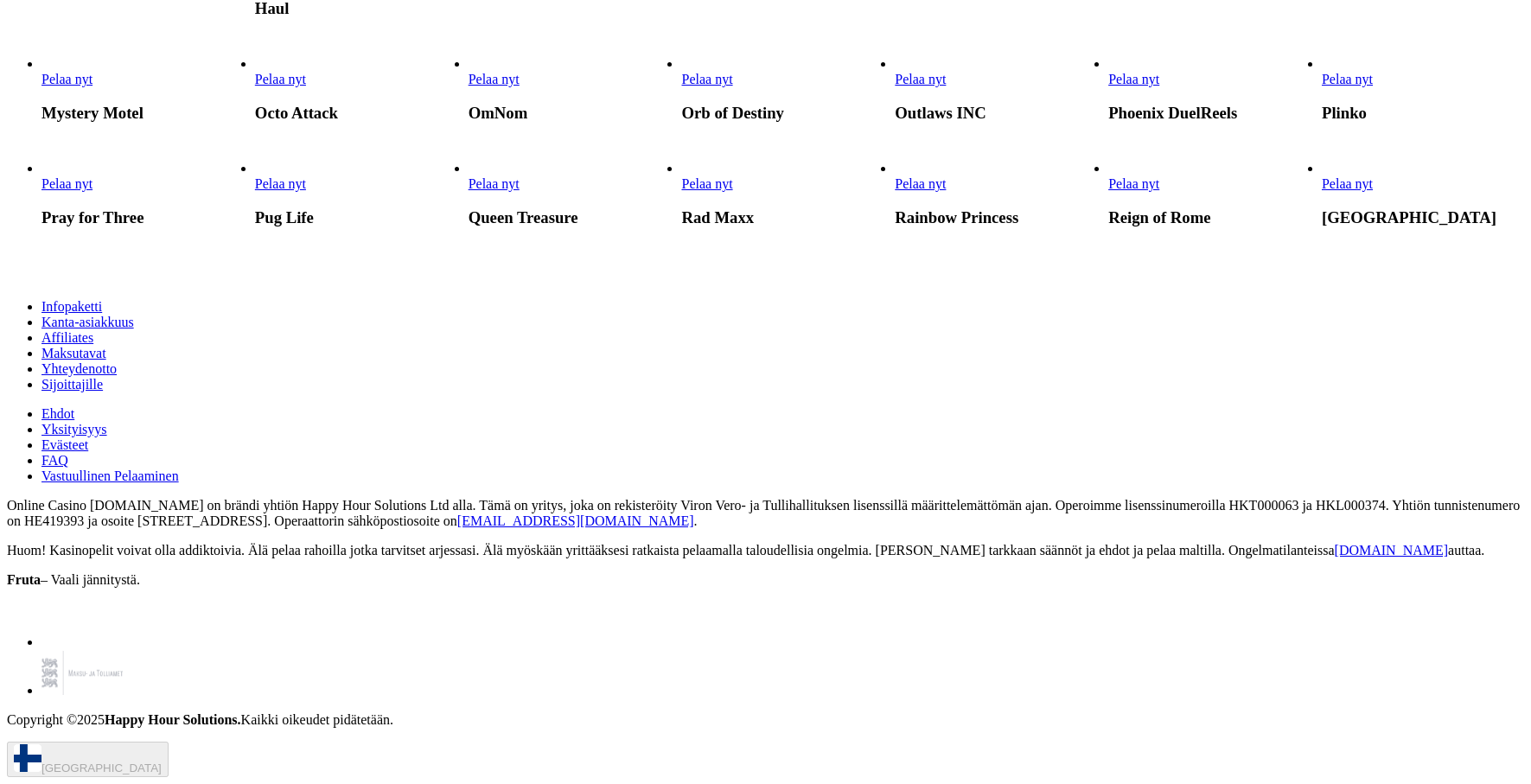
scroll to position [2602, 0]
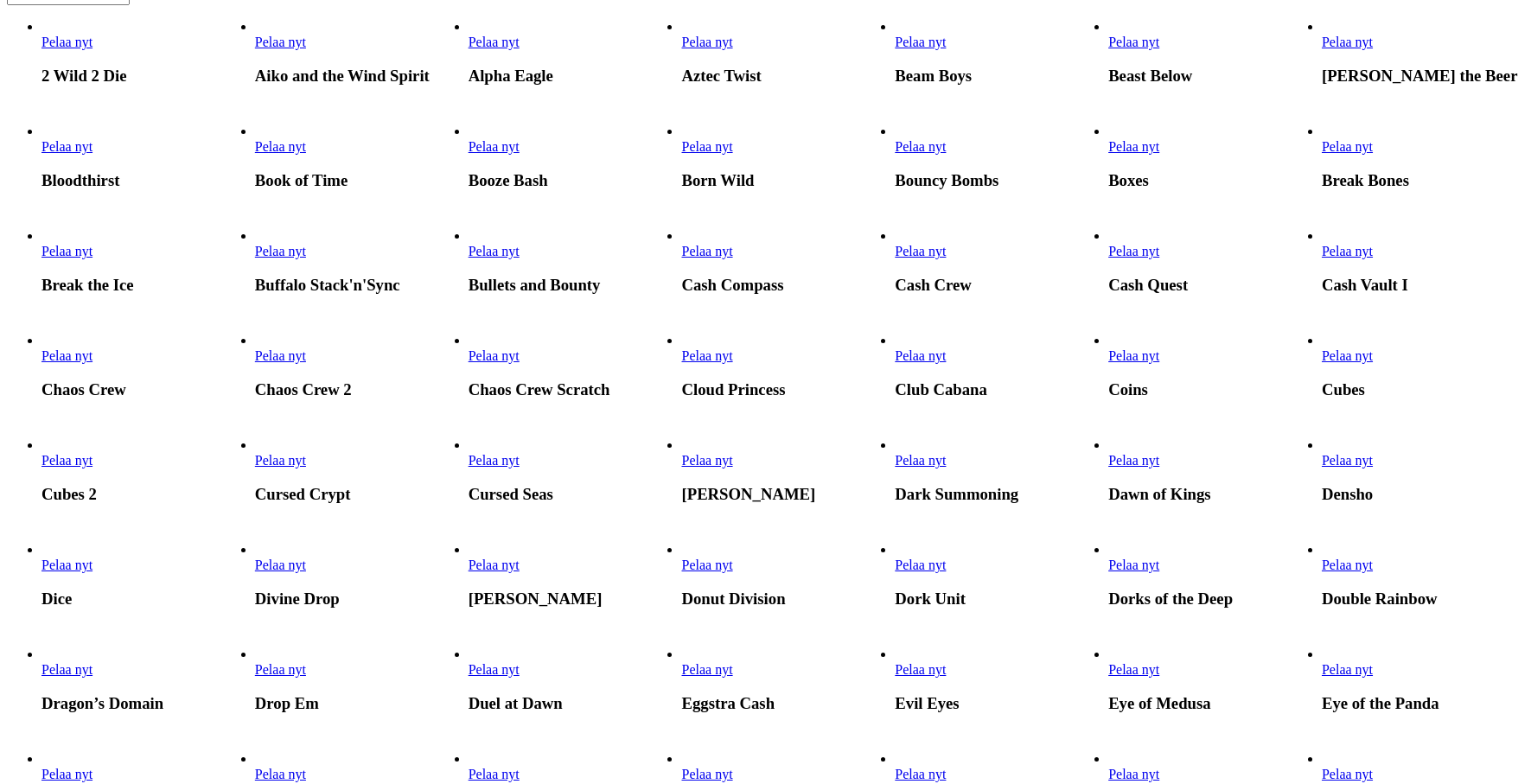
scroll to position [539, 0]
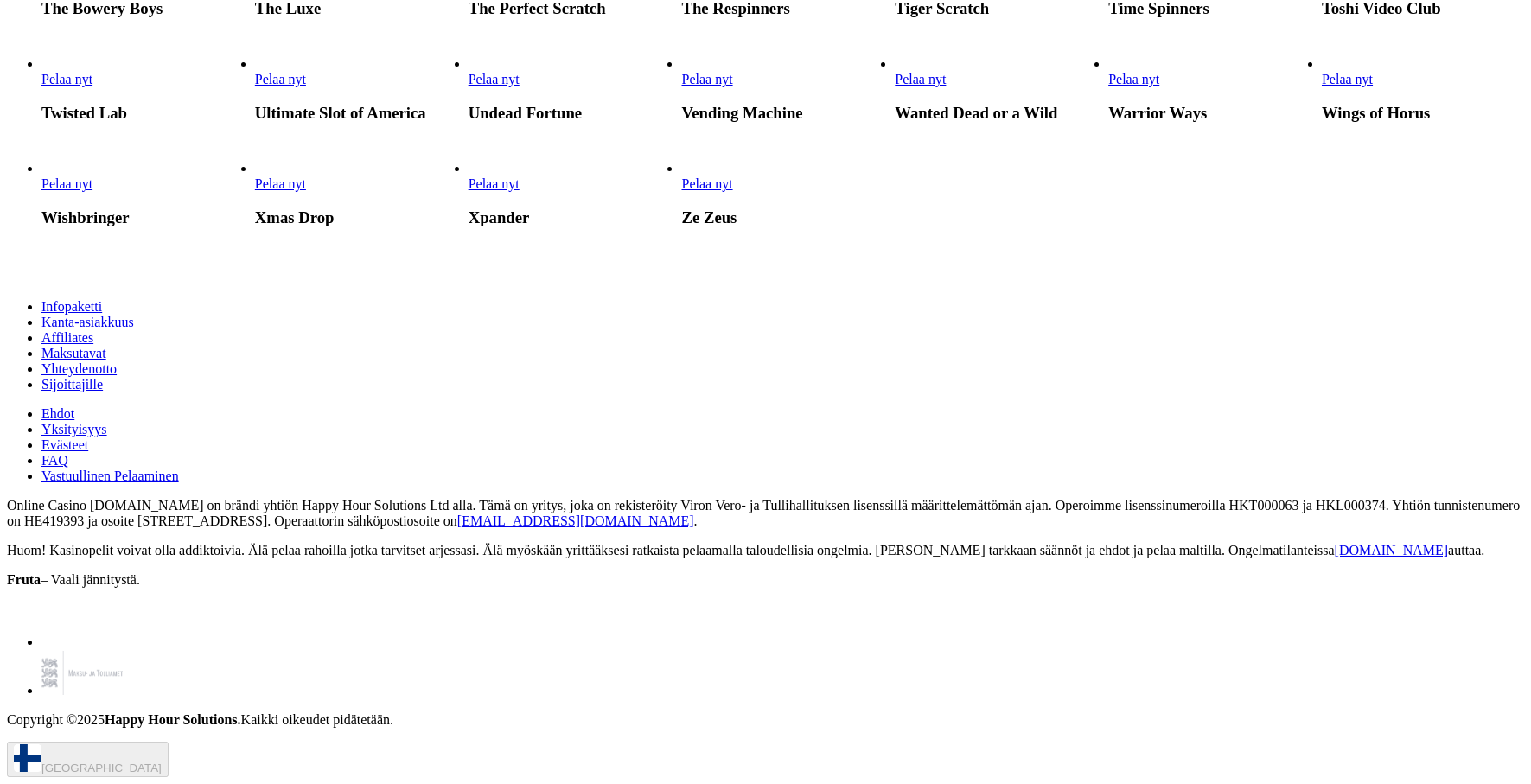
scroll to position [5585, 0]
click at [732, 191] on span "Pelaa nyt" at bounding box center [707, 183] width 51 height 14
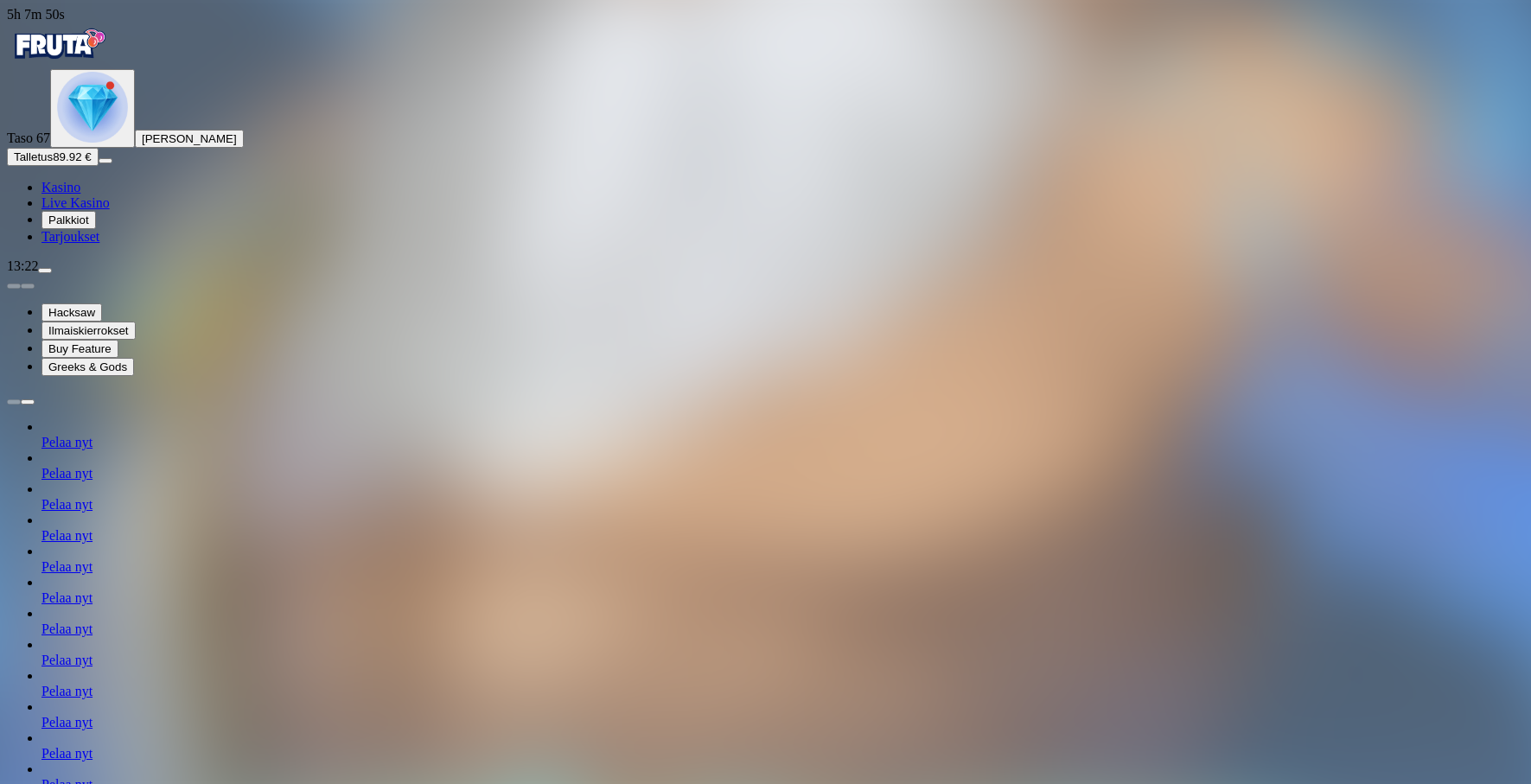
click at [78, 194] on span "Kasino" at bounding box center [61, 187] width 39 height 14
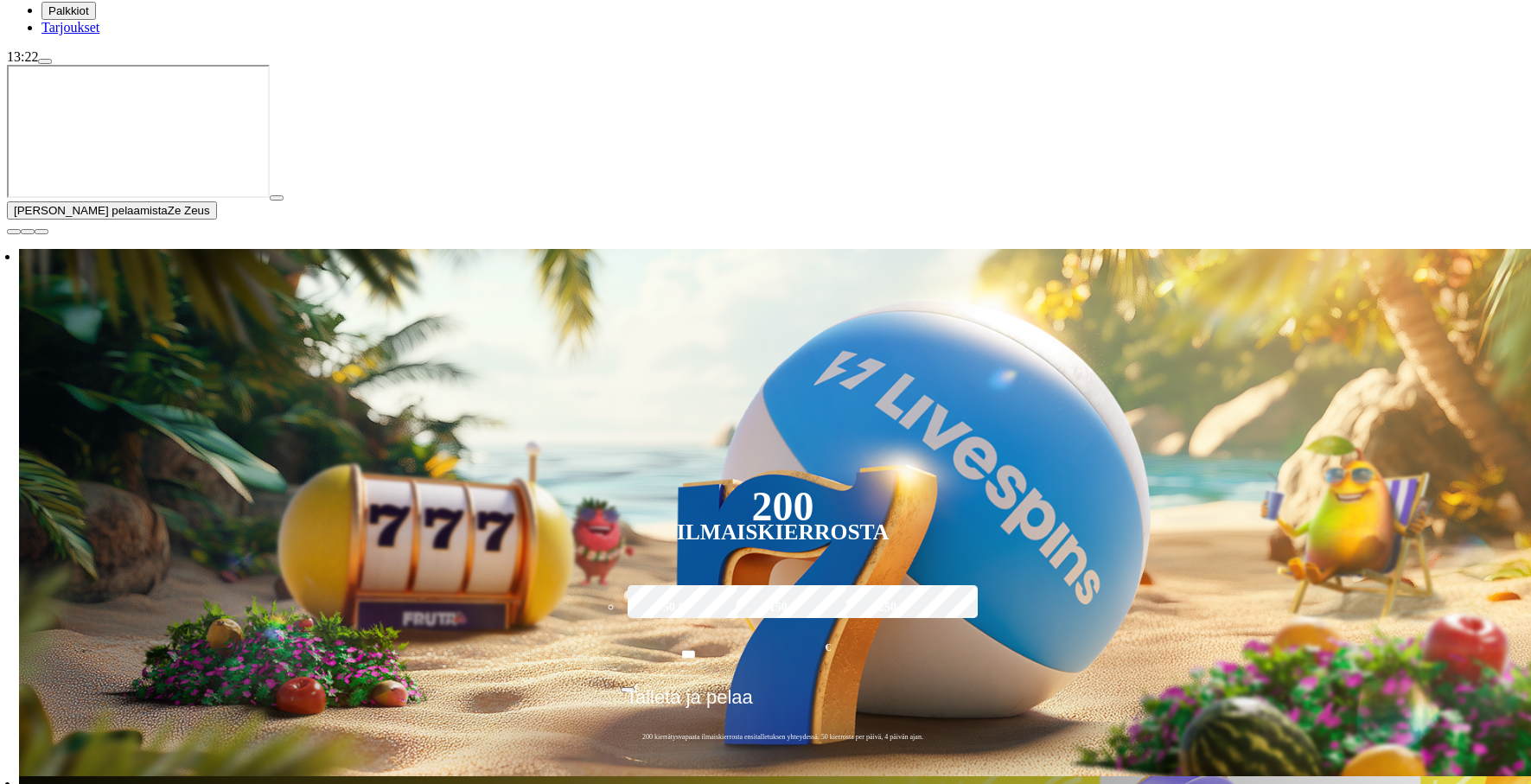
scroll to position [256, 0]
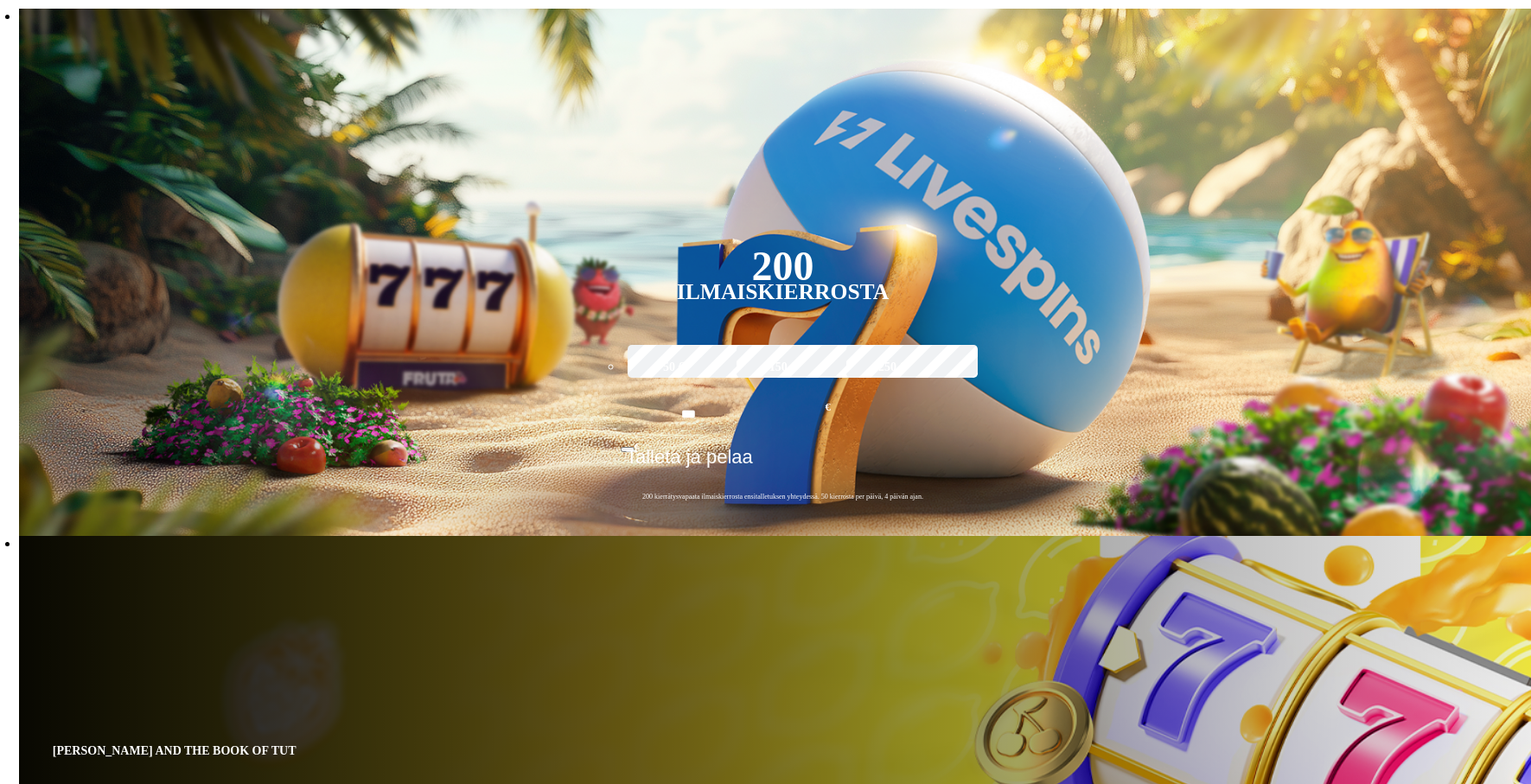
scroll to position [361, 0]
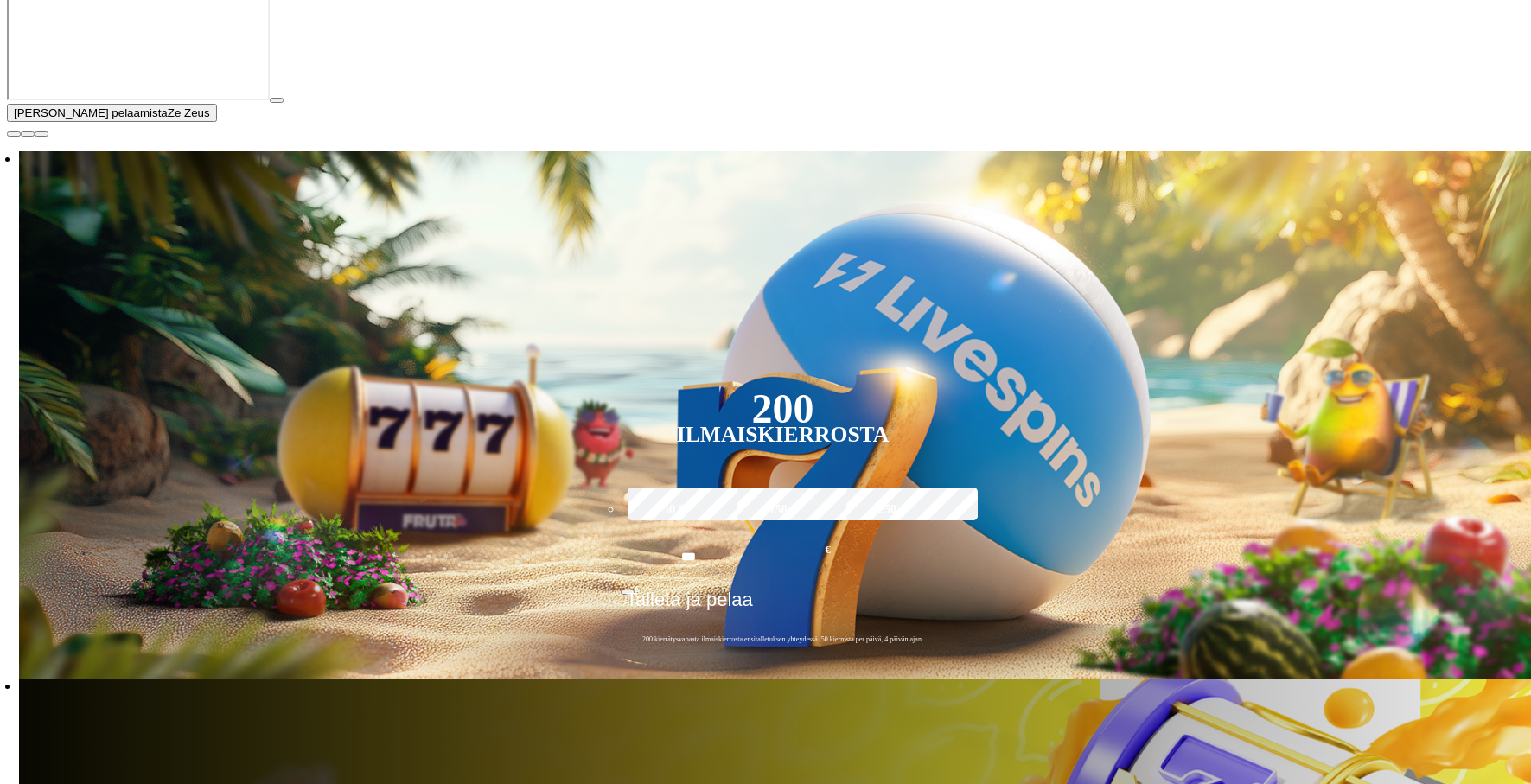
scroll to position [400, 0]
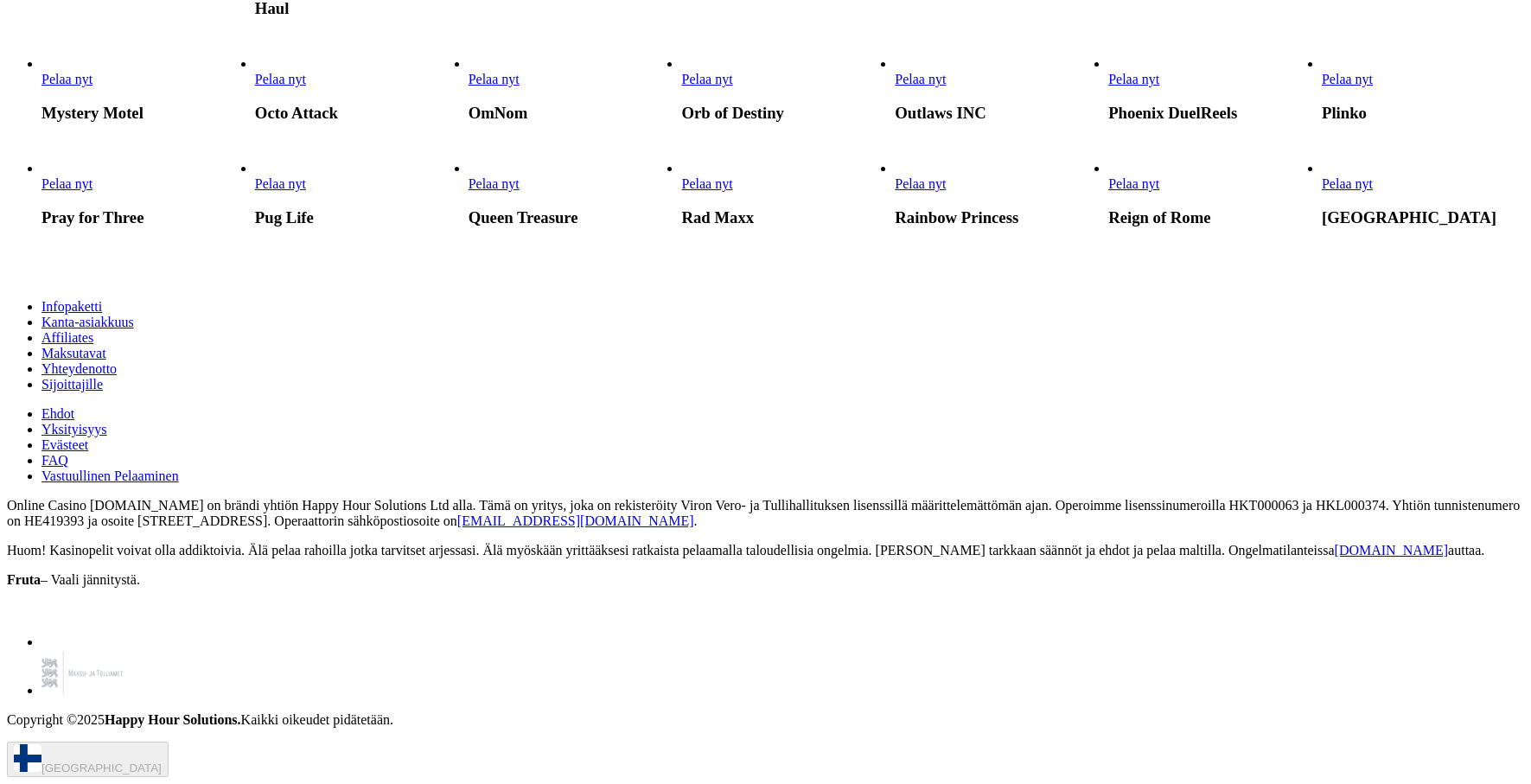
scroll to position [3120, 0]
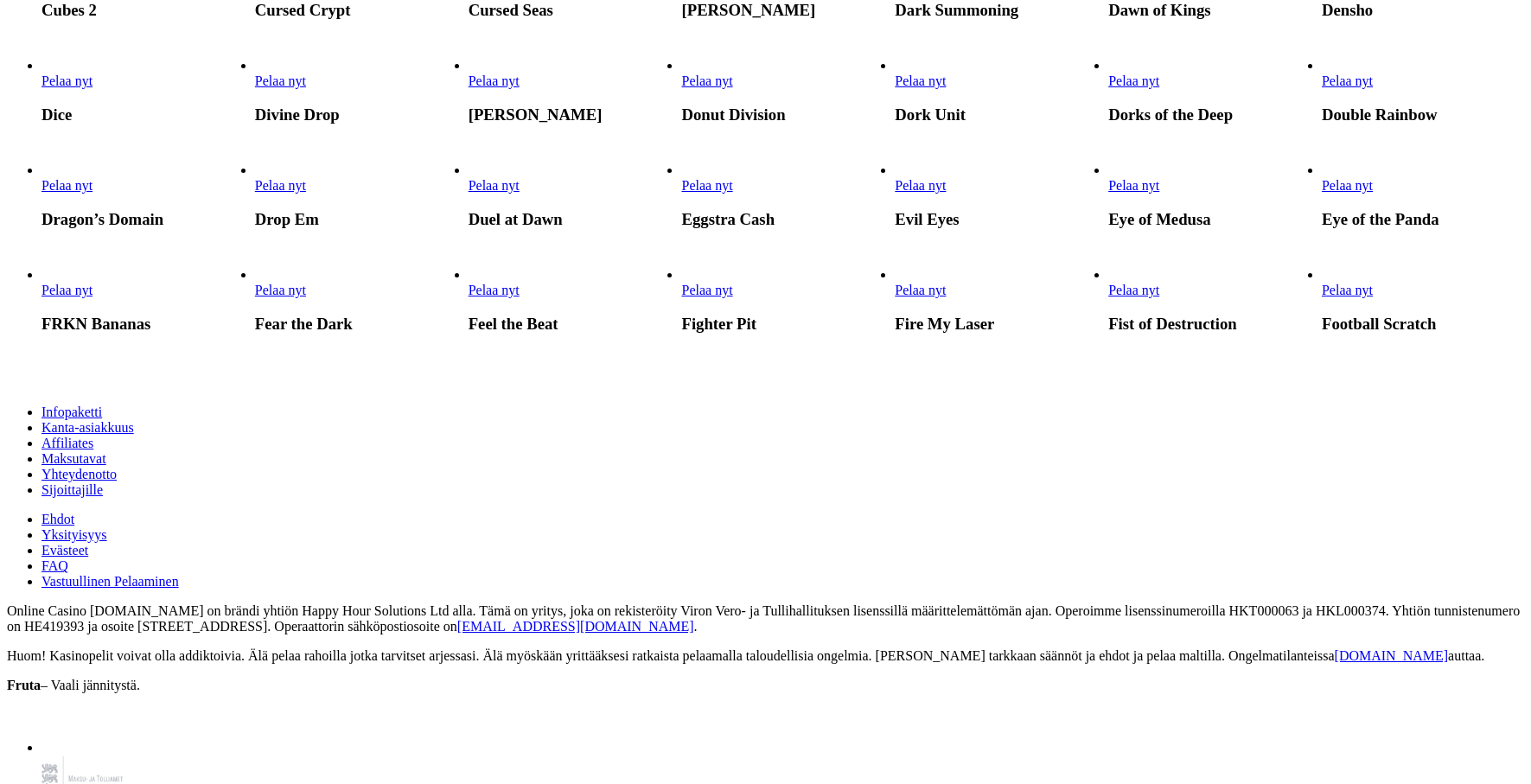
scroll to position [1048, 0]
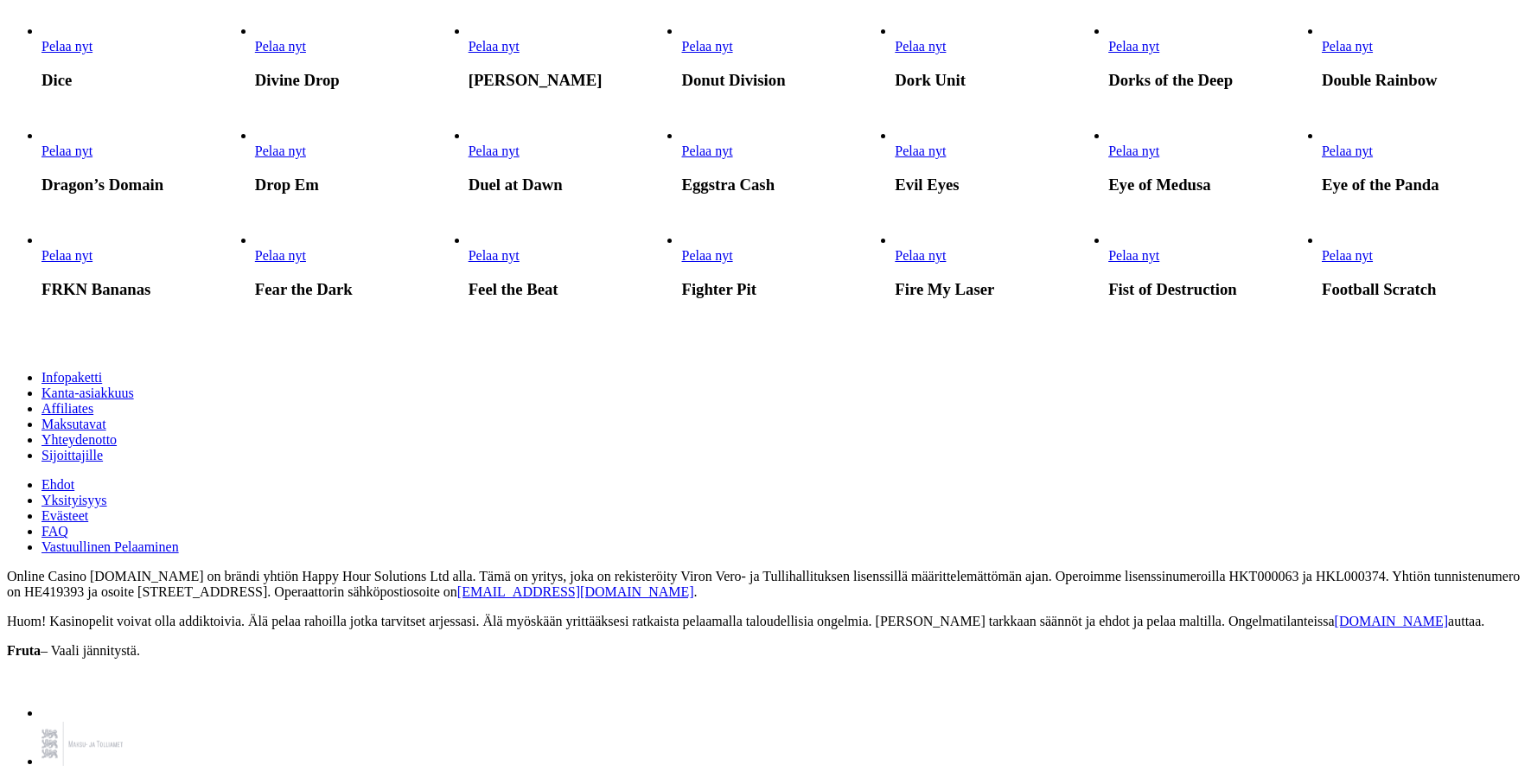
click at [519, 53] on span "Pelaa nyt" at bounding box center [494, 46] width 51 height 14
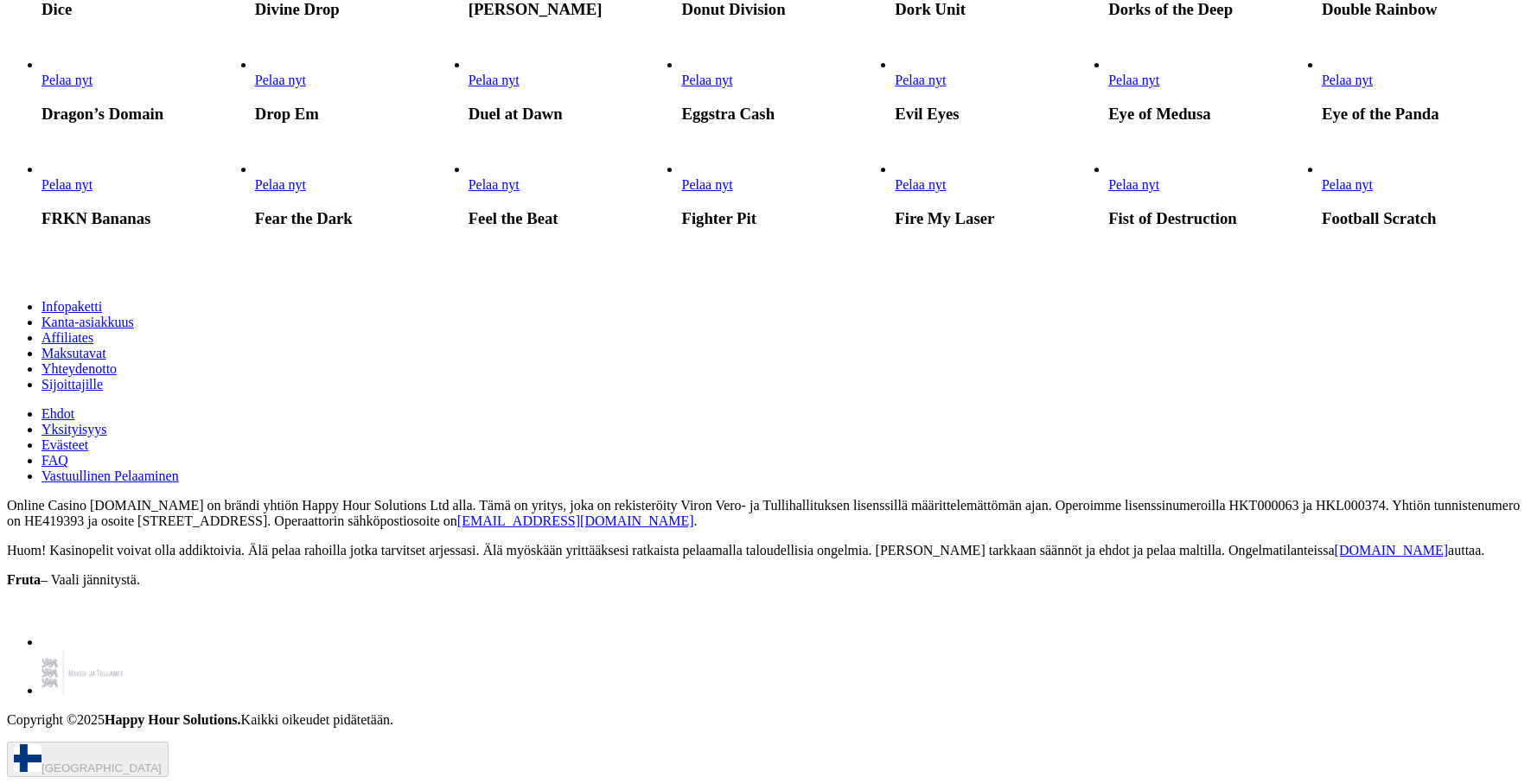
scroll to position [1169, 0]
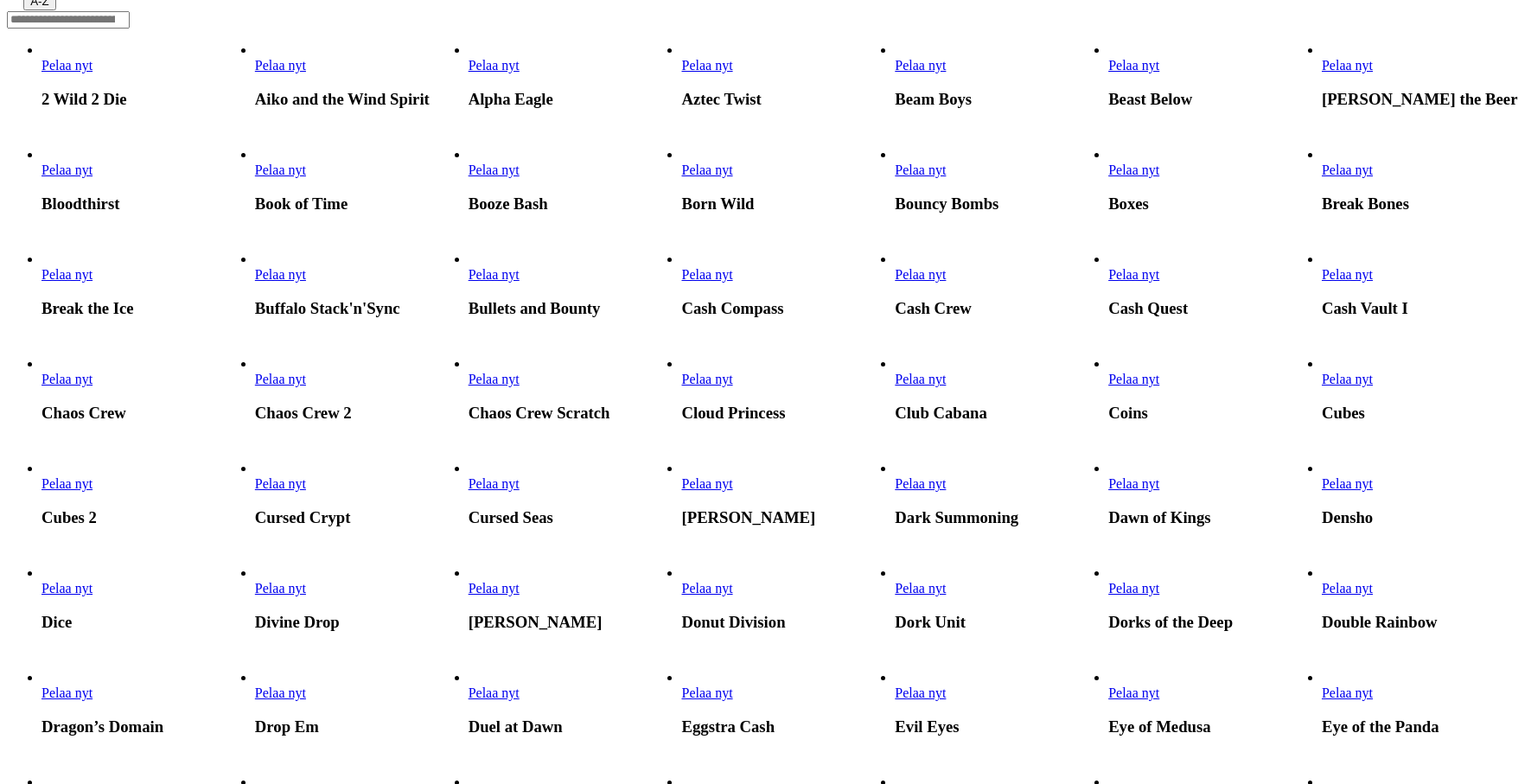
scroll to position [334, 0]
click at [519, 284] on span "Pelaa nyt" at bounding box center [494, 275] width 51 height 14
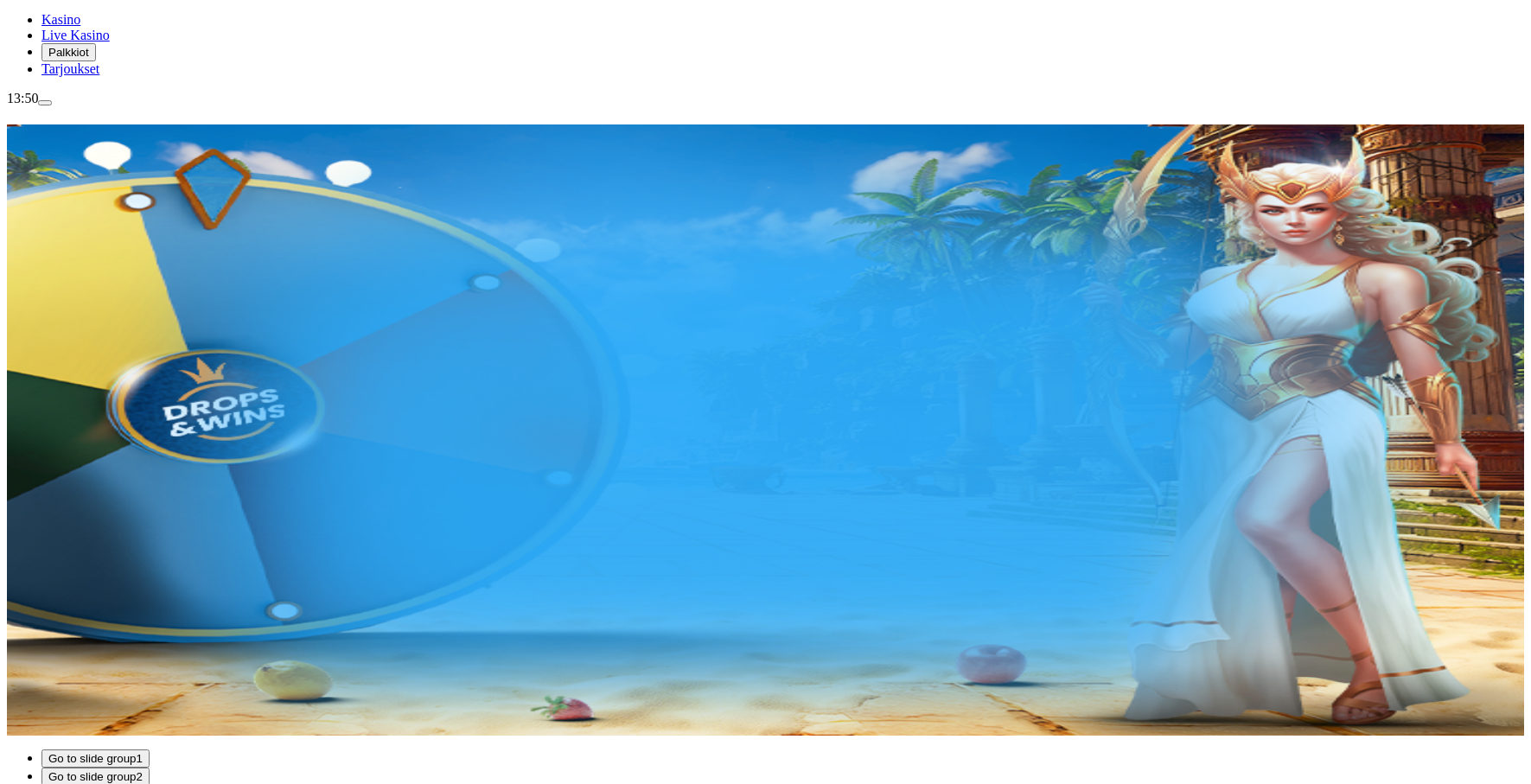
scroll to position [268, 0]
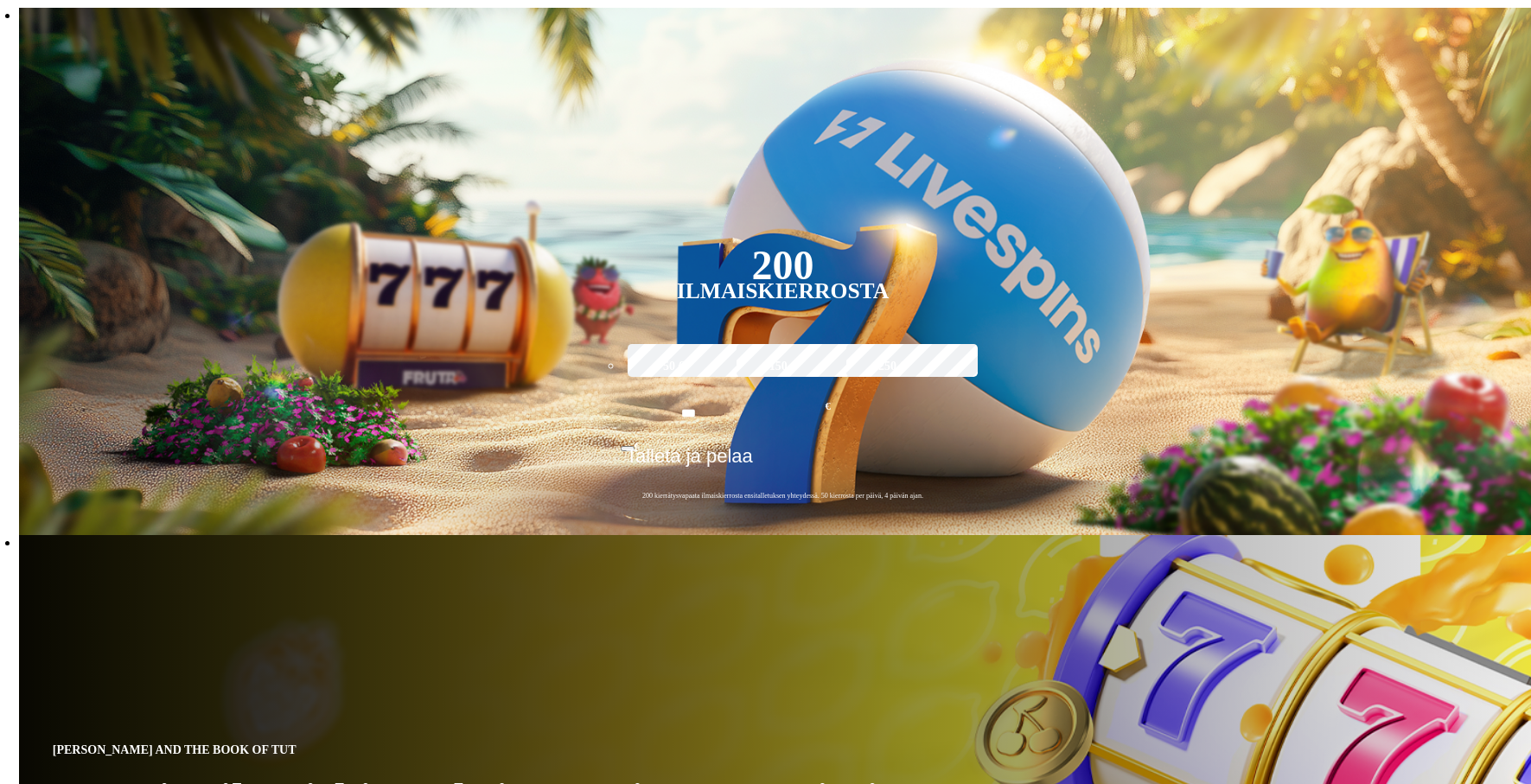
scroll to position [610, 0]
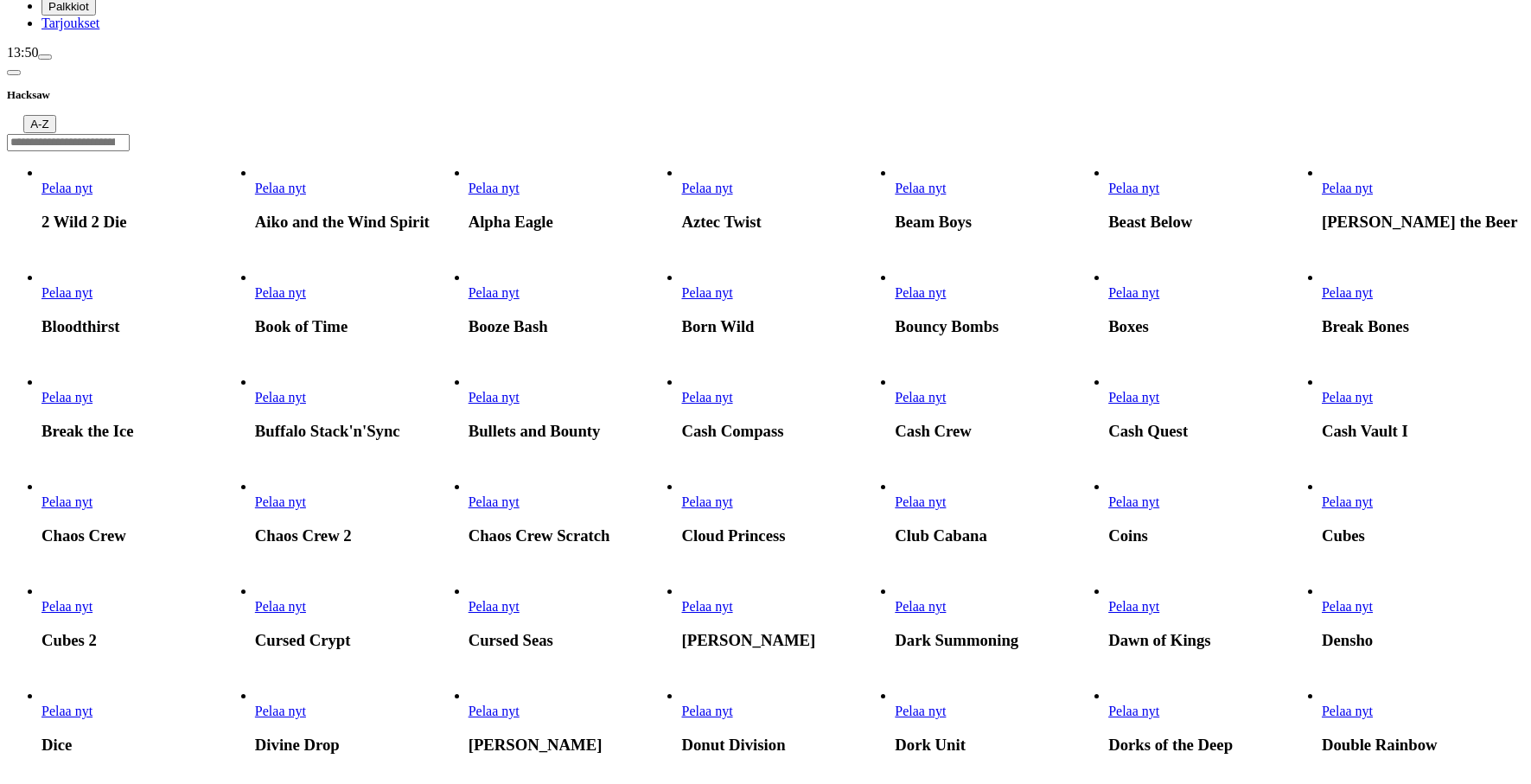
scroll to position [247, 0]
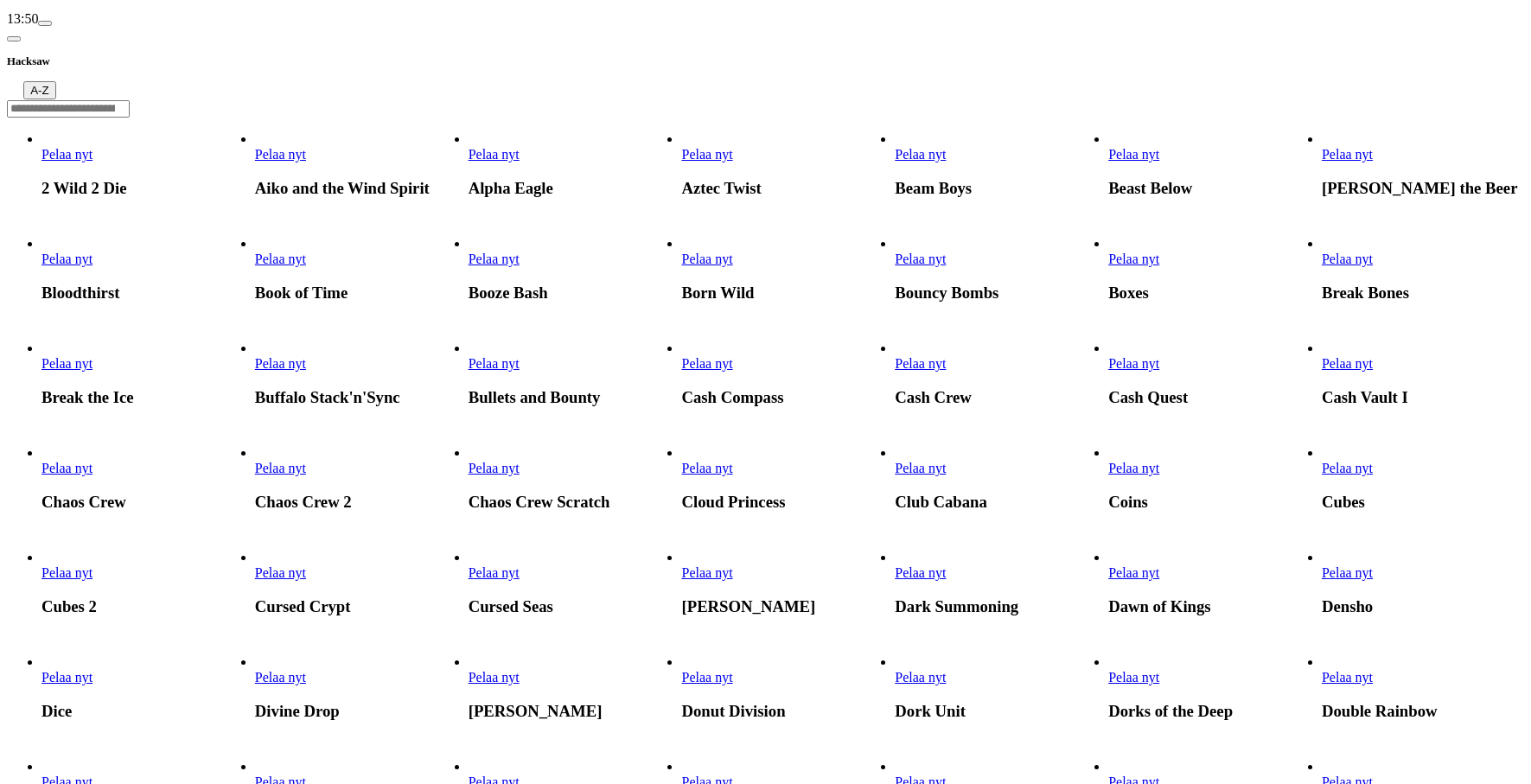
click at [519, 371] on span "Pelaa nyt" at bounding box center [494, 363] width 51 height 14
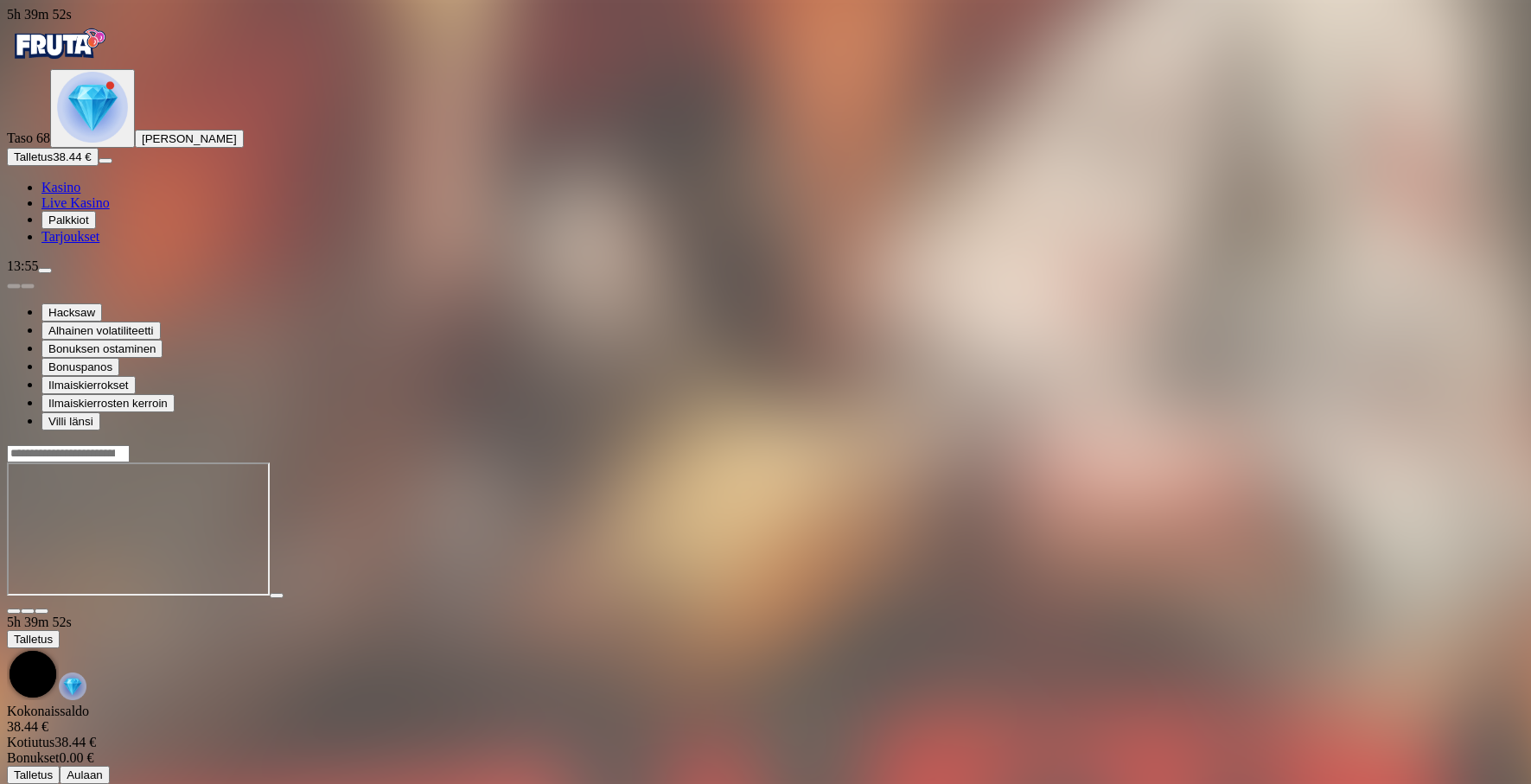
click at [98, 166] on button "Talletus 38.44 €" at bounding box center [52, 156] width 91 height 18
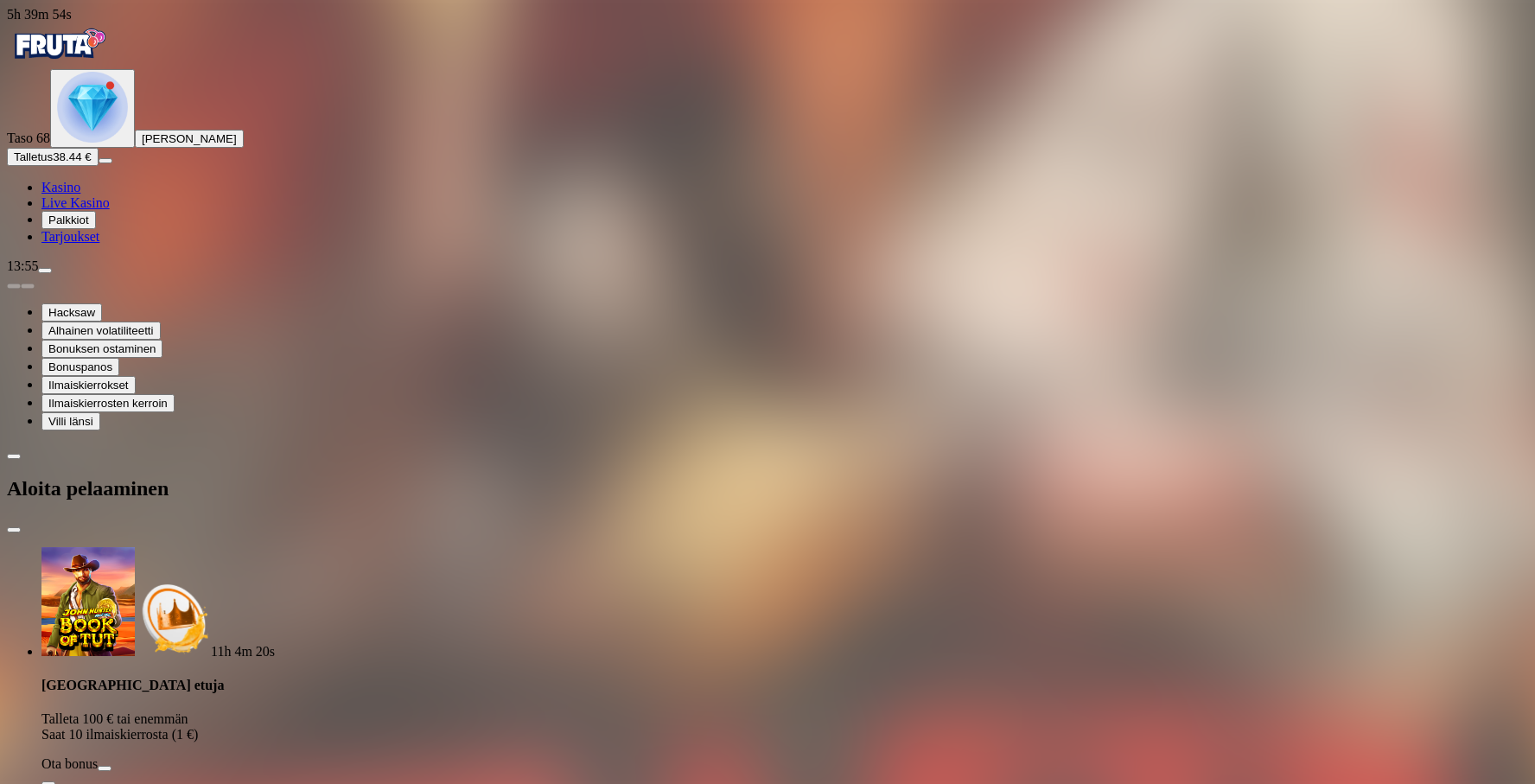
drag, startPoint x: 249, startPoint y: 445, endPoint x: 190, endPoint y: 444, distance: 59.0
click at [190, 444] on div "5h 39m 54s Taso 68 Jukka-pekka Eronen Talletus 38.44 € Kasino Live Kasino Palkk…" at bounding box center [767, 790] width 1522 height 1566
drag, startPoint x: 237, startPoint y: 452, endPoint x: 197, endPoint y: 452, distance: 40.0
type input "**"
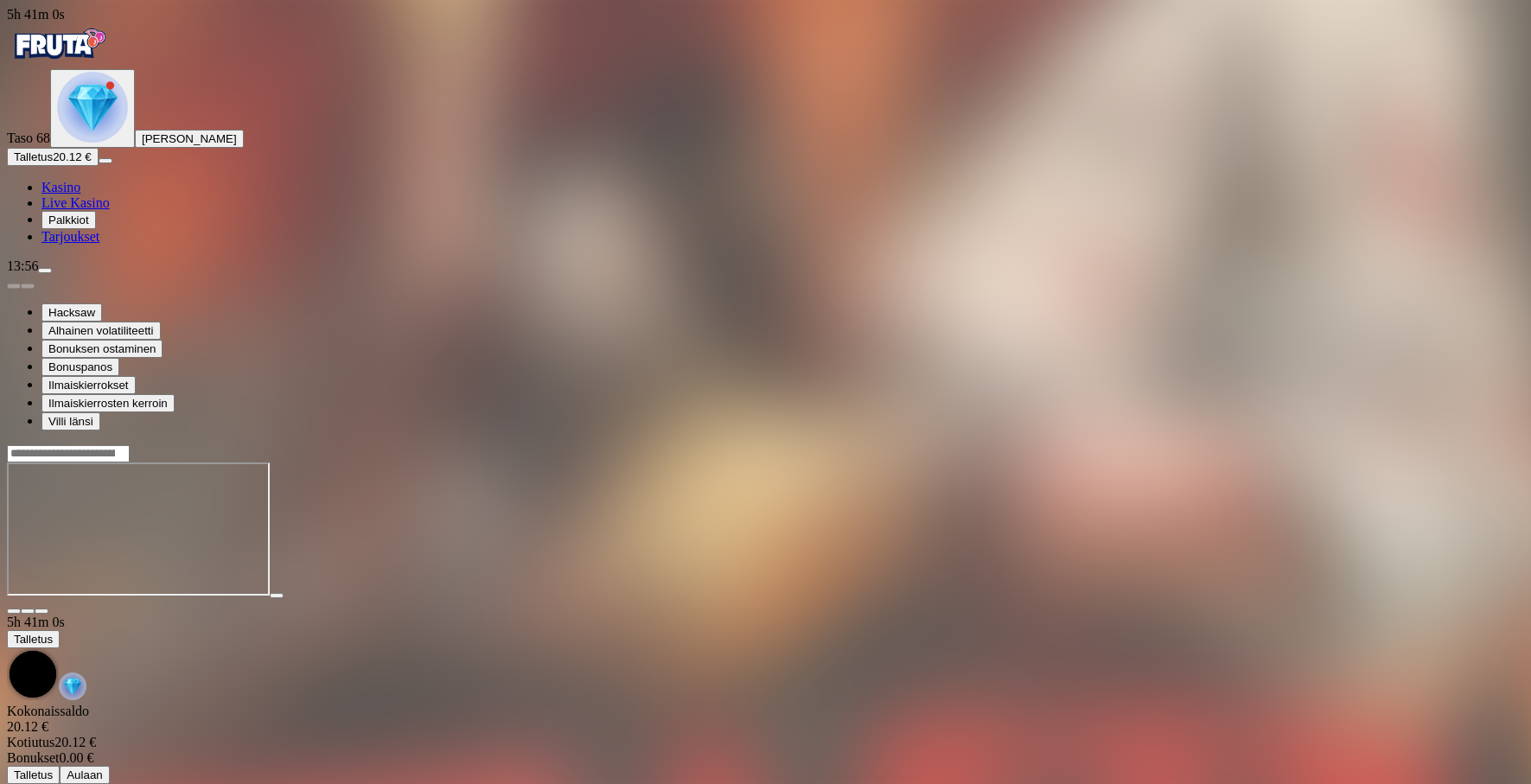
click at [7, 148] on button "Talletus 20.12 €" at bounding box center [52, 156] width 91 height 18
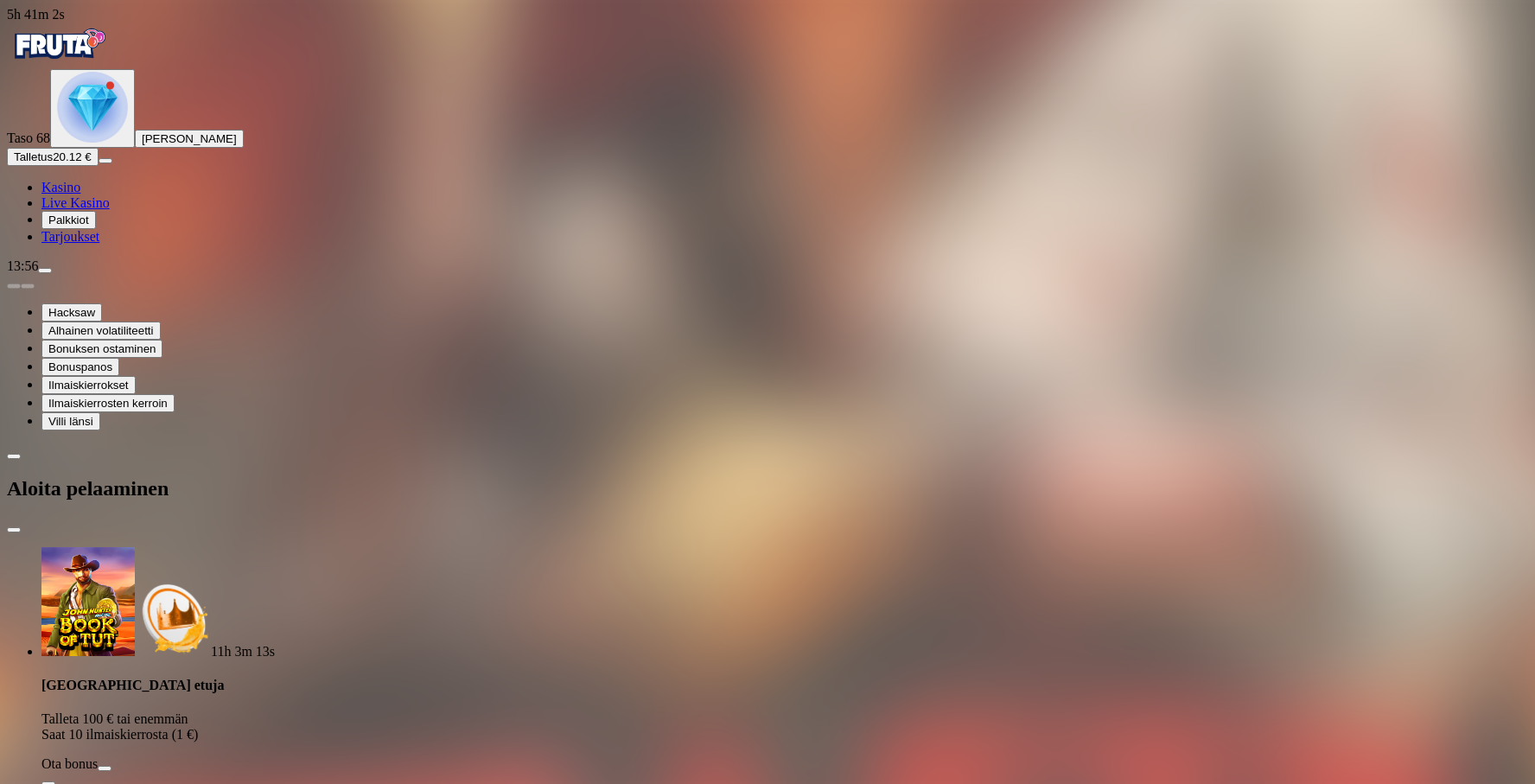
click at [14, 530] on span "close icon" at bounding box center [14, 530] width 0 height 0
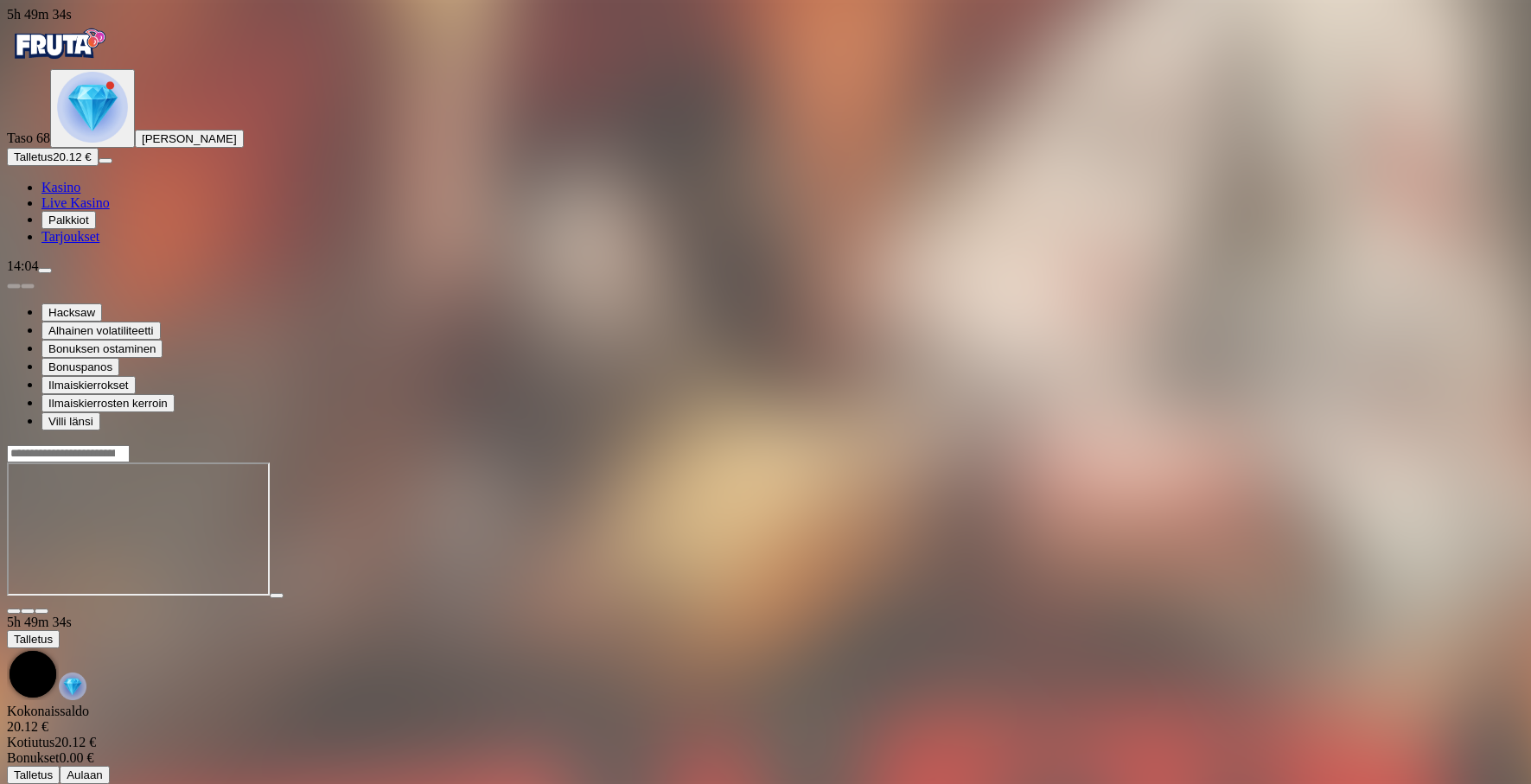
click at [98, 166] on button "Talletus 20.12 €" at bounding box center [52, 156] width 91 height 18
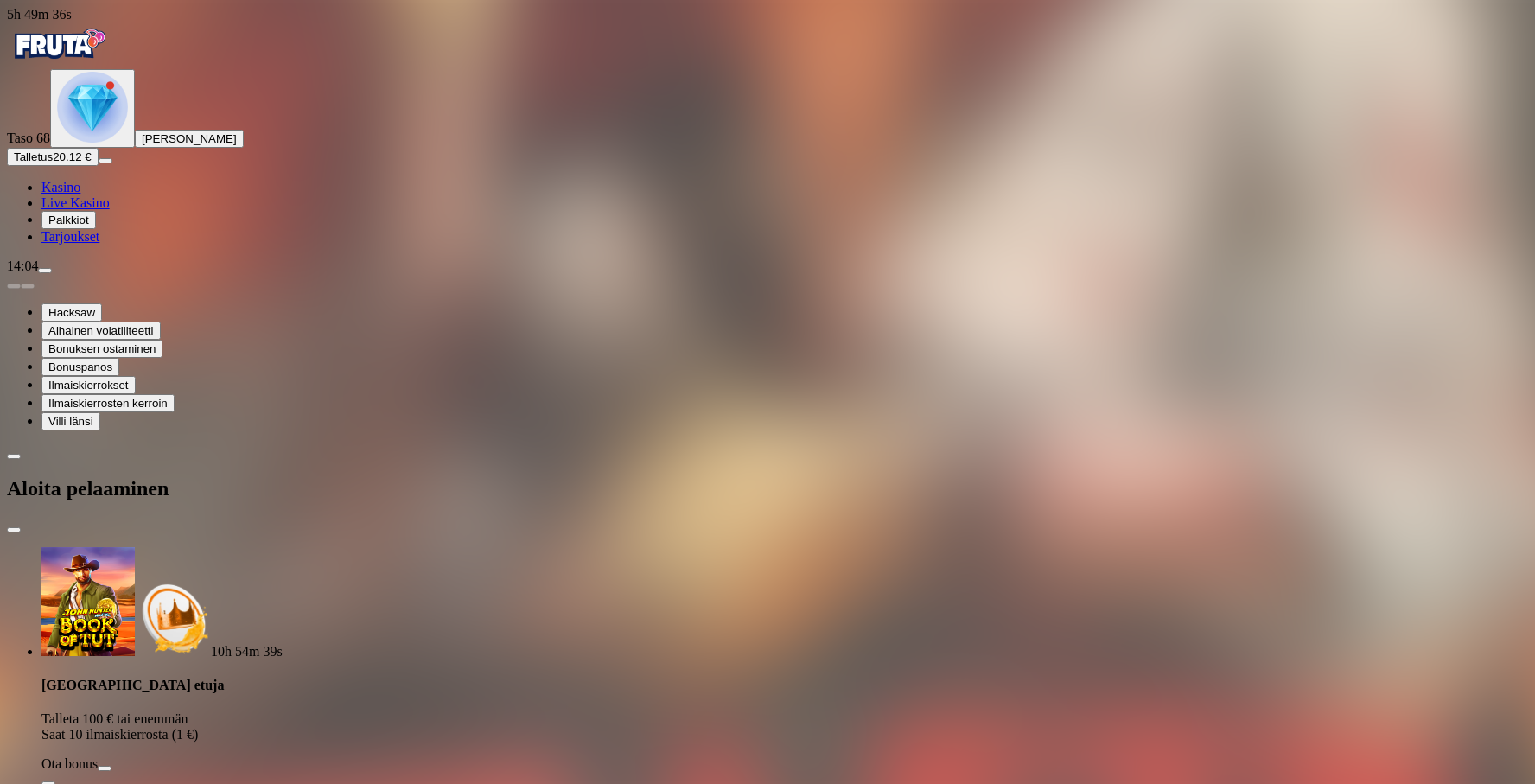
drag, startPoint x: 247, startPoint y: 454, endPoint x: 184, endPoint y: 453, distance: 63.0
click at [184, 453] on div "5h 49m 36s Taso 68 Jukka-pekka Eronen Talletus 20.12 € Kasino Live Kasino Palkk…" at bounding box center [767, 790] width 1522 height 1566
type input "**"
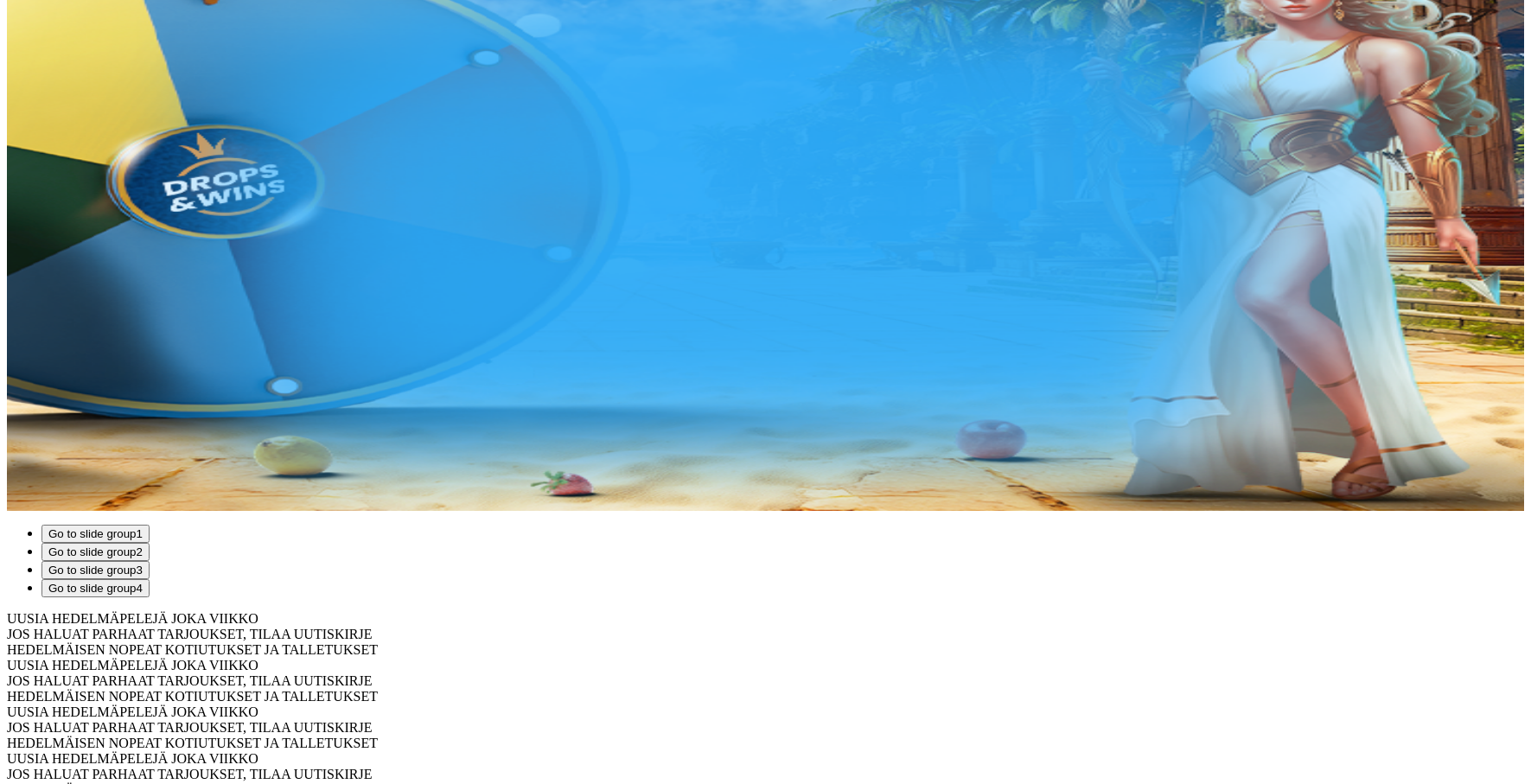
scroll to position [358, 0]
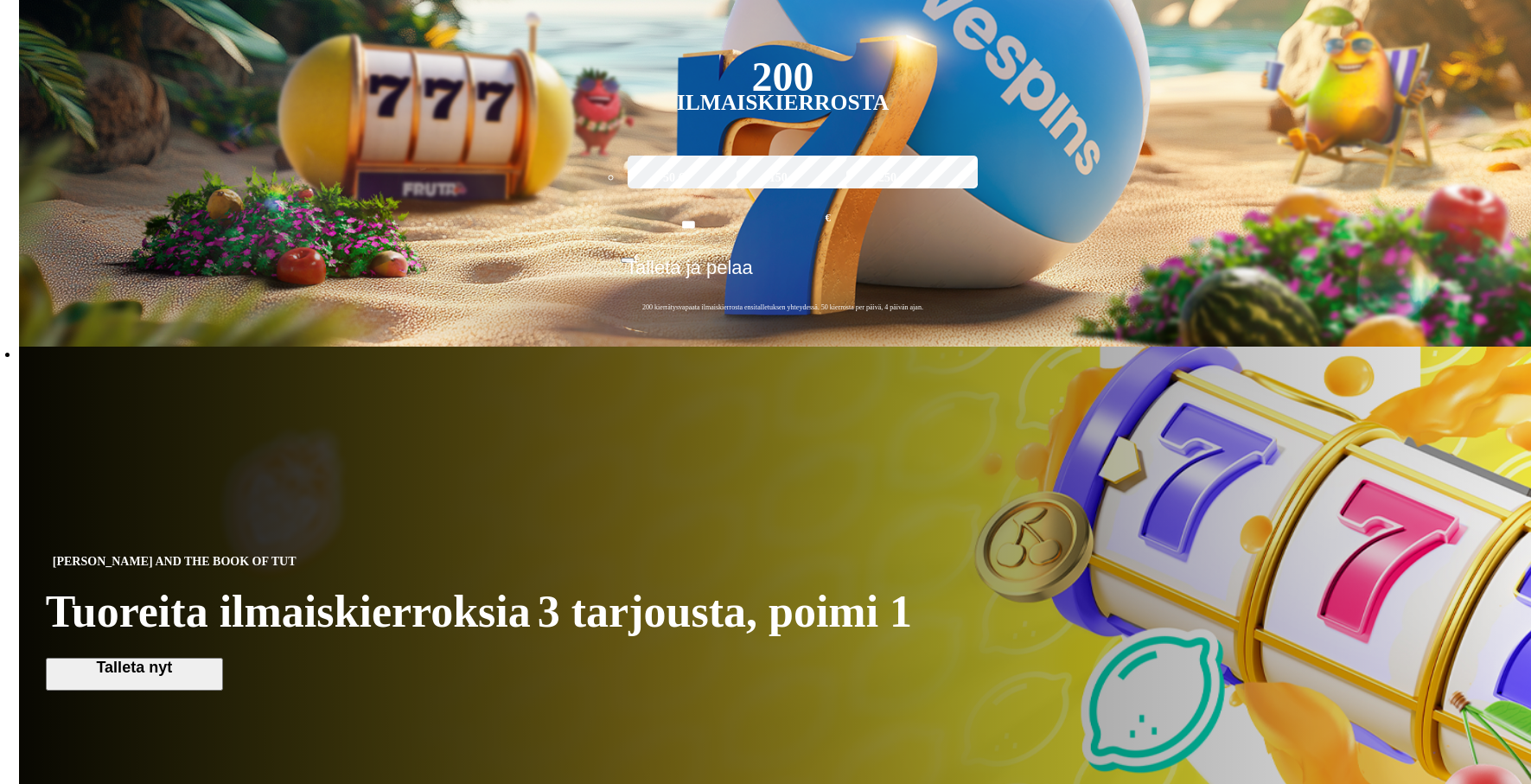
scroll to position [498, 0]
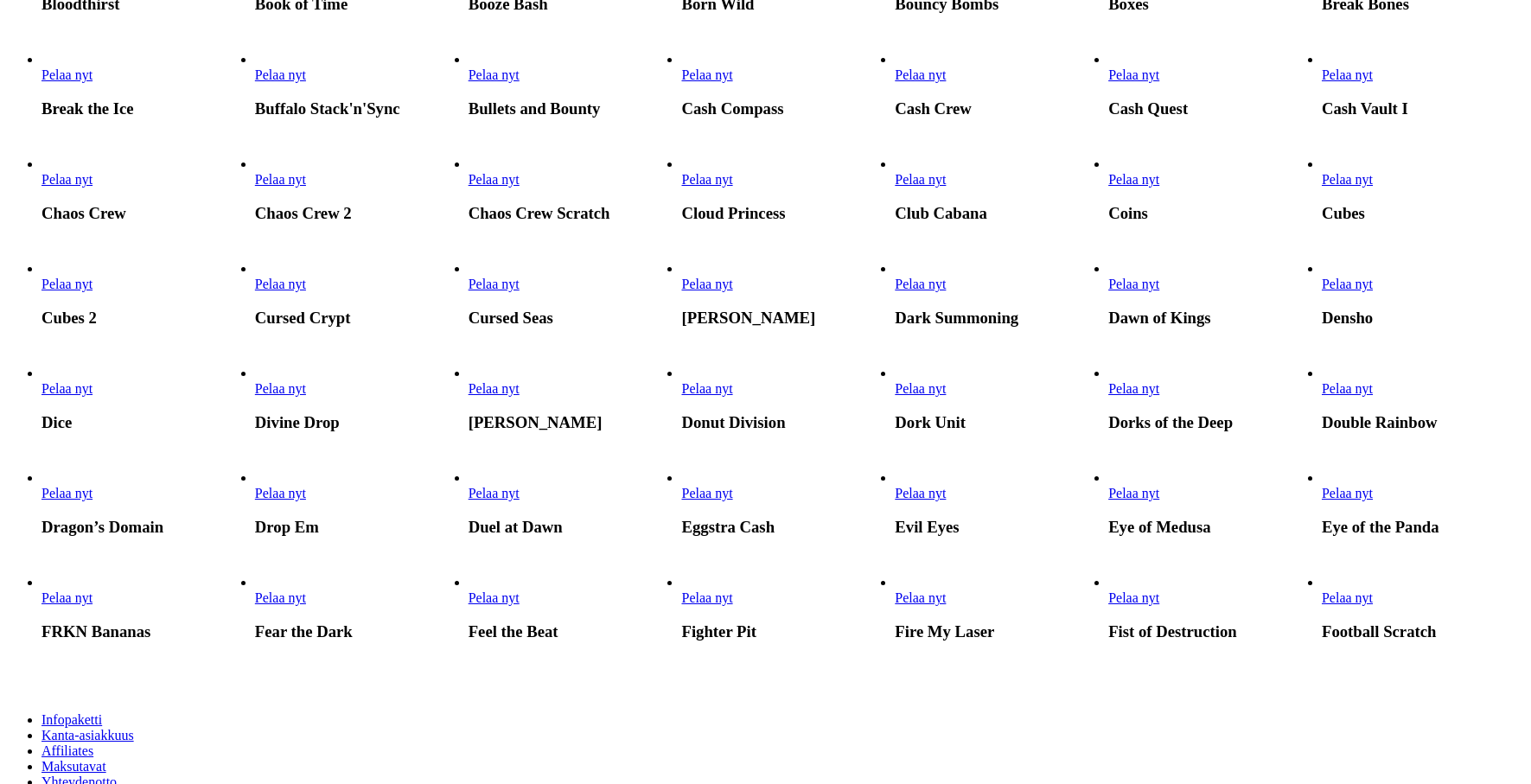
scroll to position [595, 0]
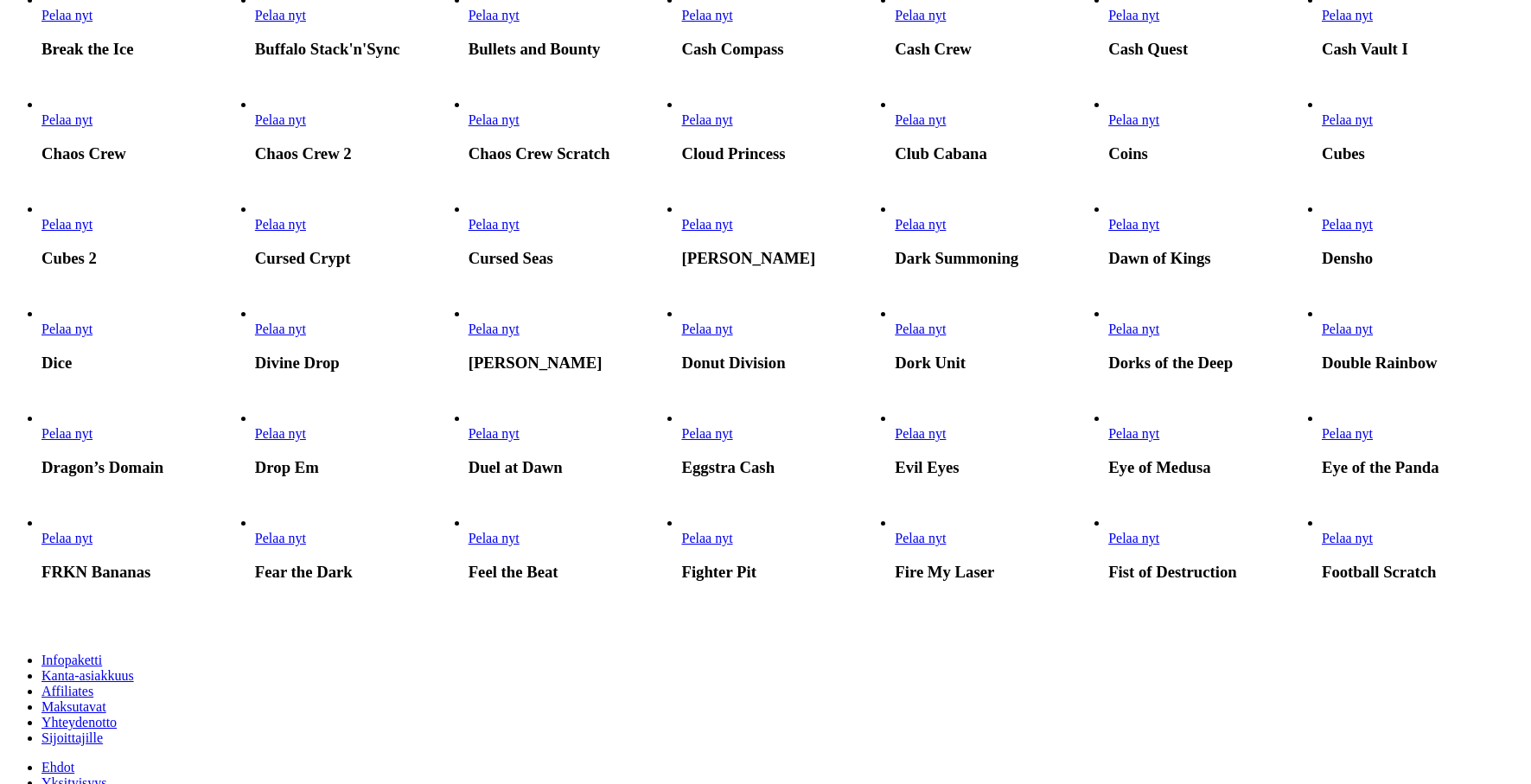
click at [519, 23] on link "Pelaa nyt" at bounding box center [494, 14] width 51 height 14
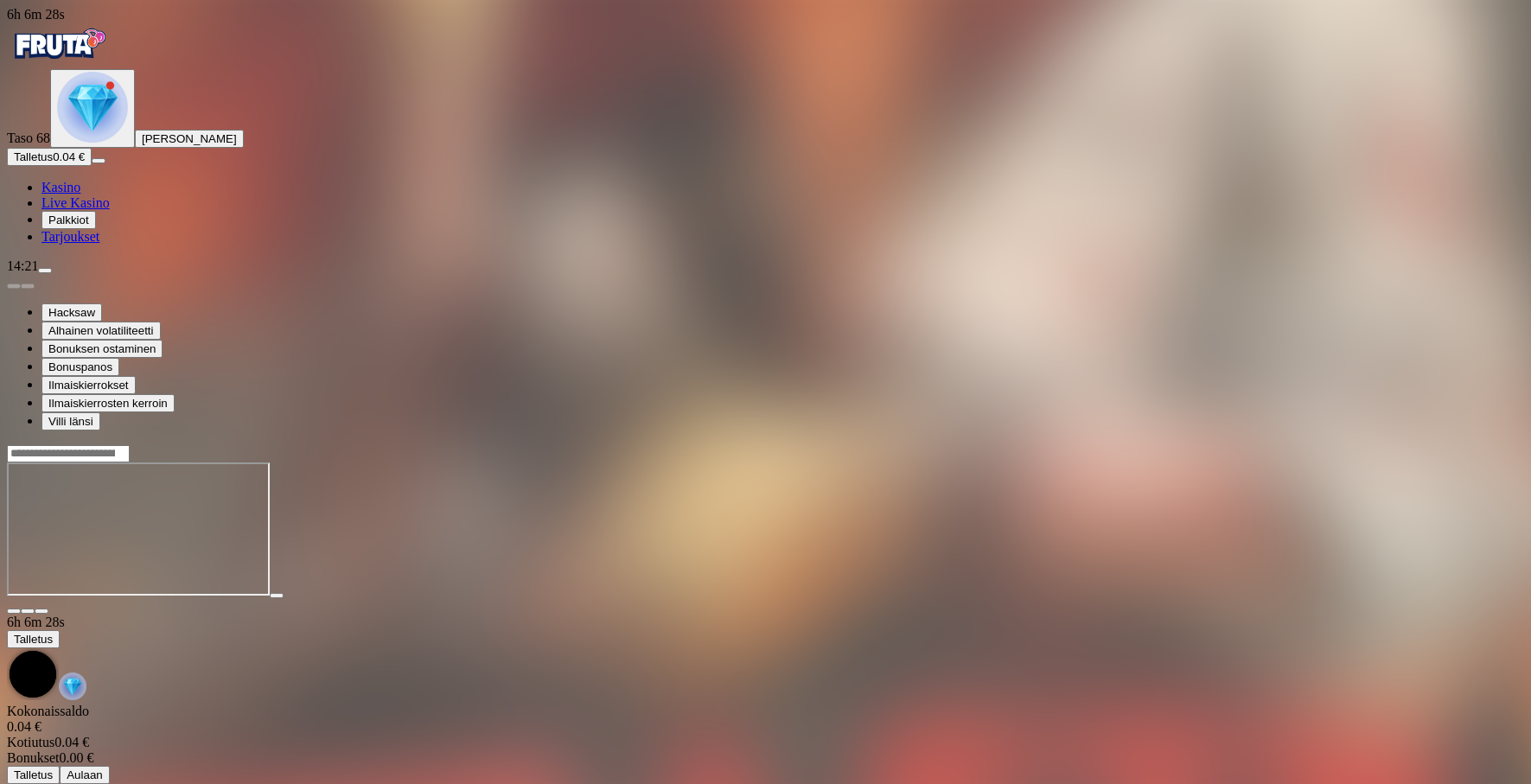
click at [91, 166] on button "Talletus 0.04 €" at bounding box center [49, 156] width 85 height 18
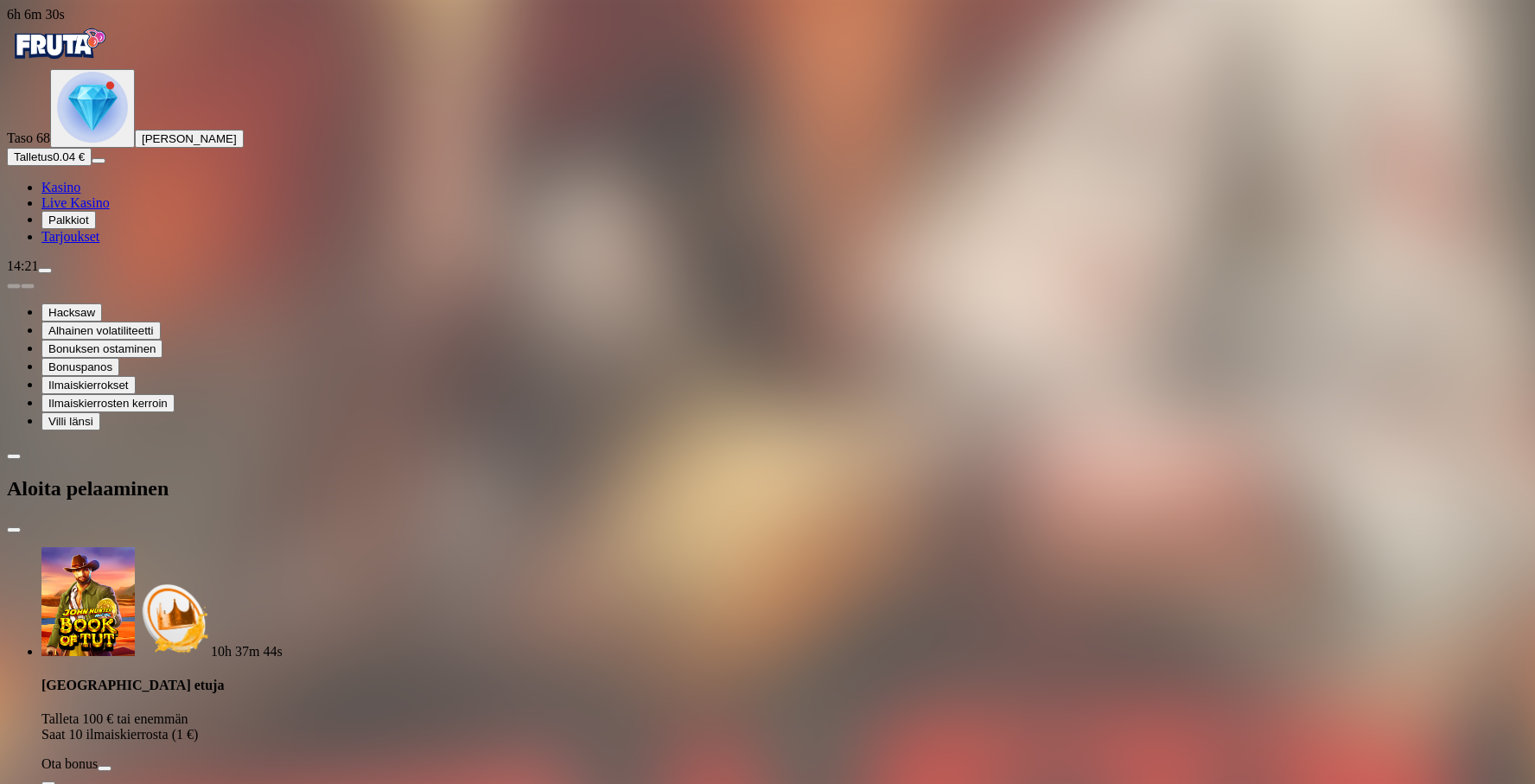
drag, startPoint x: 240, startPoint y: 452, endPoint x: 213, endPoint y: 452, distance: 27.0
type input "**"
